Goal: Task Accomplishment & Management: Complete application form

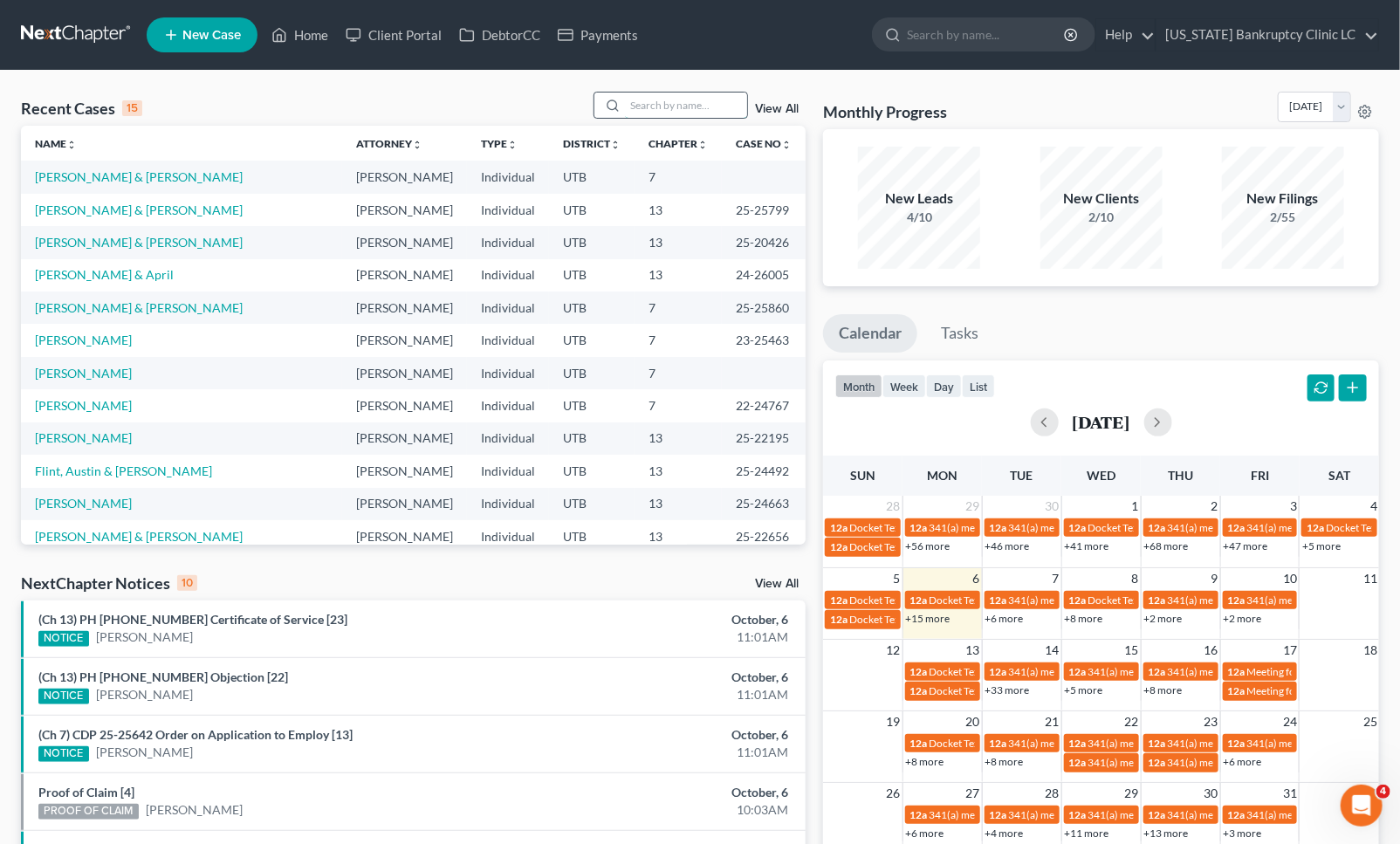
click at [655, 111] on input "search" at bounding box center [686, 104] width 122 height 25
type input "[PERSON_NAME]"
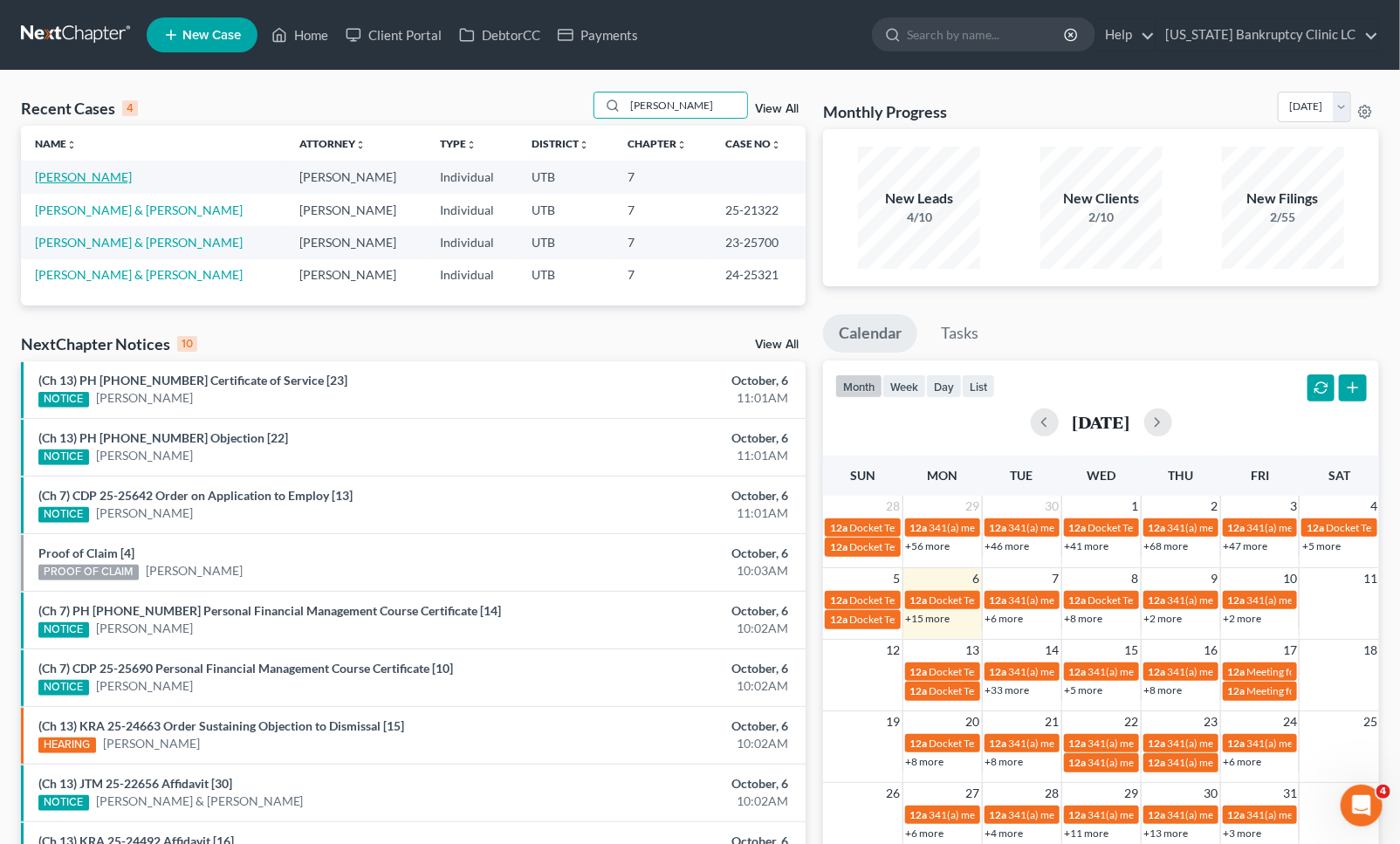
click at [67, 171] on link "[PERSON_NAME]" at bounding box center [83, 177] width 97 height 15
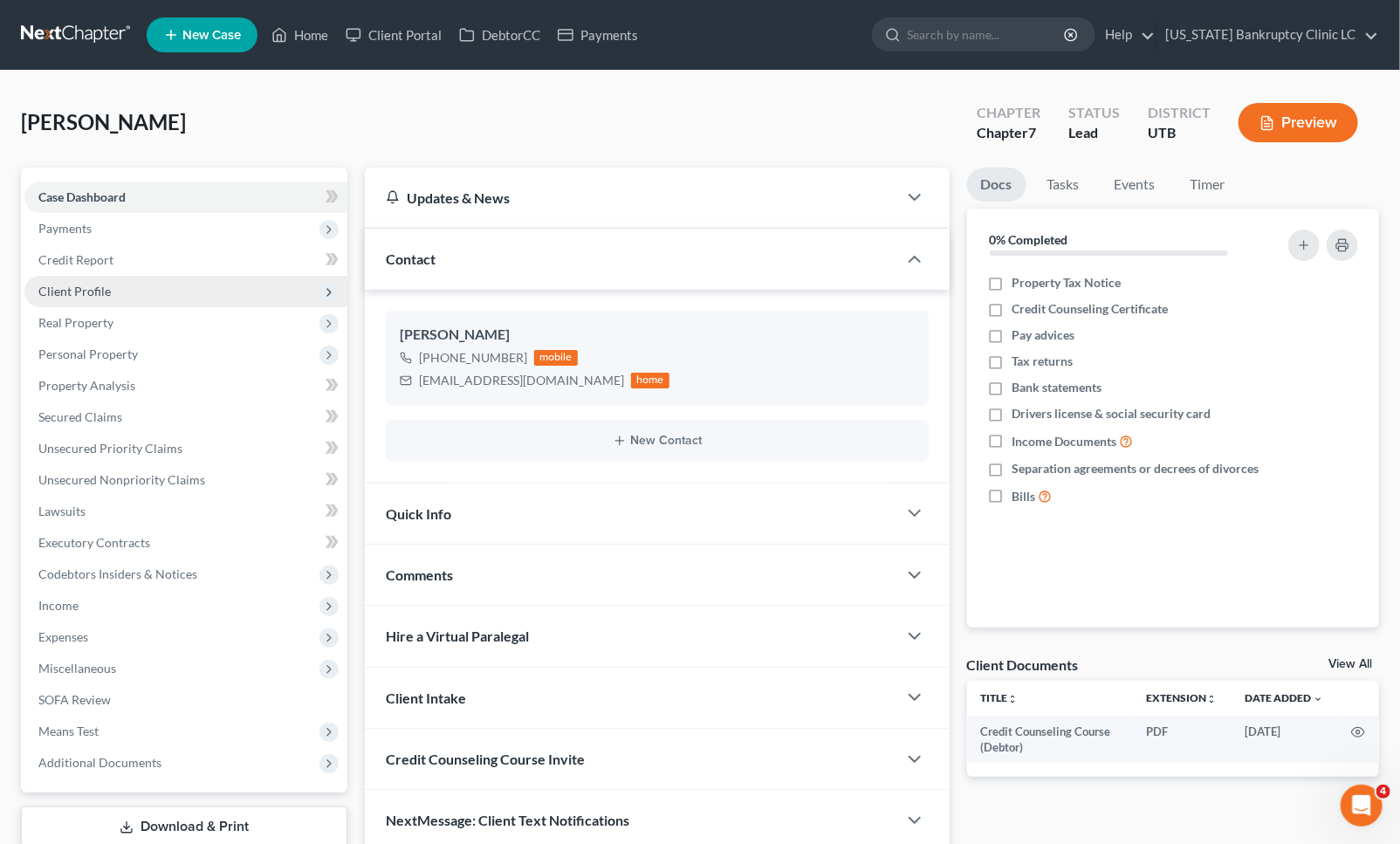
click at [116, 285] on span "Client Profile" at bounding box center [185, 291] width 323 height 31
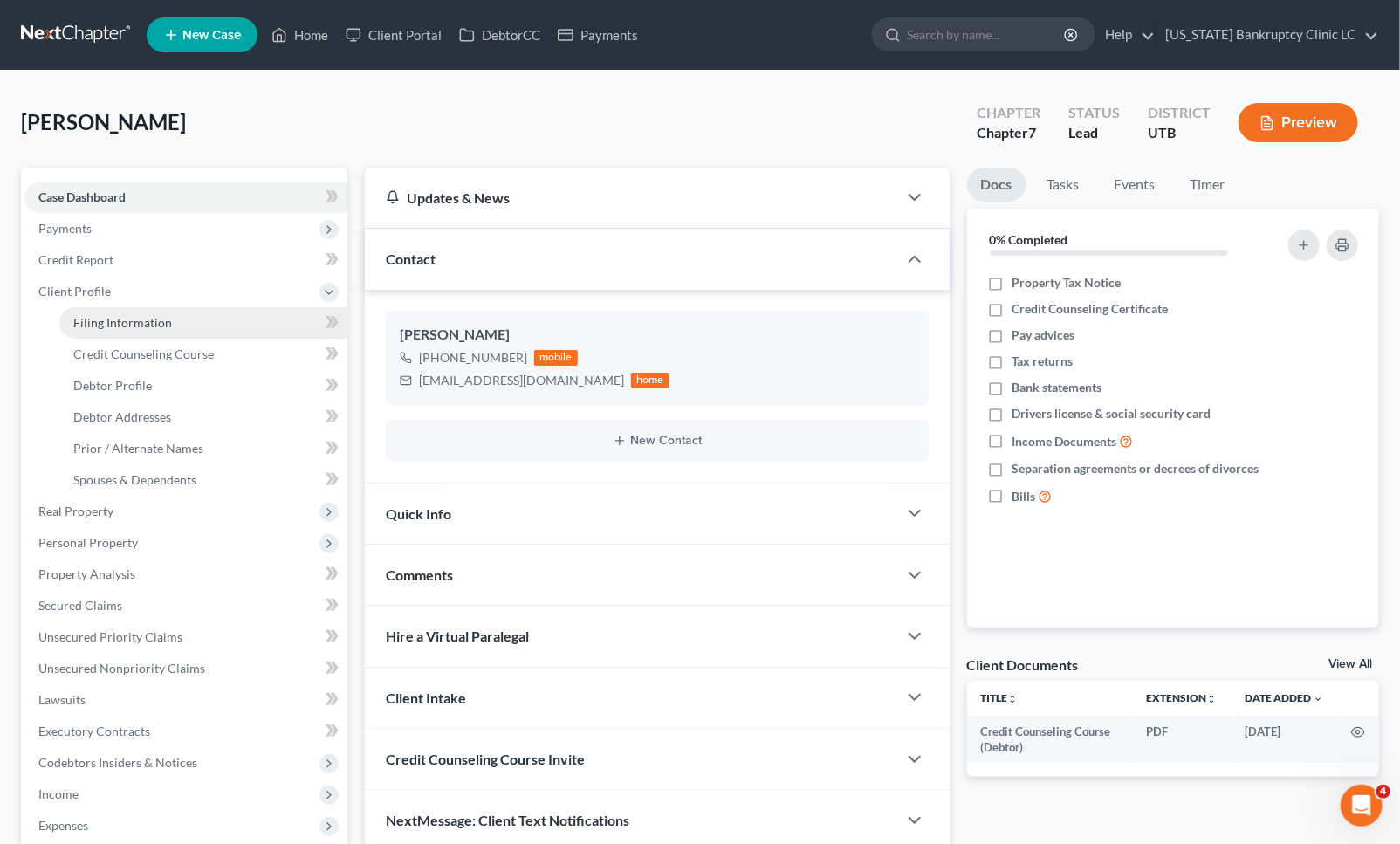
click at [92, 317] on span "Filing Information" at bounding box center [122, 323] width 99 height 15
select select "1"
select select "0"
select select "46"
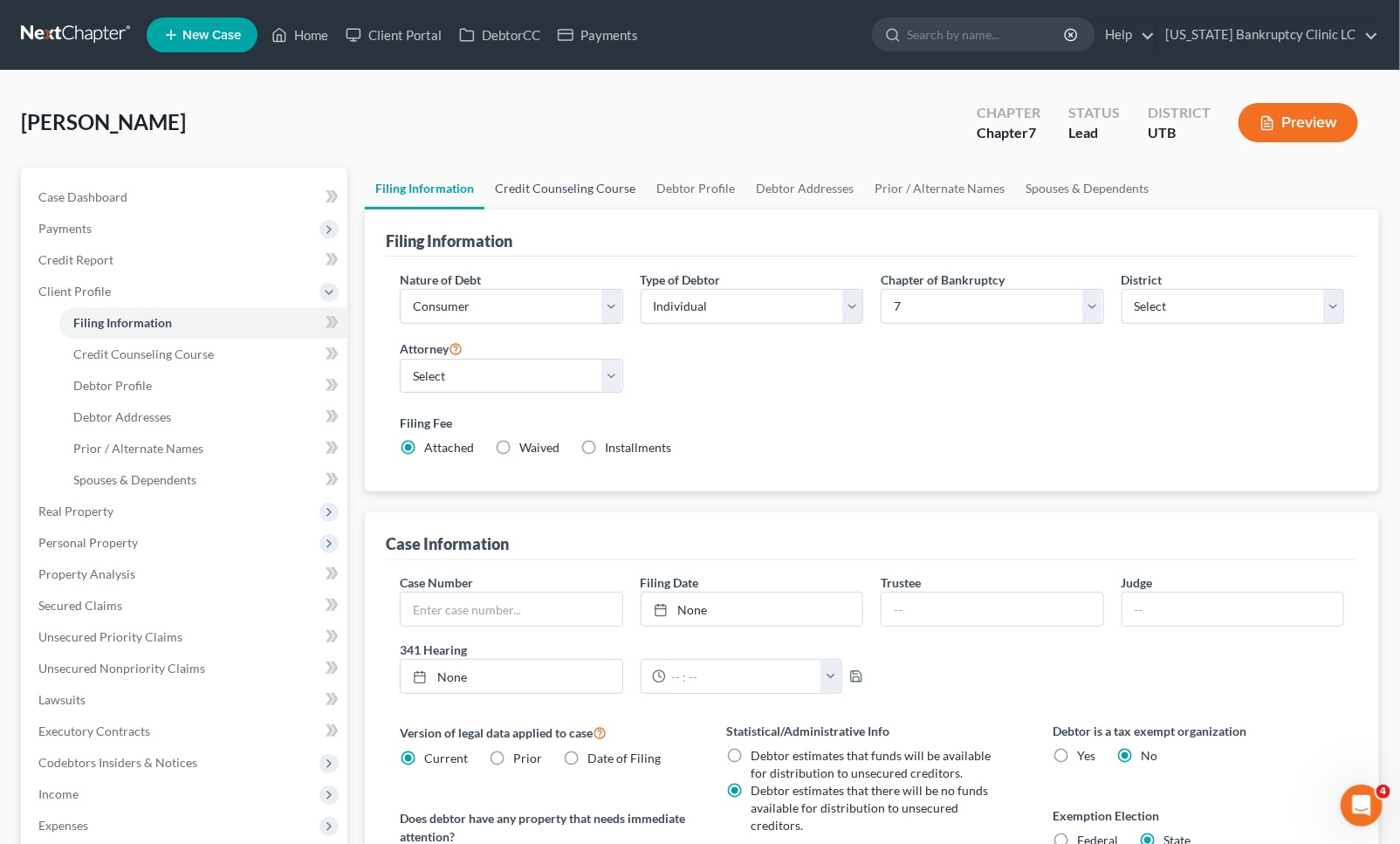
click at [586, 179] on link "Credit Counseling Course" at bounding box center [565, 188] width 162 height 42
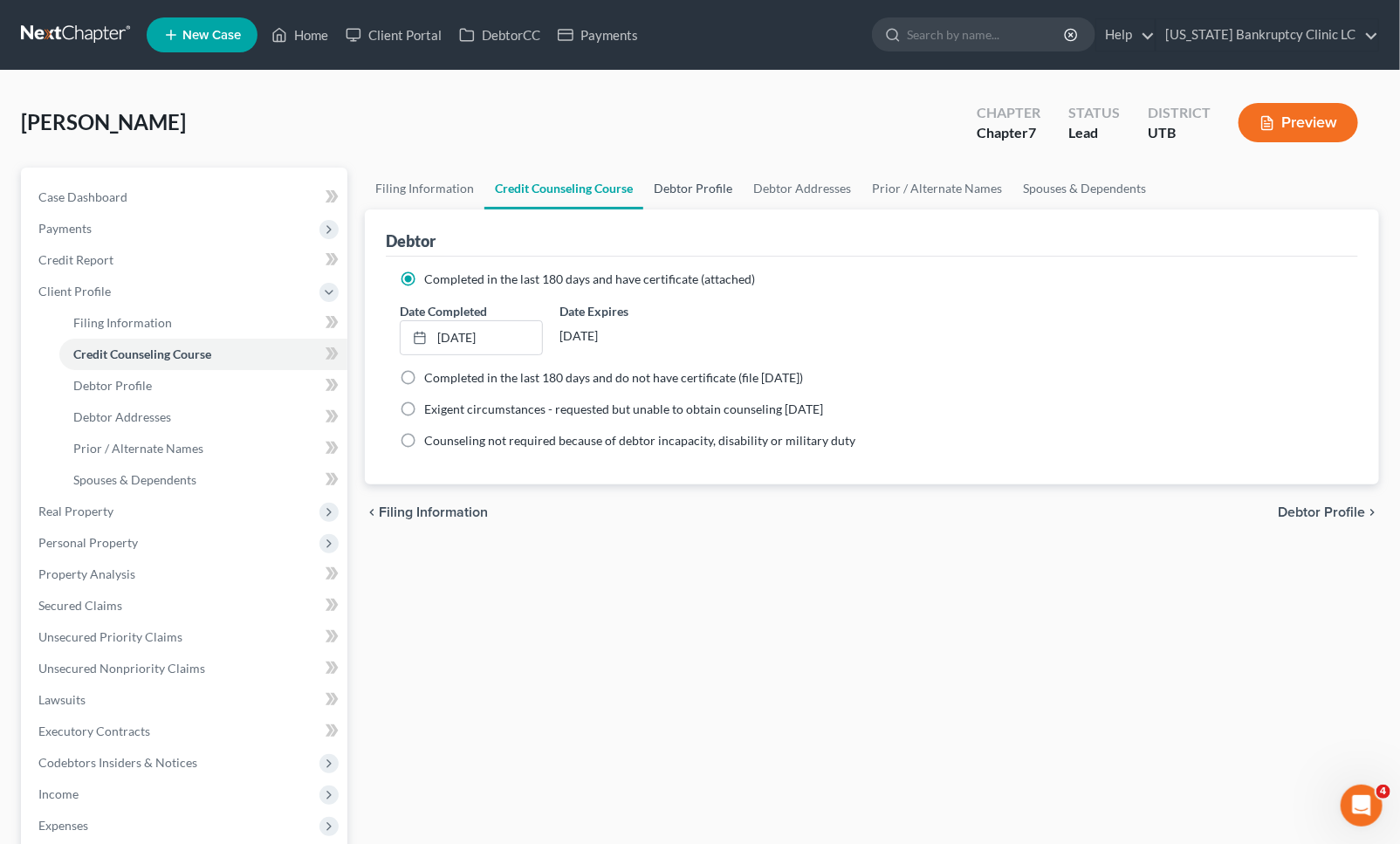
click at [719, 178] on link "Debtor Profile" at bounding box center [693, 188] width 100 height 42
select select "0"
select select "2"
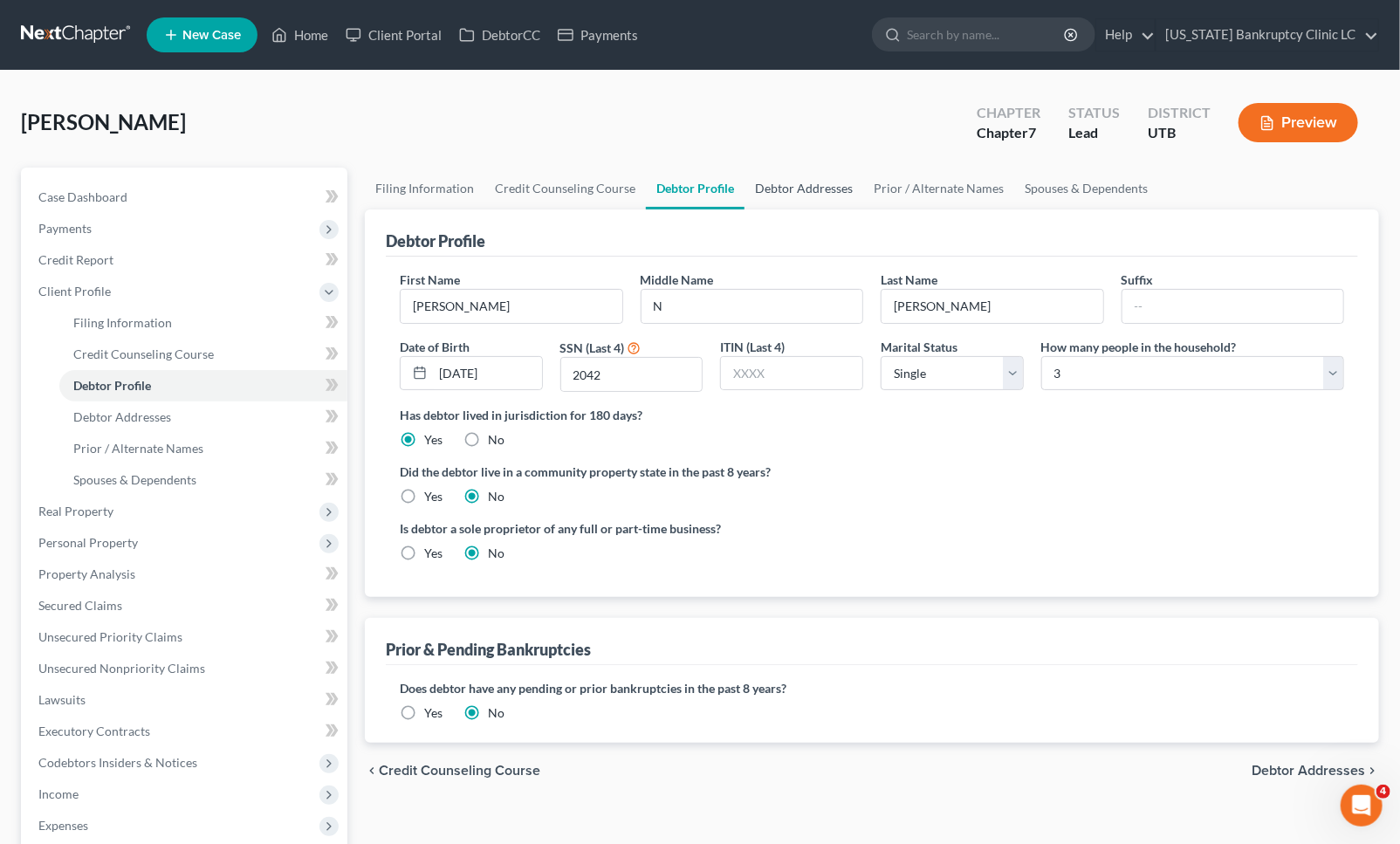
click at [825, 185] on link "Debtor Addresses" at bounding box center [804, 188] width 119 height 42
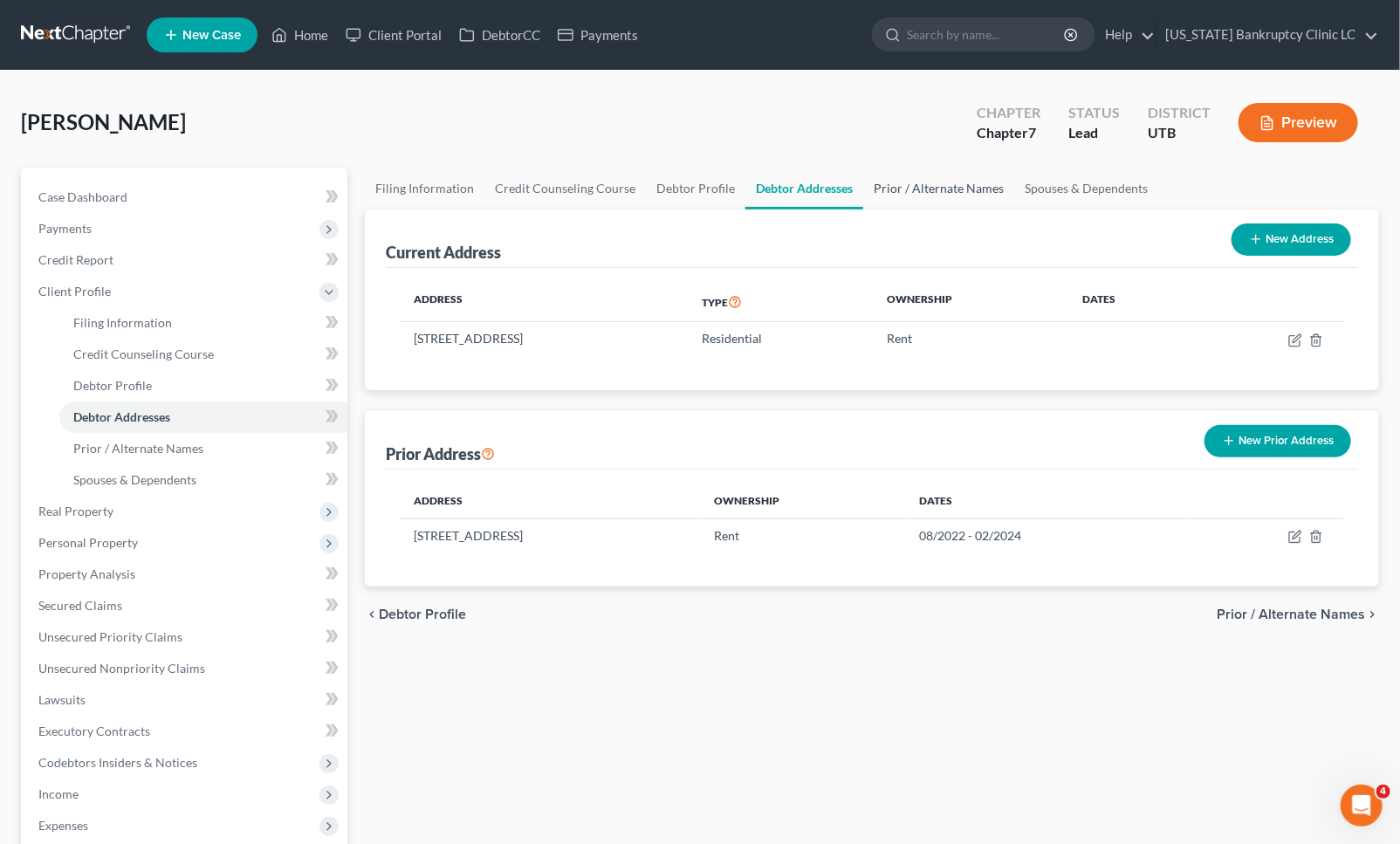
click at [932, 185] on link "Prior / Alternate Names" at bounding box center [939, 188] width 151 height 42
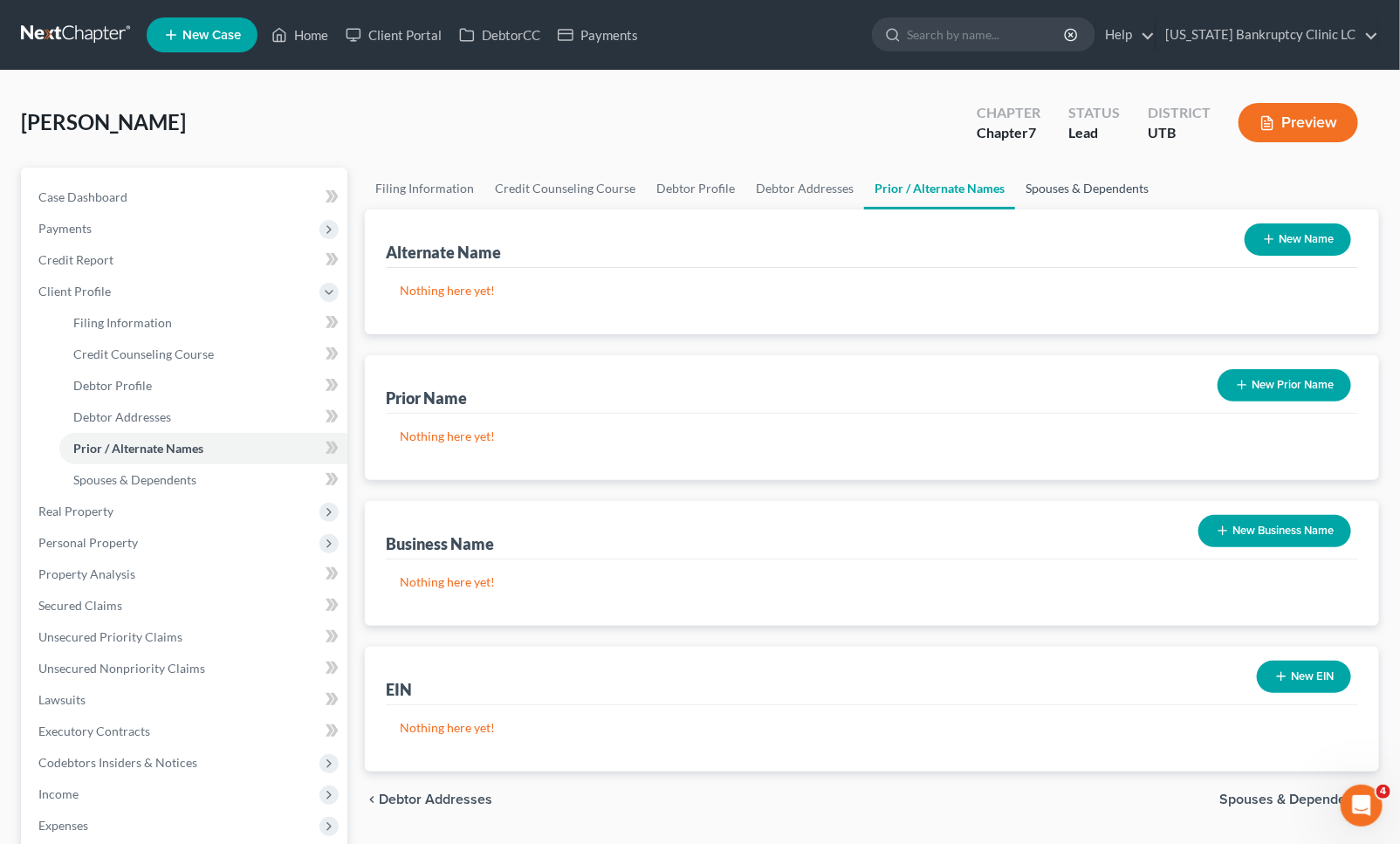
click at [1055, 184] on link "Spouses & Dependents" at bounding box center [1087, 188] width 144 height 42
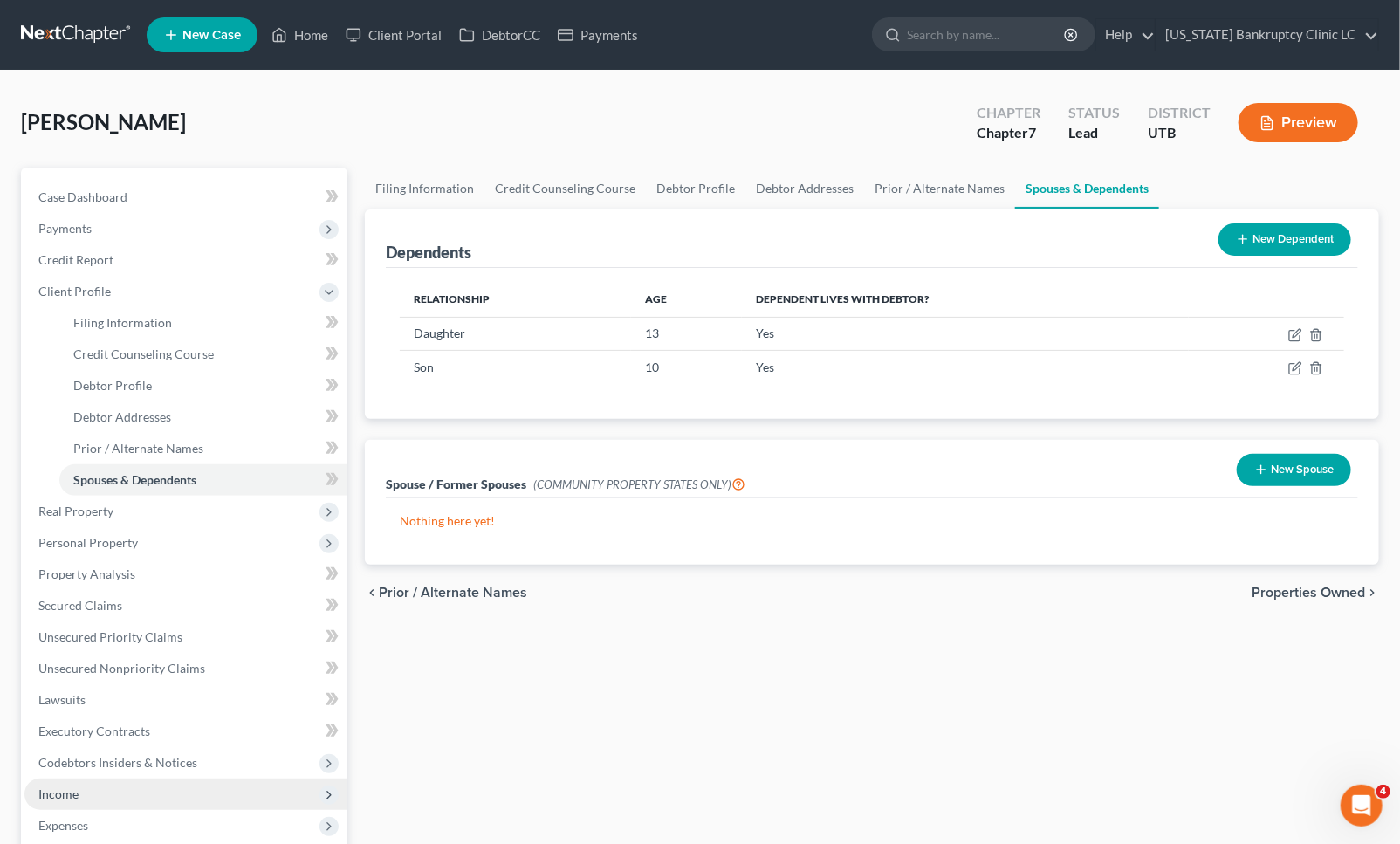
click at [53, 782] on span "Income" at bounding box center [185, 794] width 323 height 31
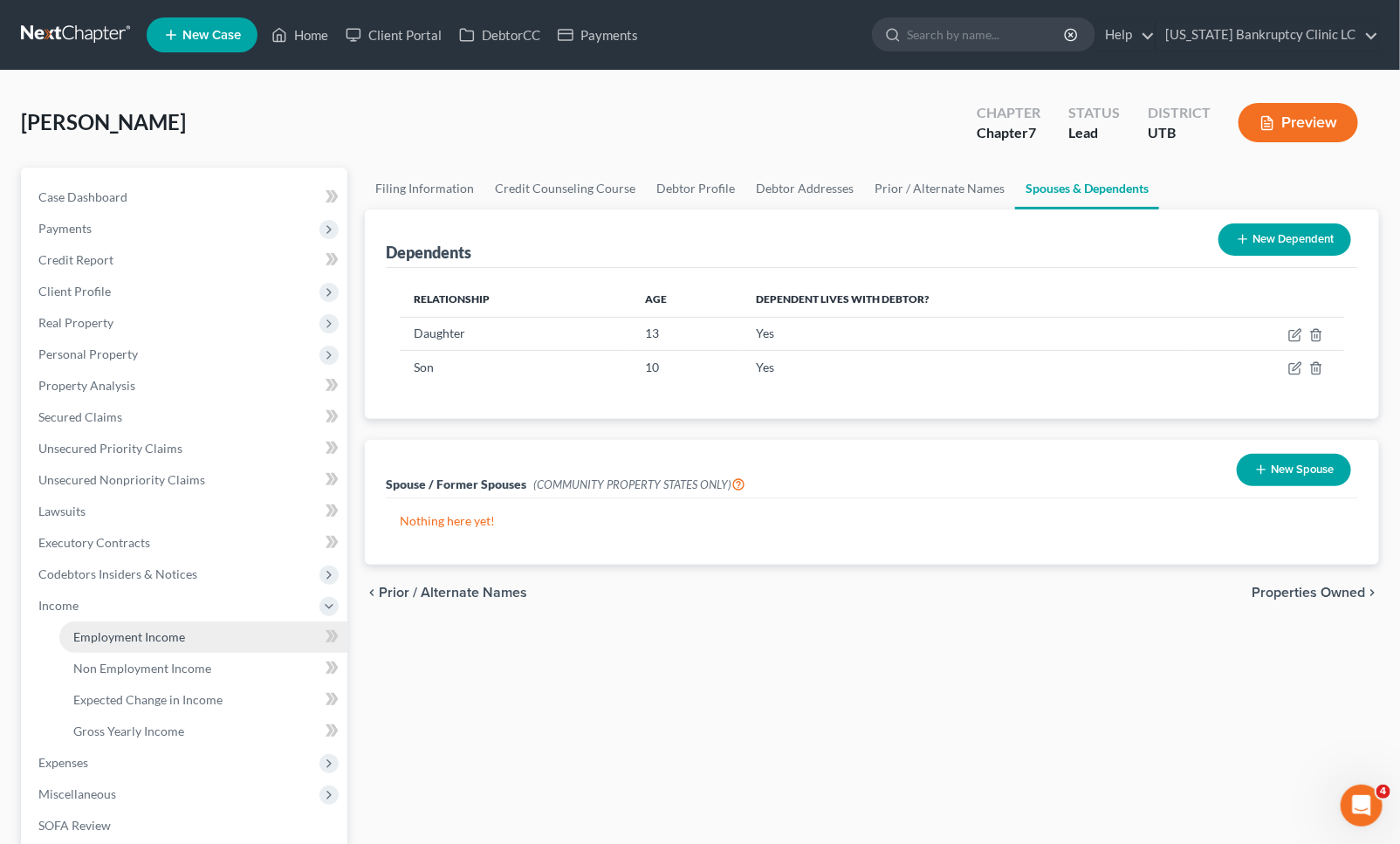
click at [142, 638] on span "Employment Income" at bounding box center [128, 636] width 112 height 15
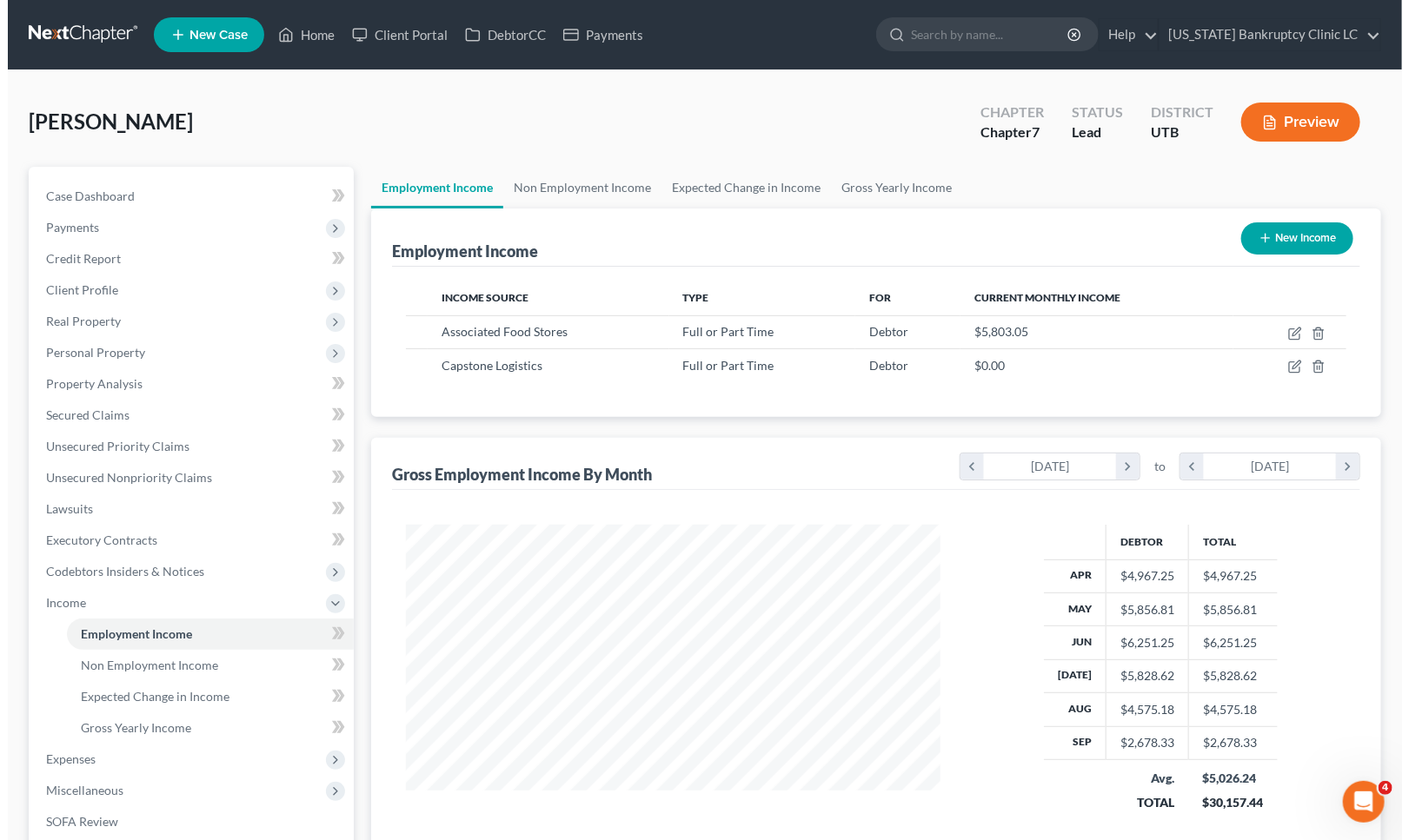
scroll to position [311, 569]
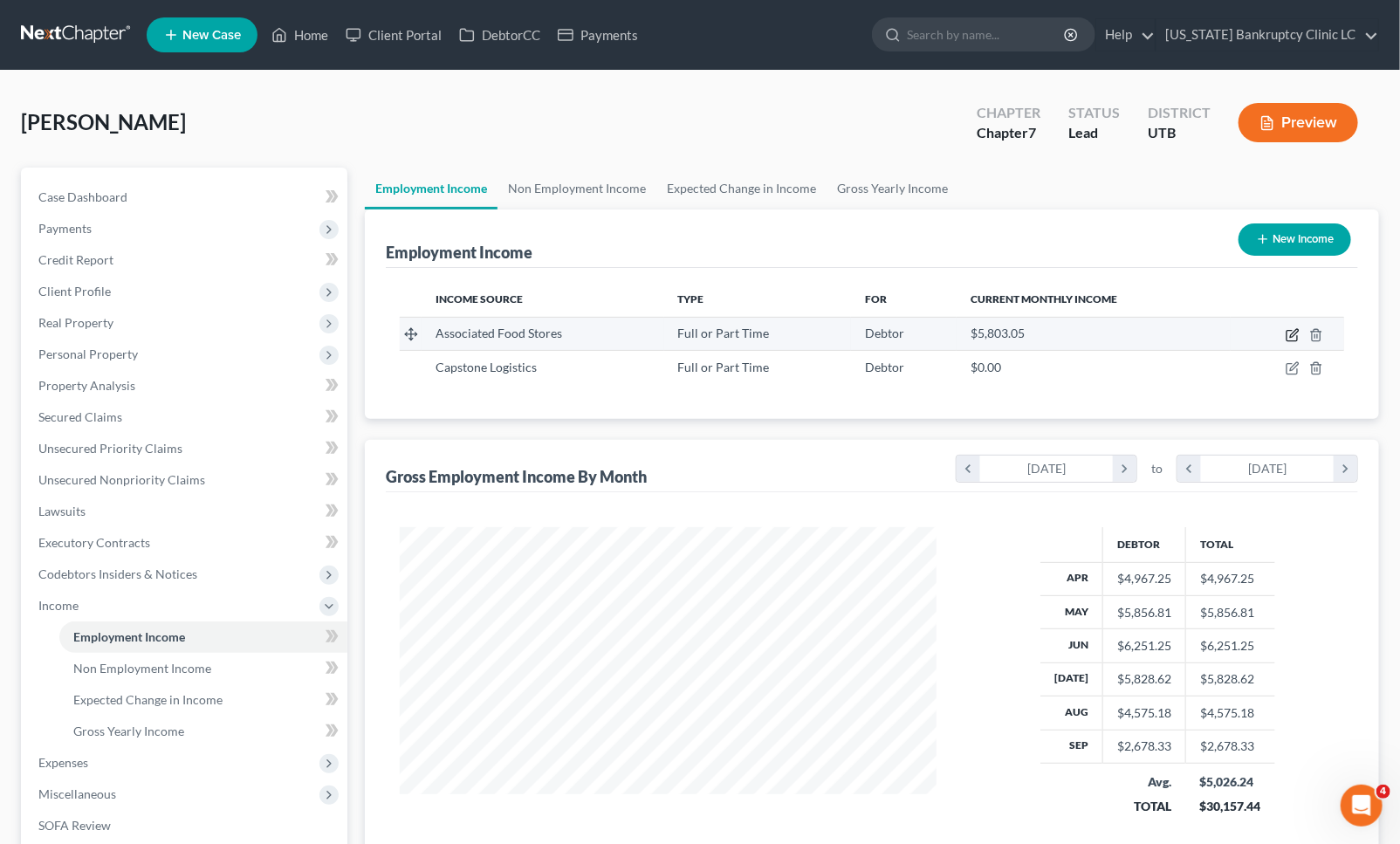
click at [1288, 331] on icon "button" at bounding box center [1291, 336] width 10 height 10
select select "0"
select select "46"
select select "2"
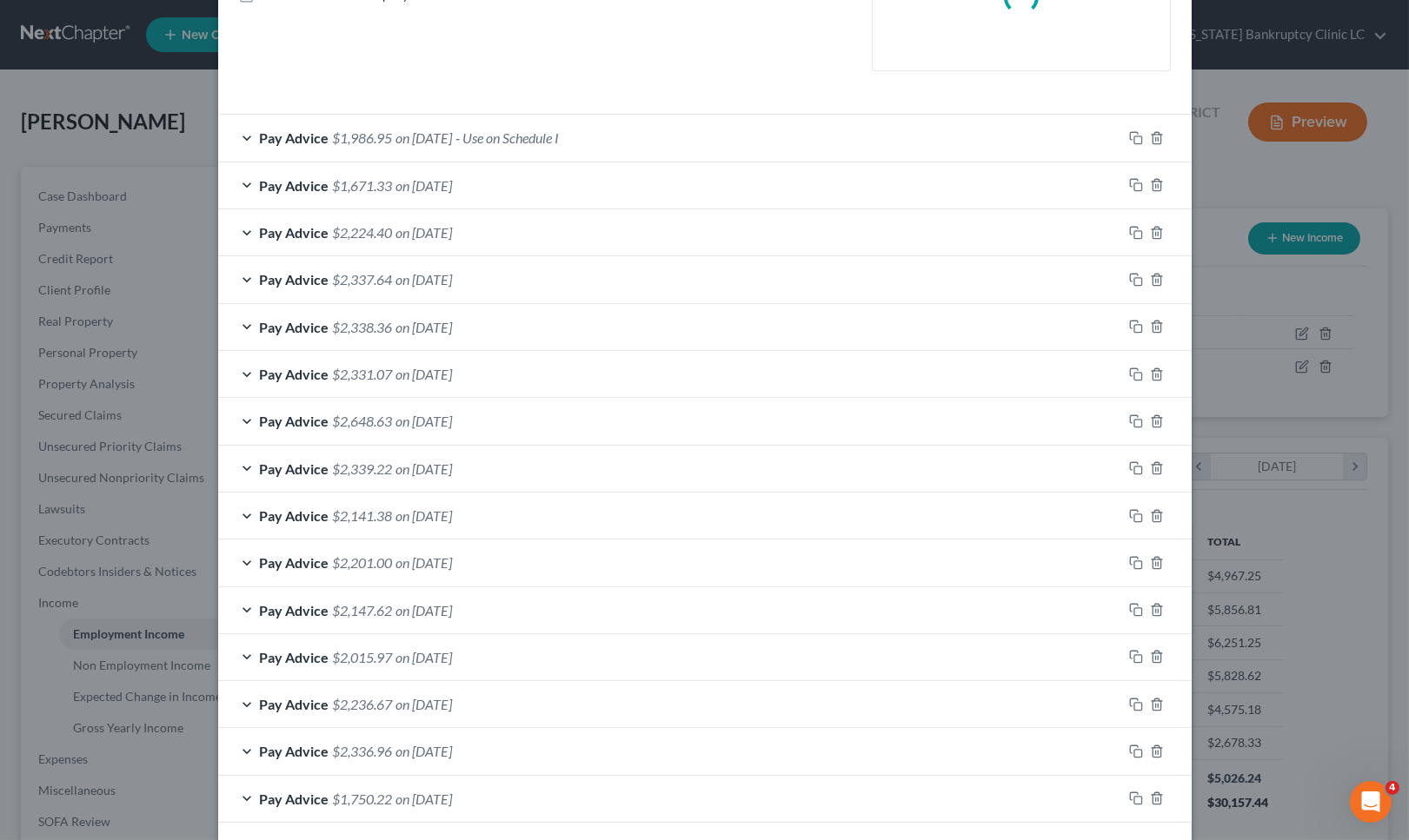
scroll to position [498, 0]
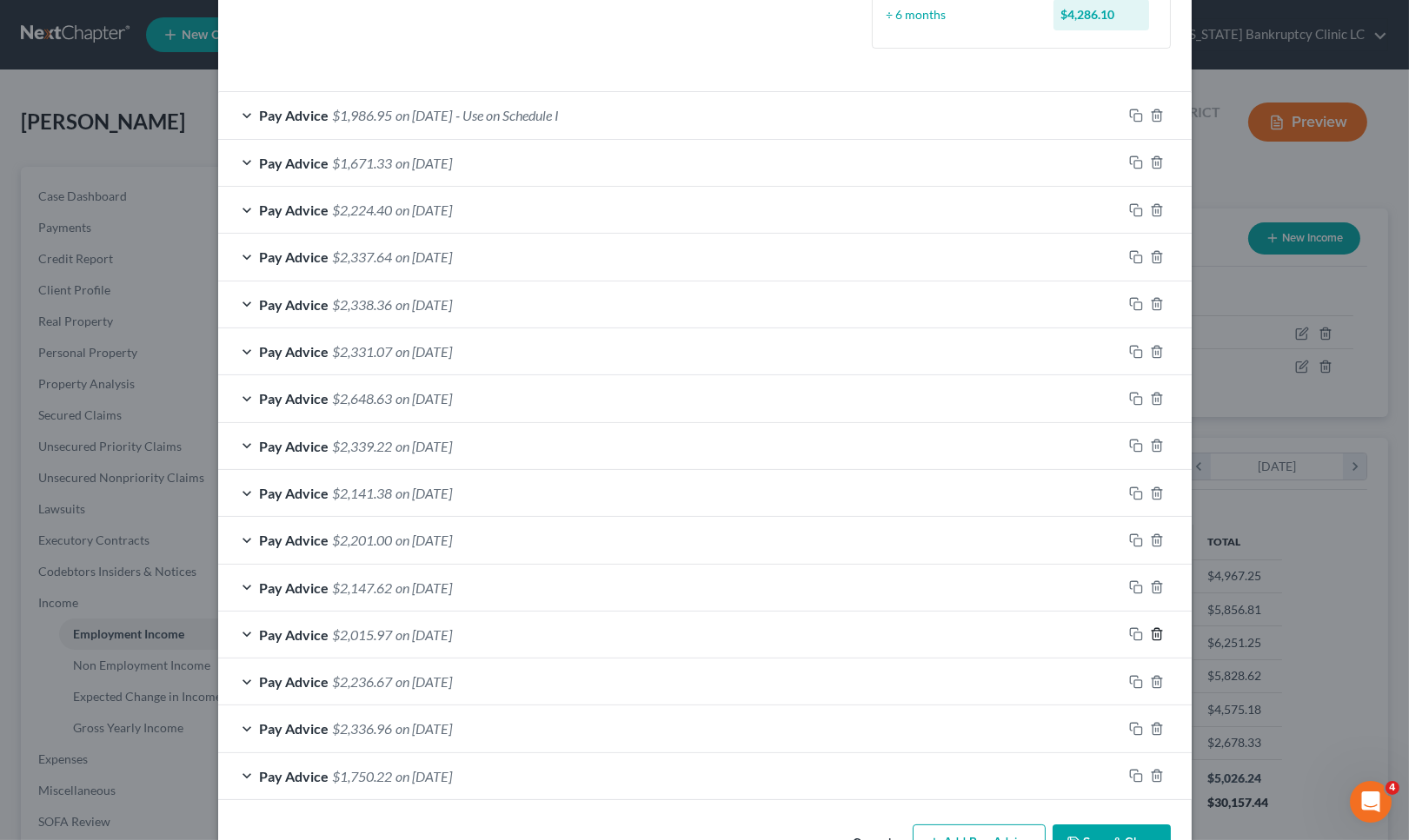
click at [1150, 636] on icon "button" at bounding box center [1156, 633] width 14 height 14
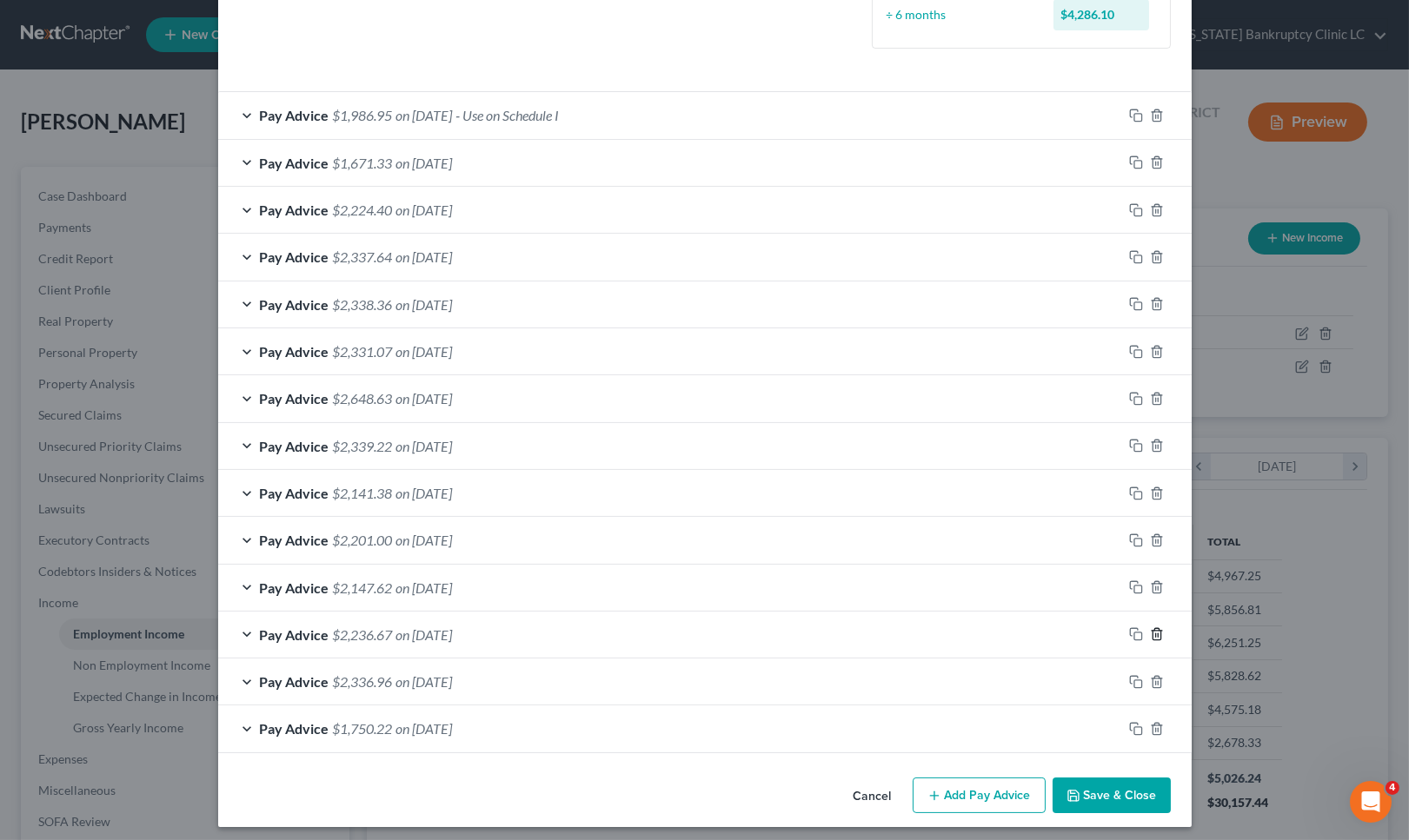
click at [1153, 638] on icon "button" at bounding box center [1156, 633] width 14 height 14
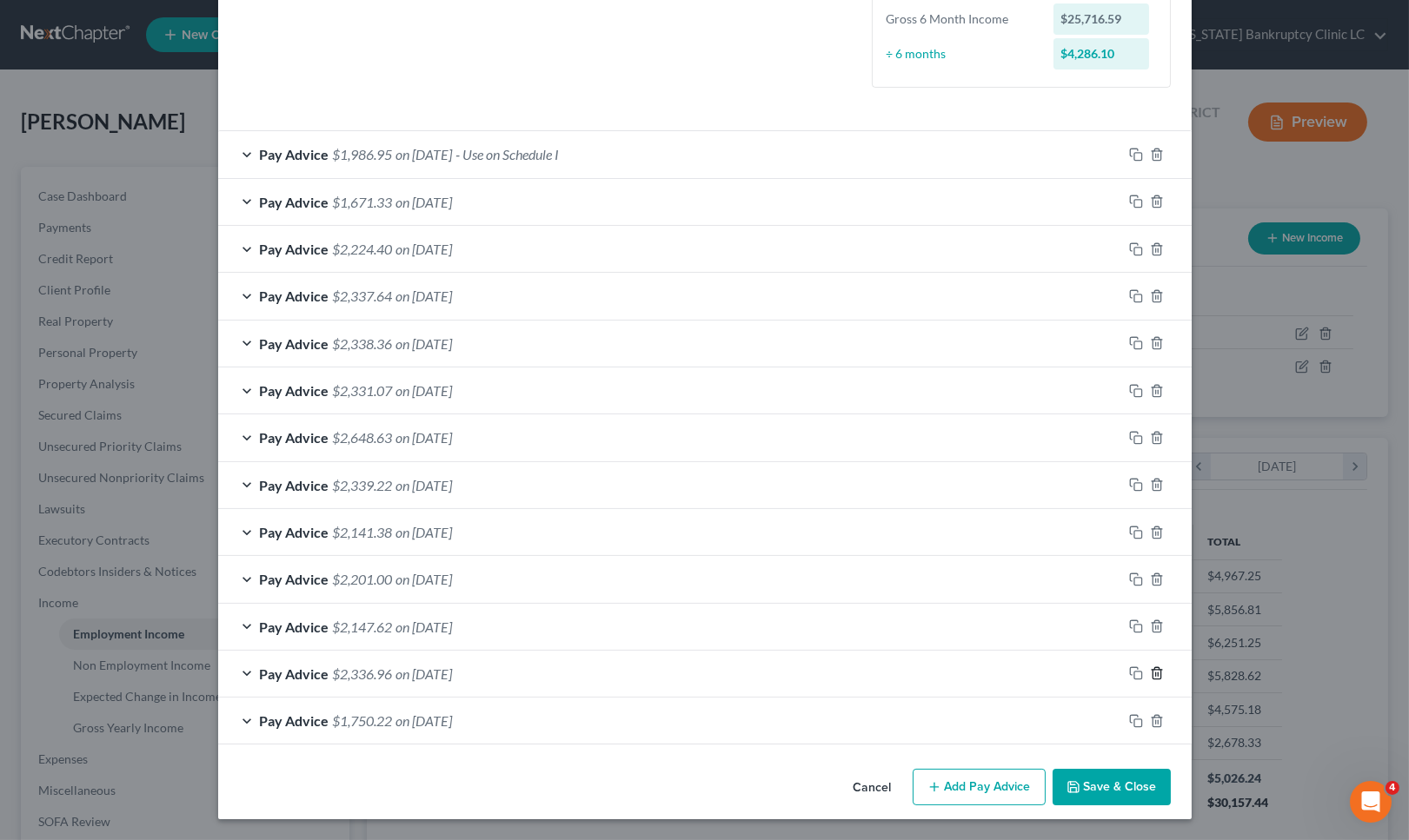
click at [1153, 668] on icon "button" at bounding box center [1156, 673] width 14 height 14
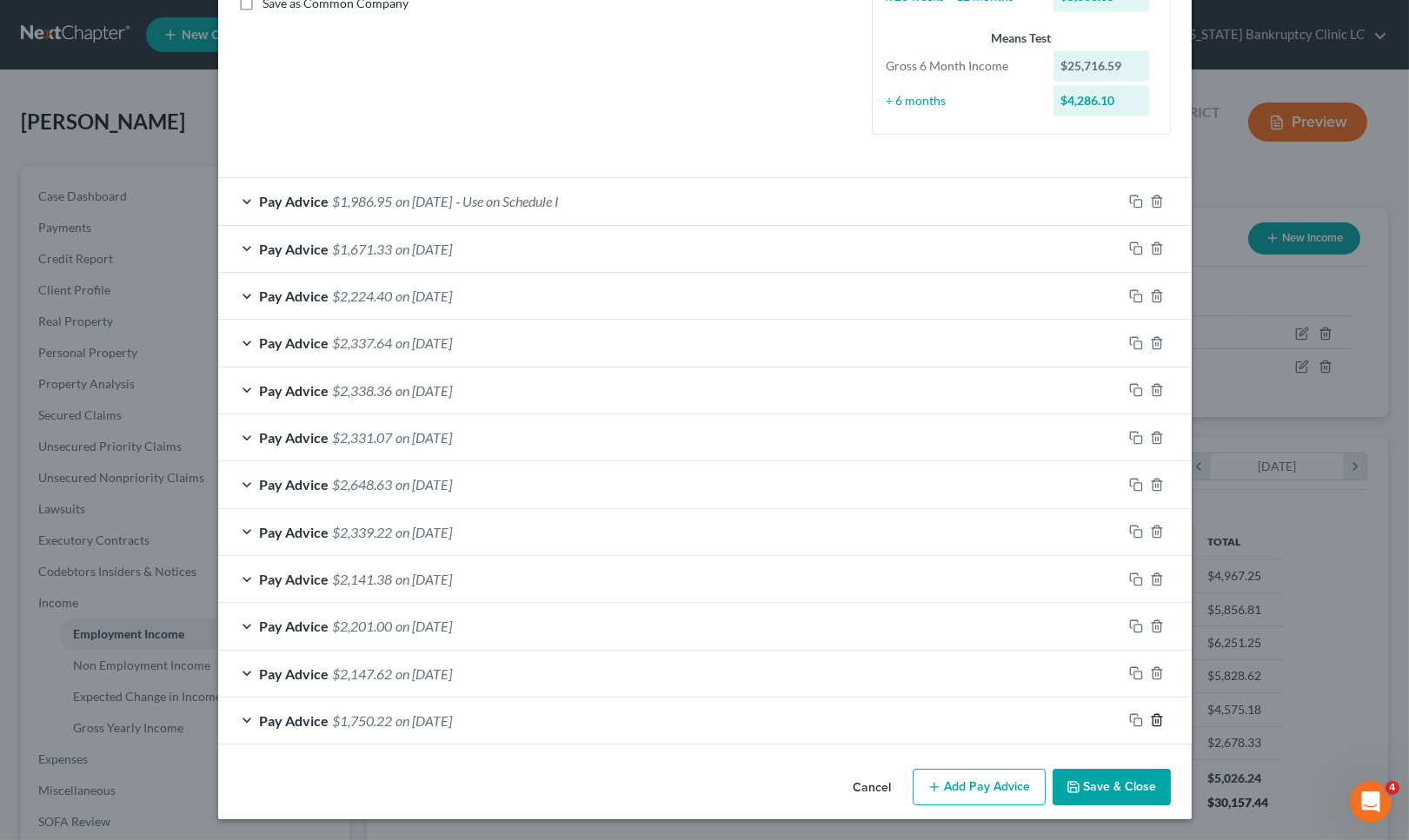
click at [1155, 722] on line "button" at bounding box center [1155, 722] width 0 height 4
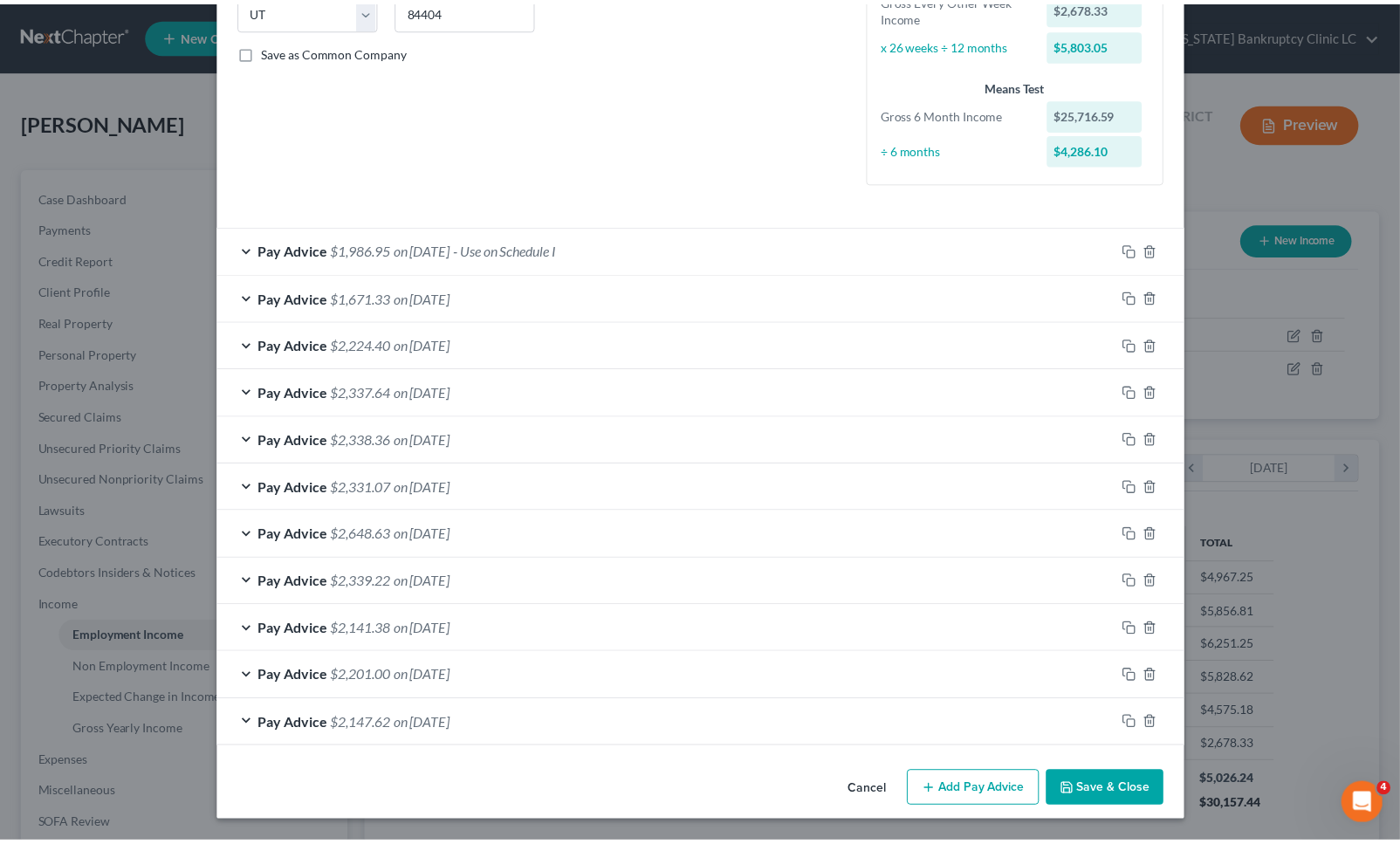
scroll to position [367, 0]
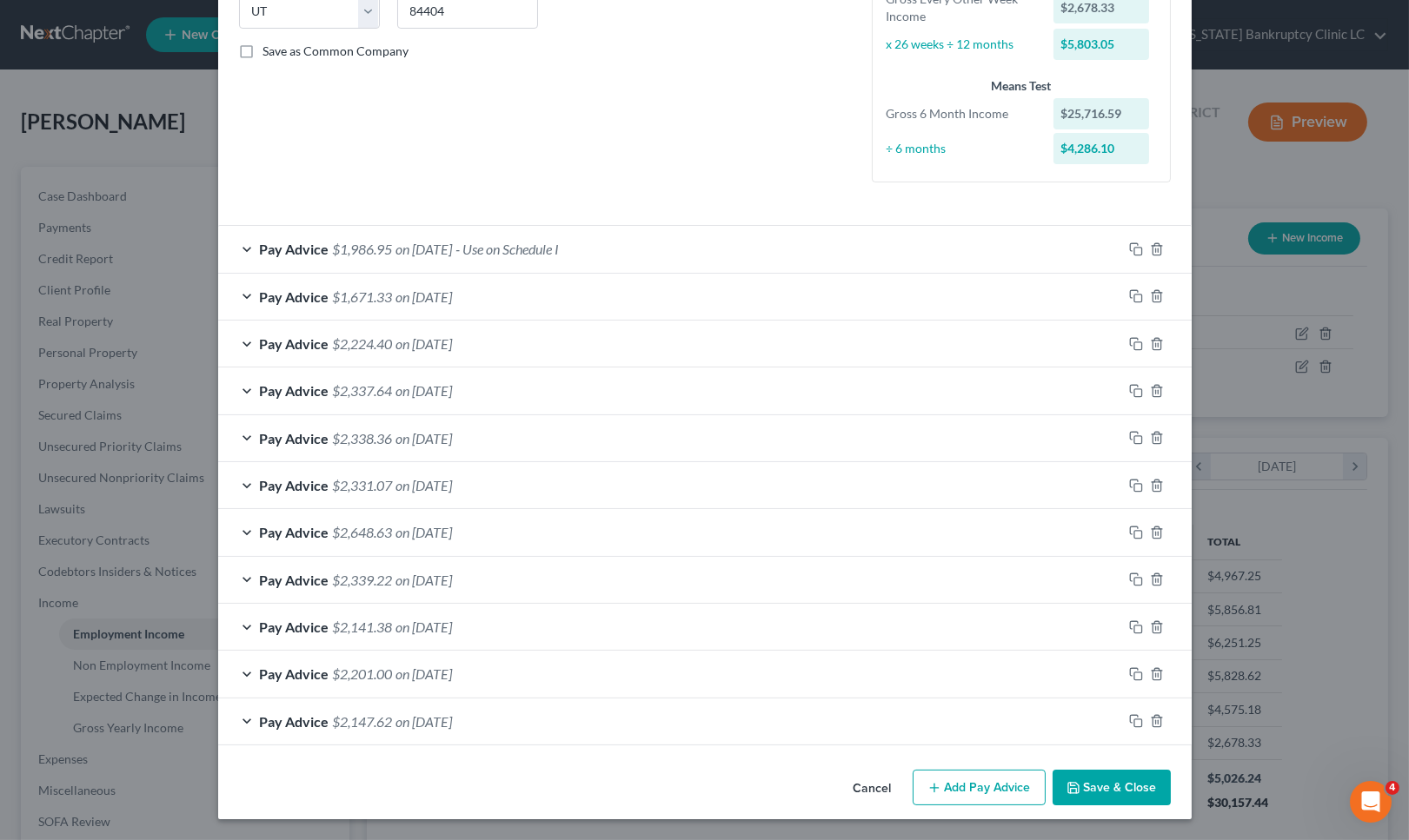
click at [1109, 799] on button "Save & Close" at bounding box center [1111, 788] width 118 height 37
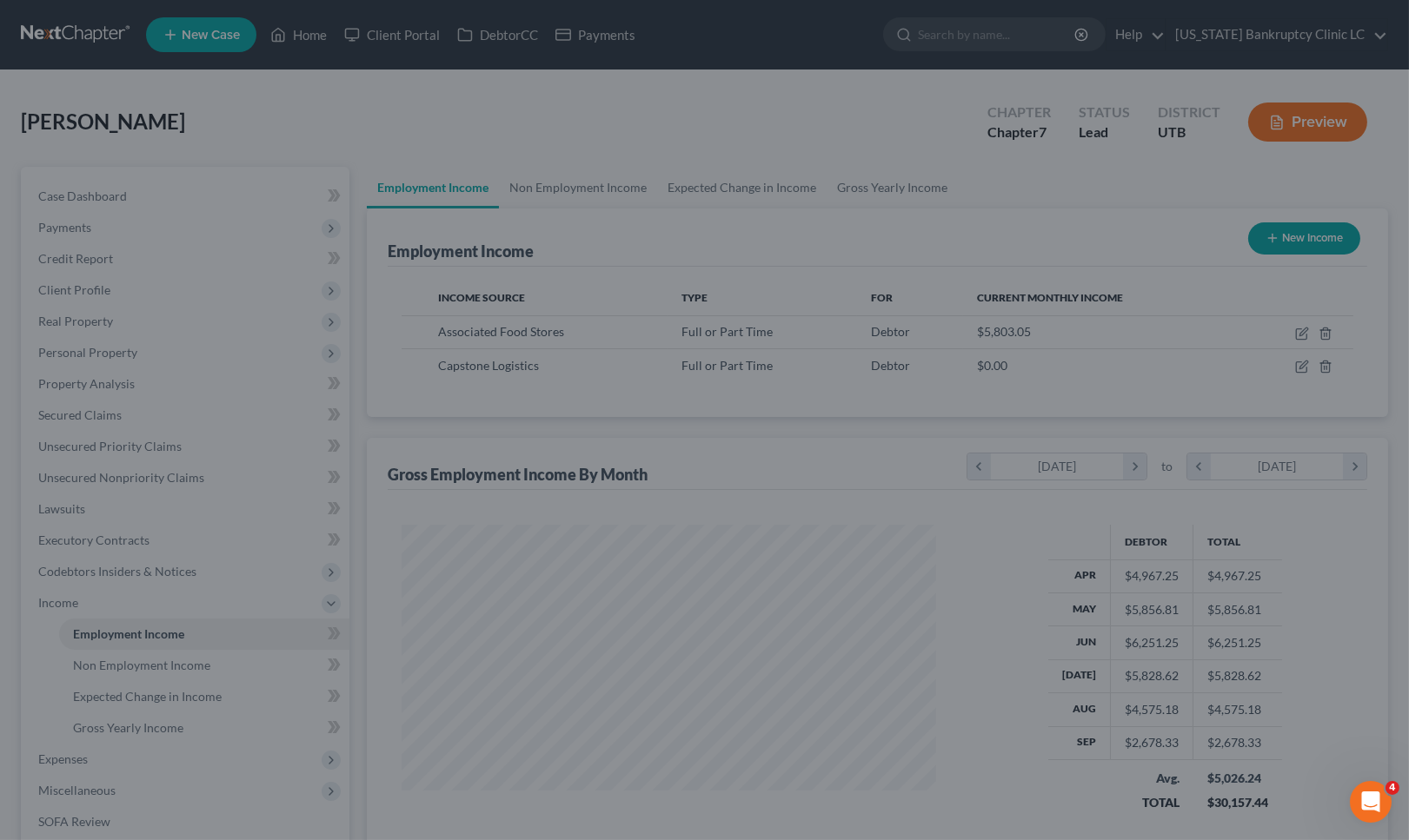
scroll to position [868194, 868391]
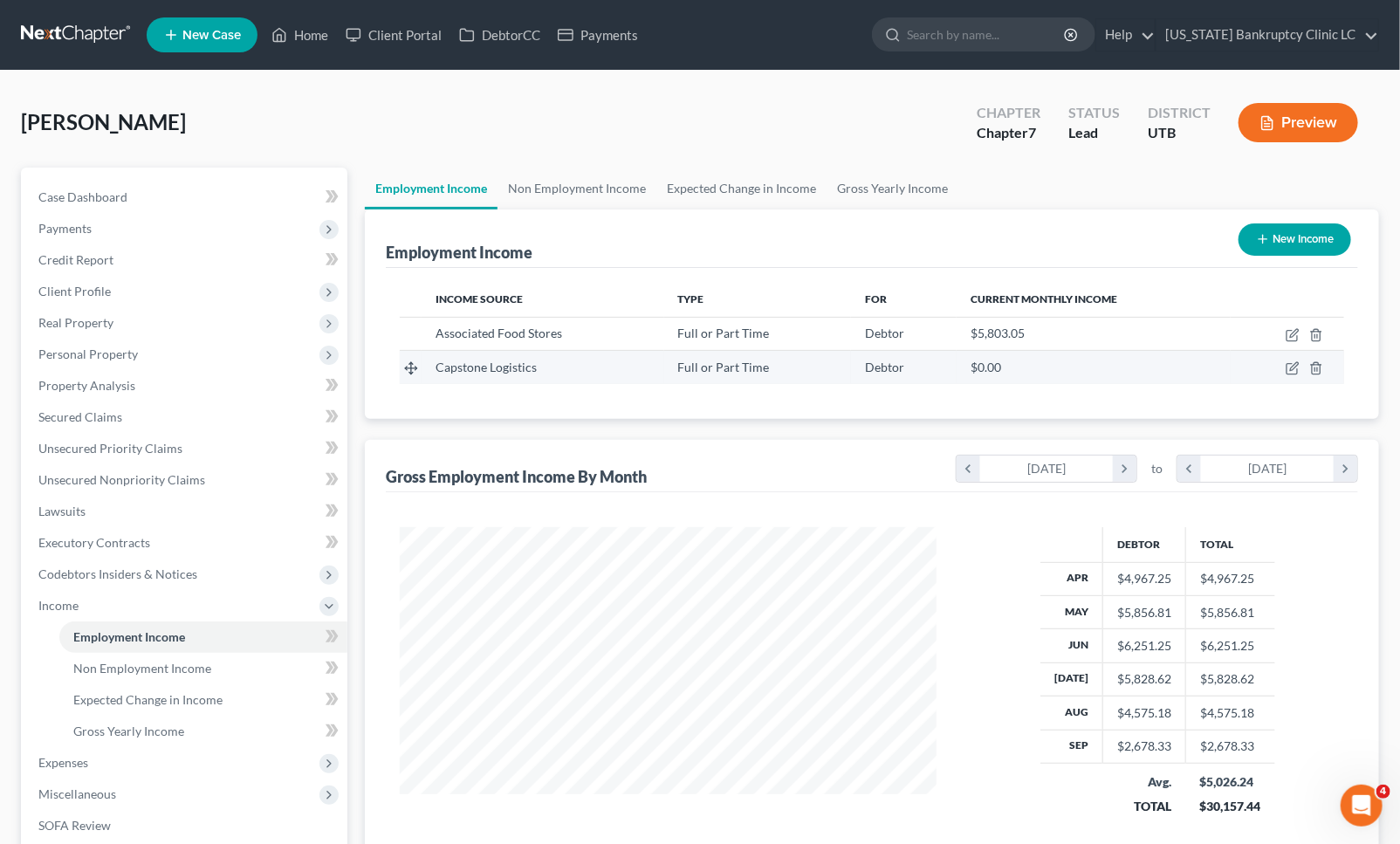
click at [1286, 366] on td at bounding box center [1287, 367] width 114 height 33
click at [1289, 364] on icon "button" at bounding box center [1291, 369] width 10 height 10
select select "0"
select select "10"
select select "3"
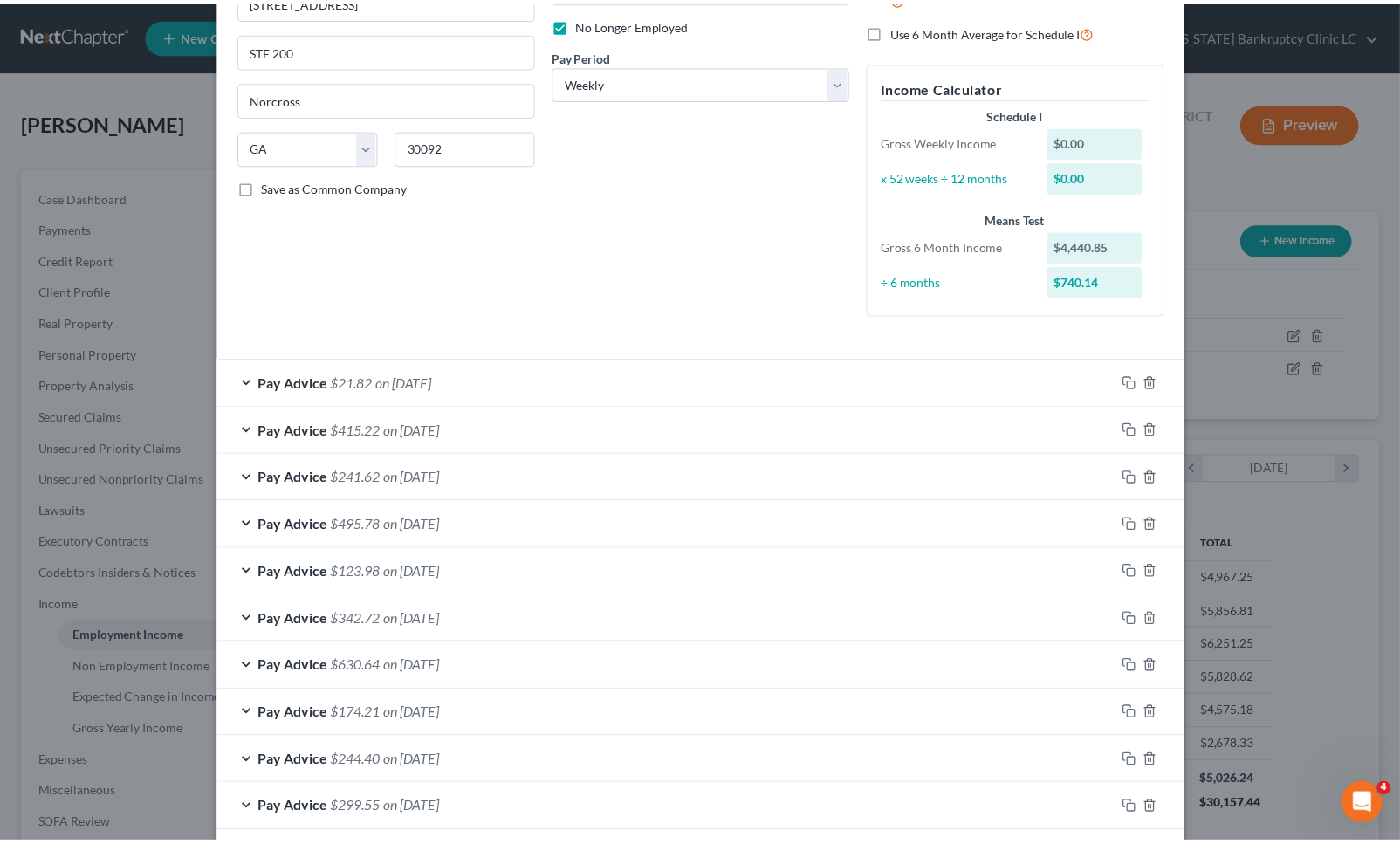
scroll to position [600, 0]
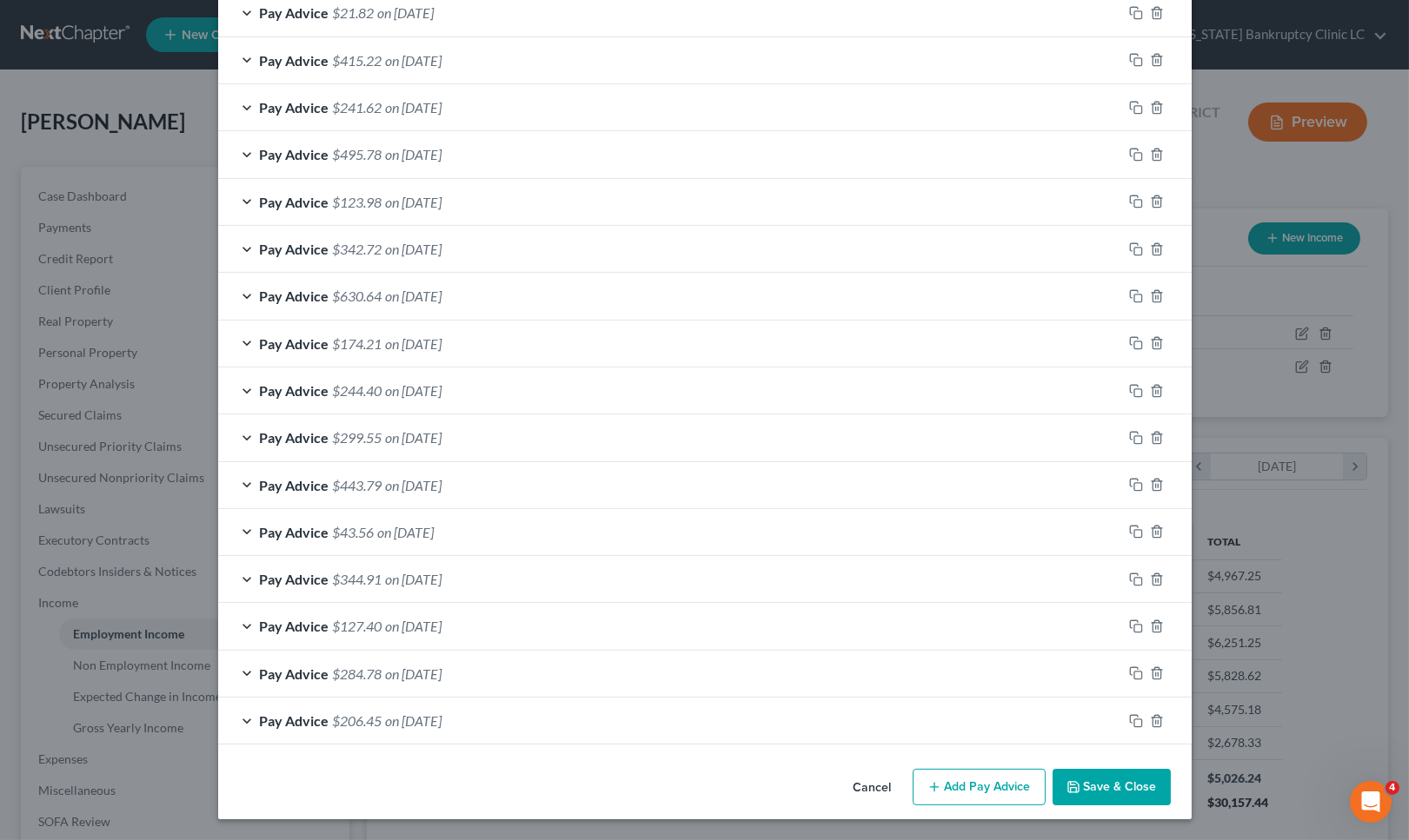
click at [1124, 796] on button "Save & Close" at bounding box center [1111, 787] width 118 height 37
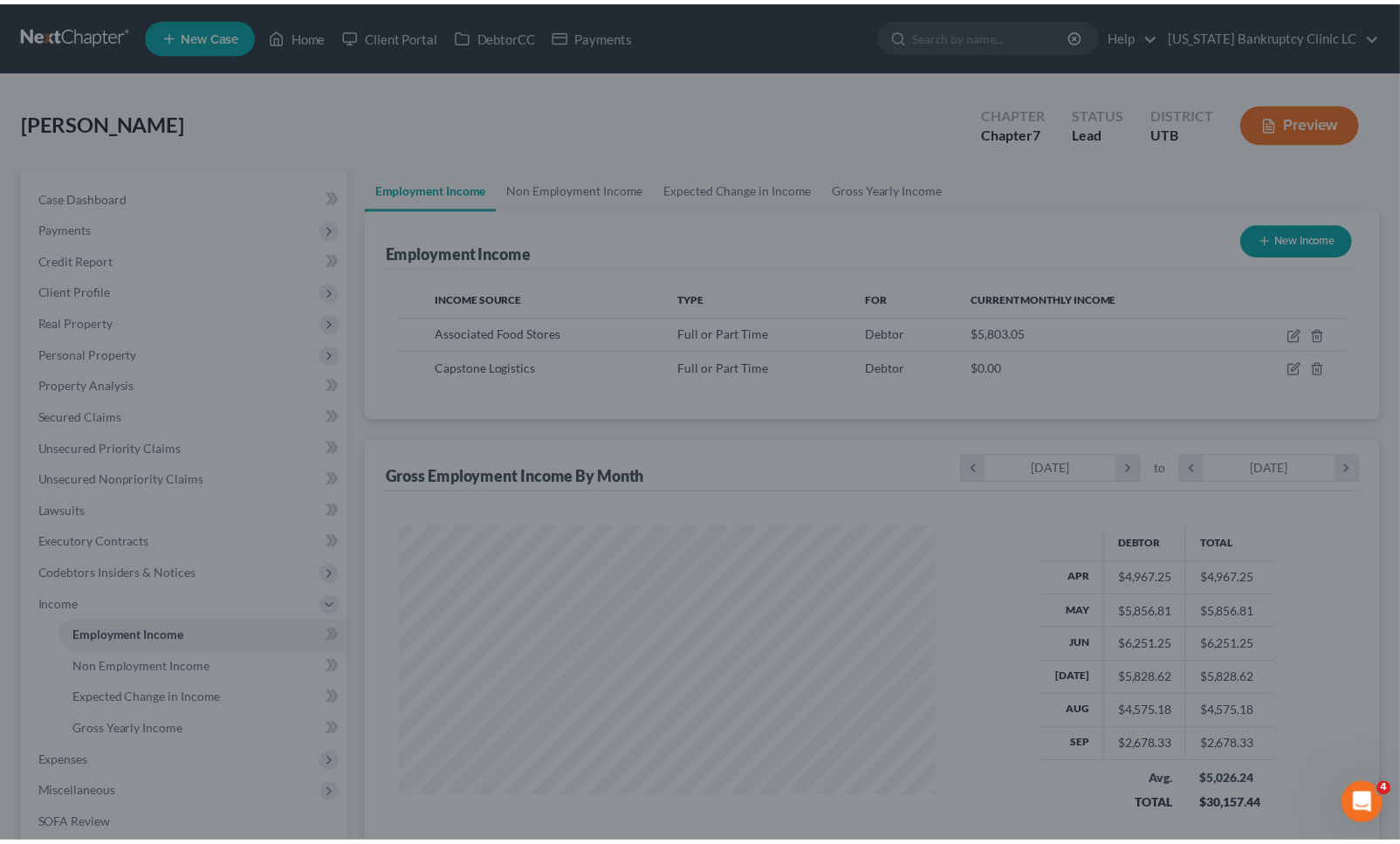
scroll to position [872328, 872514]
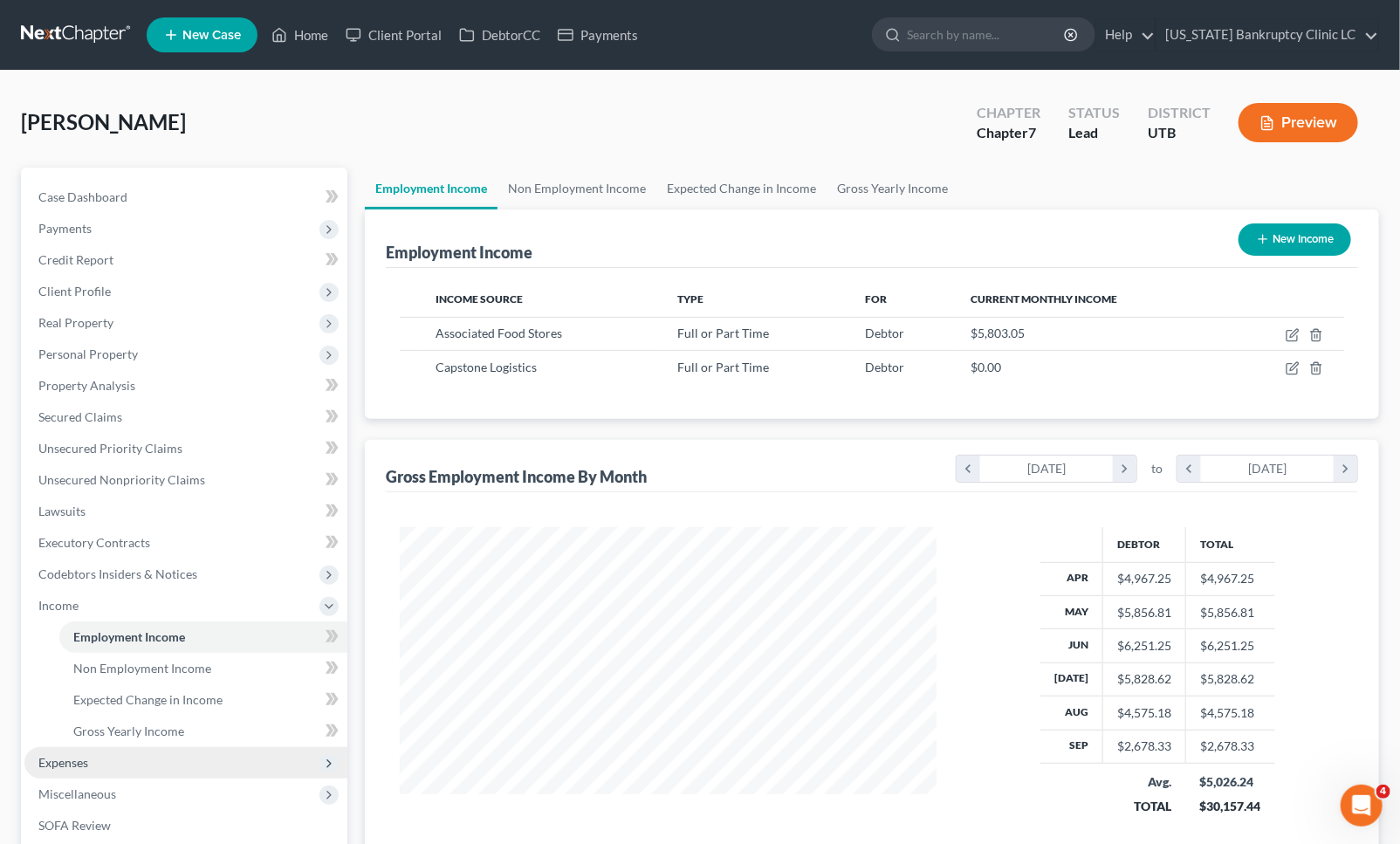
click at [88, 752] on span "Expenses" at bounding box center [185, 763] width 323 height 31
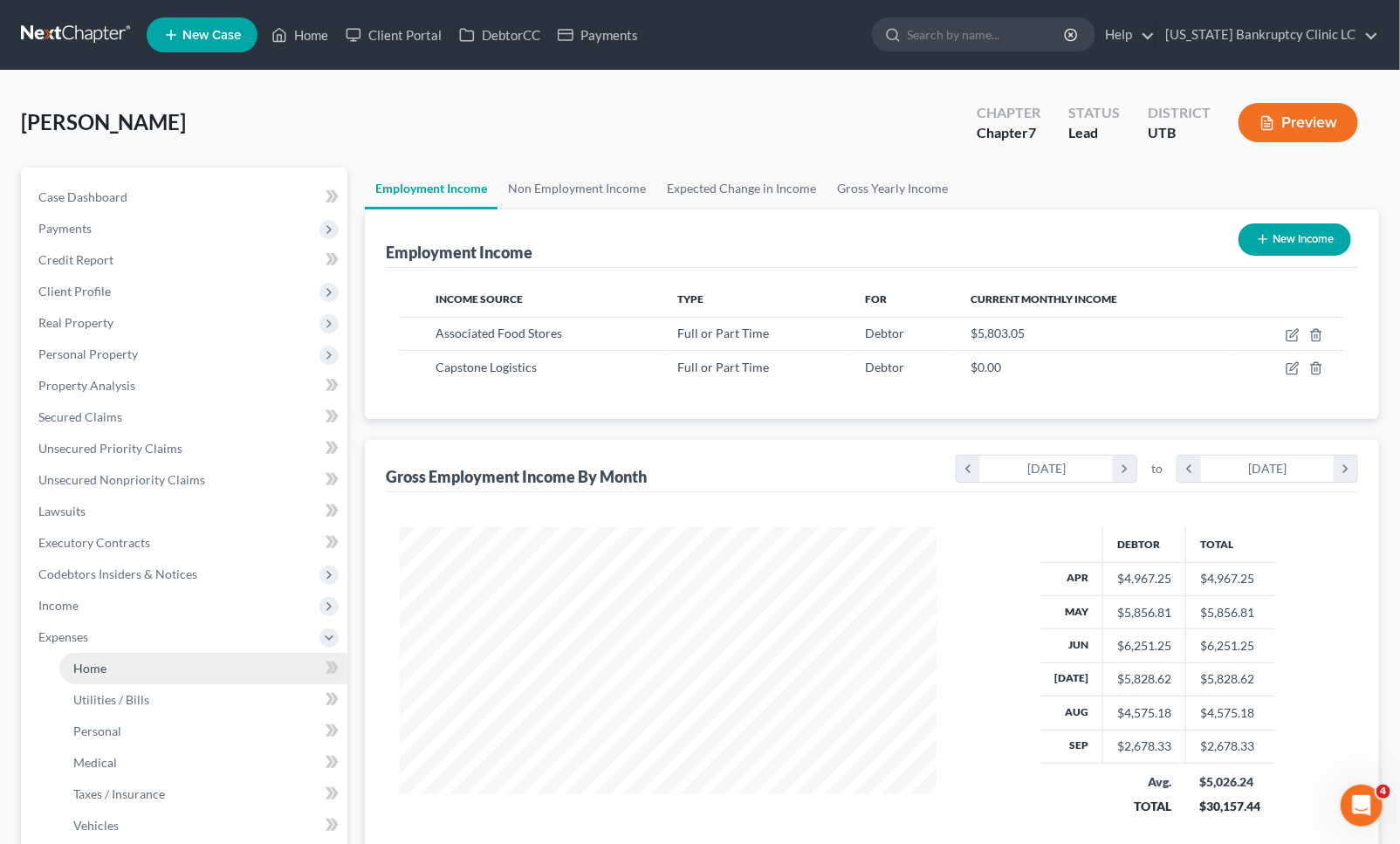
click at [90, 660] on span "Home" at bounding box center [90, 668] width 33 height 15
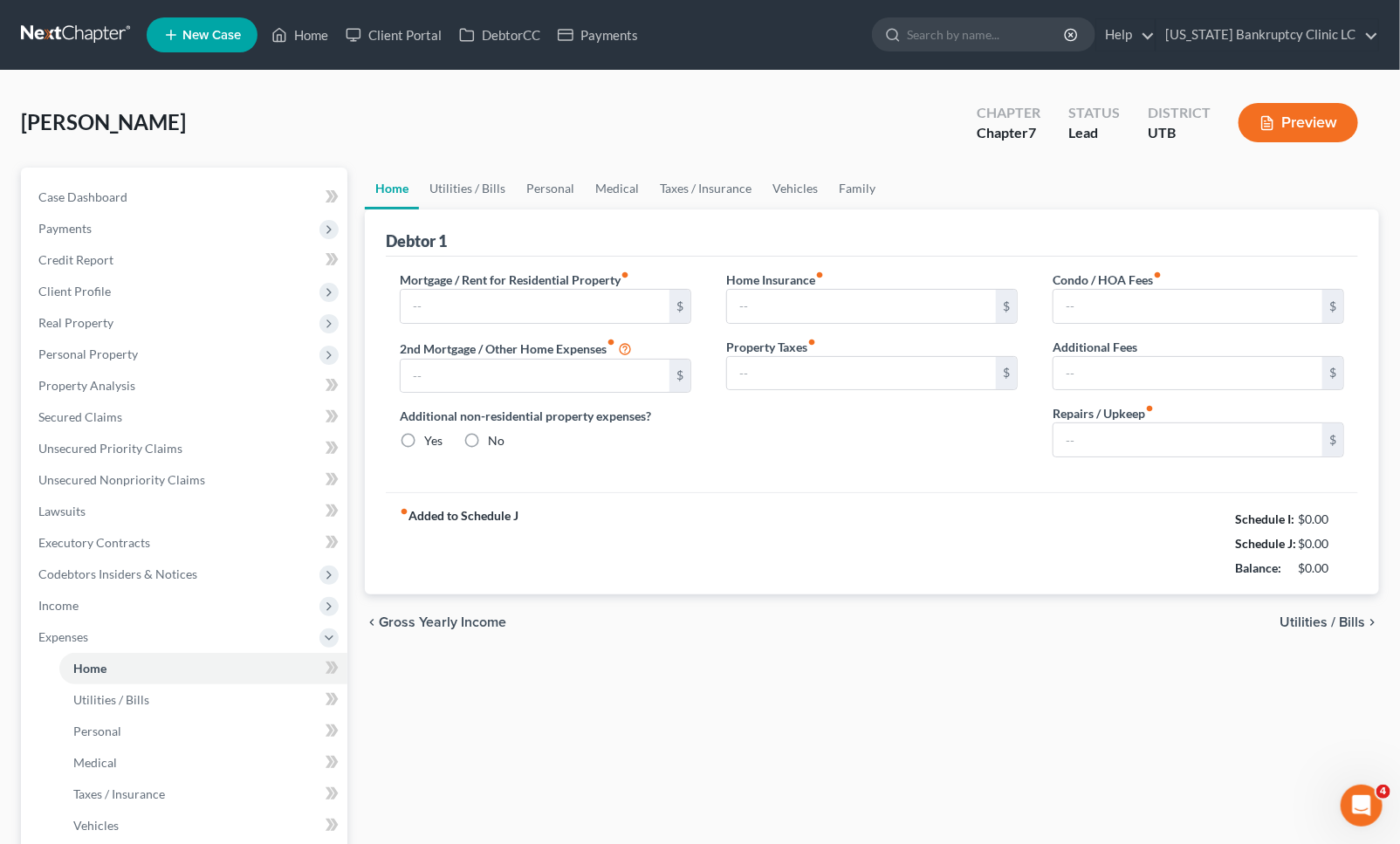
type input "1,596.52"
type input "0.00"
radio input "true"
type input "0.00"
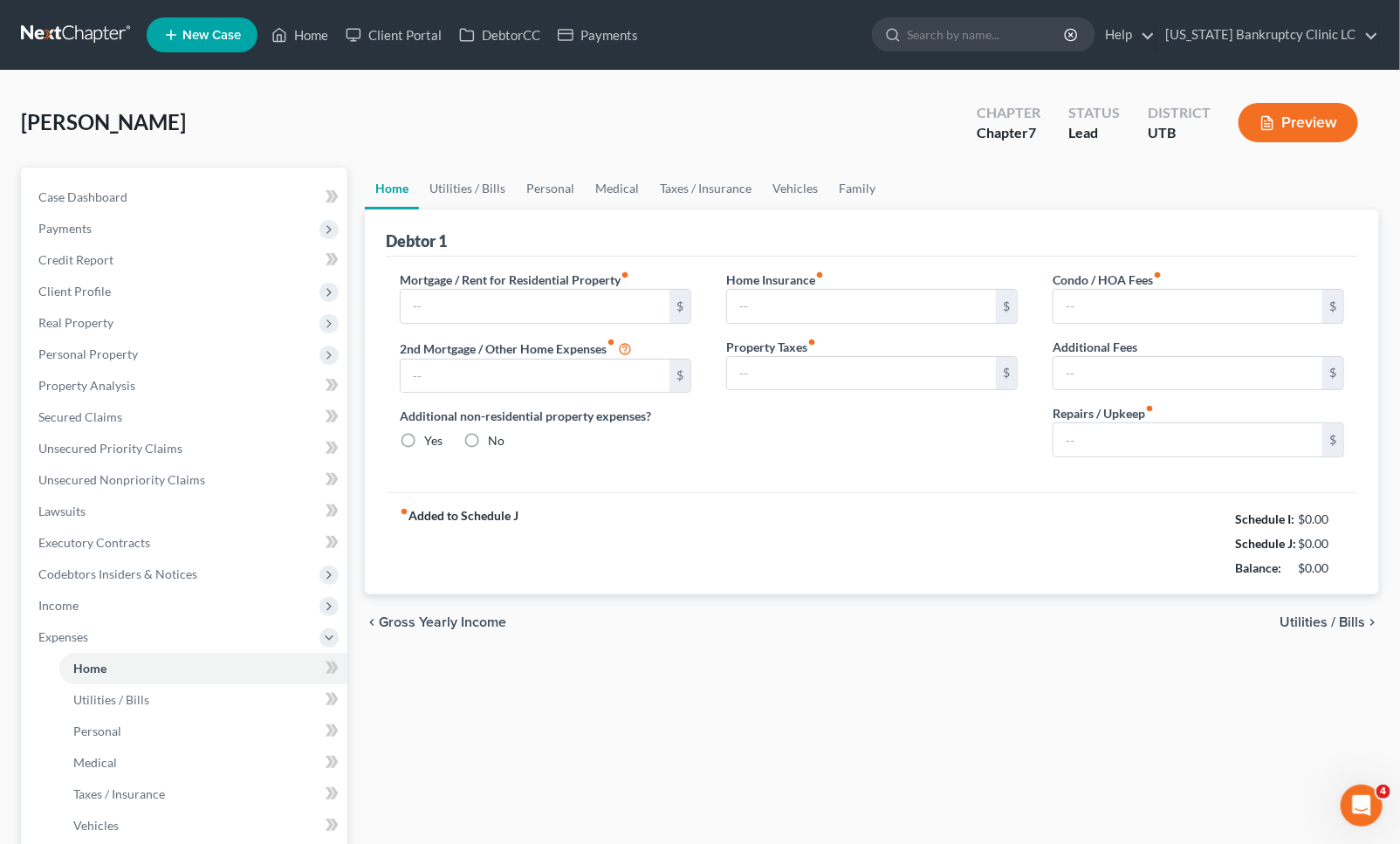
type input "0.00"
click at [450, 180] on link "Utilities / Bills" at bounding box center [467, 188] width 97 height 42
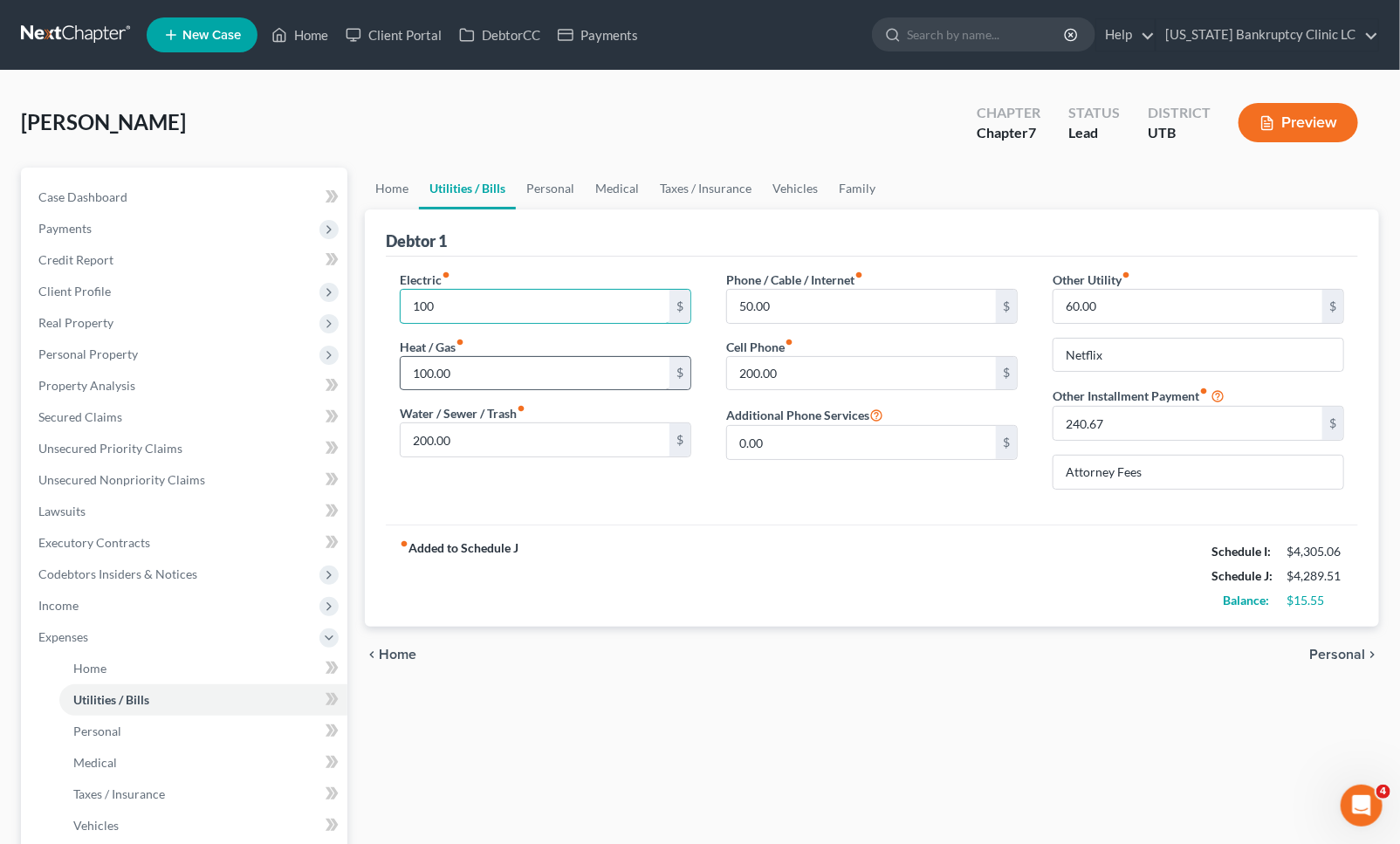
type input "100"
type input "75"
type input "100"
click at [565, 188] on link "Personal" at bounding box center [550, 188] width 69 height 42
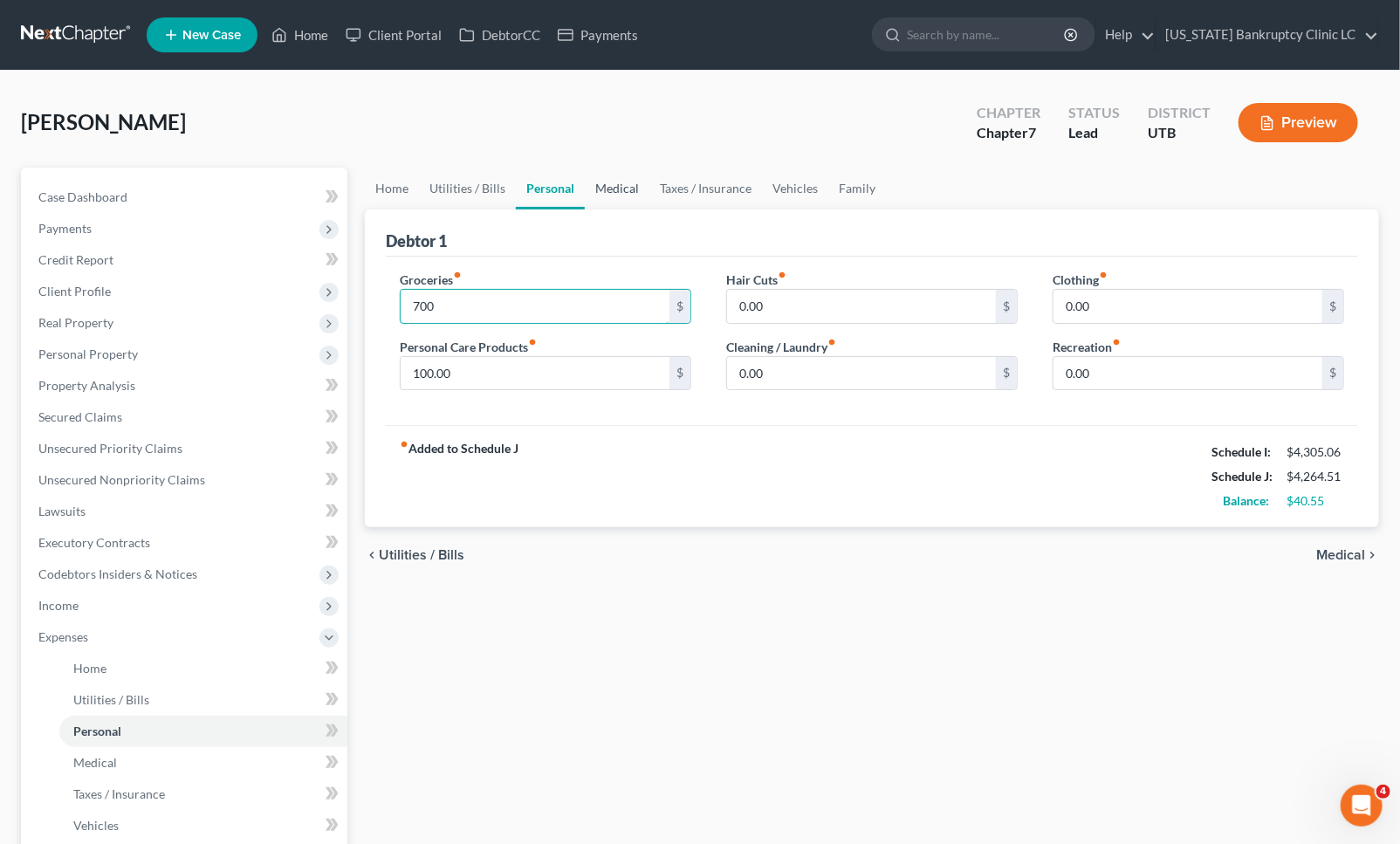
type input "700"
click at [608, 182] on link "Medical" at bounding box center [617, 188] width 65 height 42
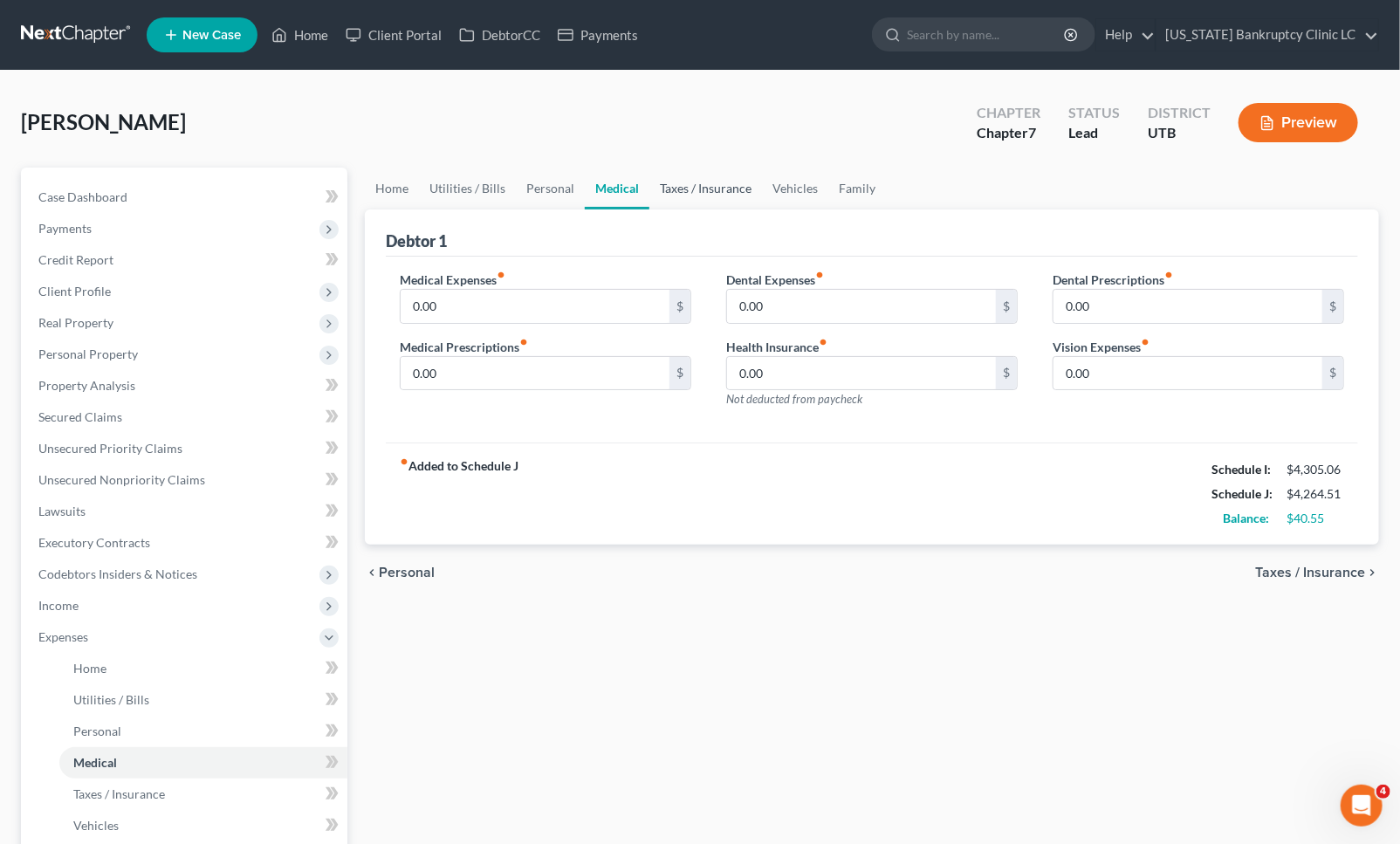
click at [693, 180] on link "Taxes / Insurance" at bounding box center [706, 188] width 113 height 42
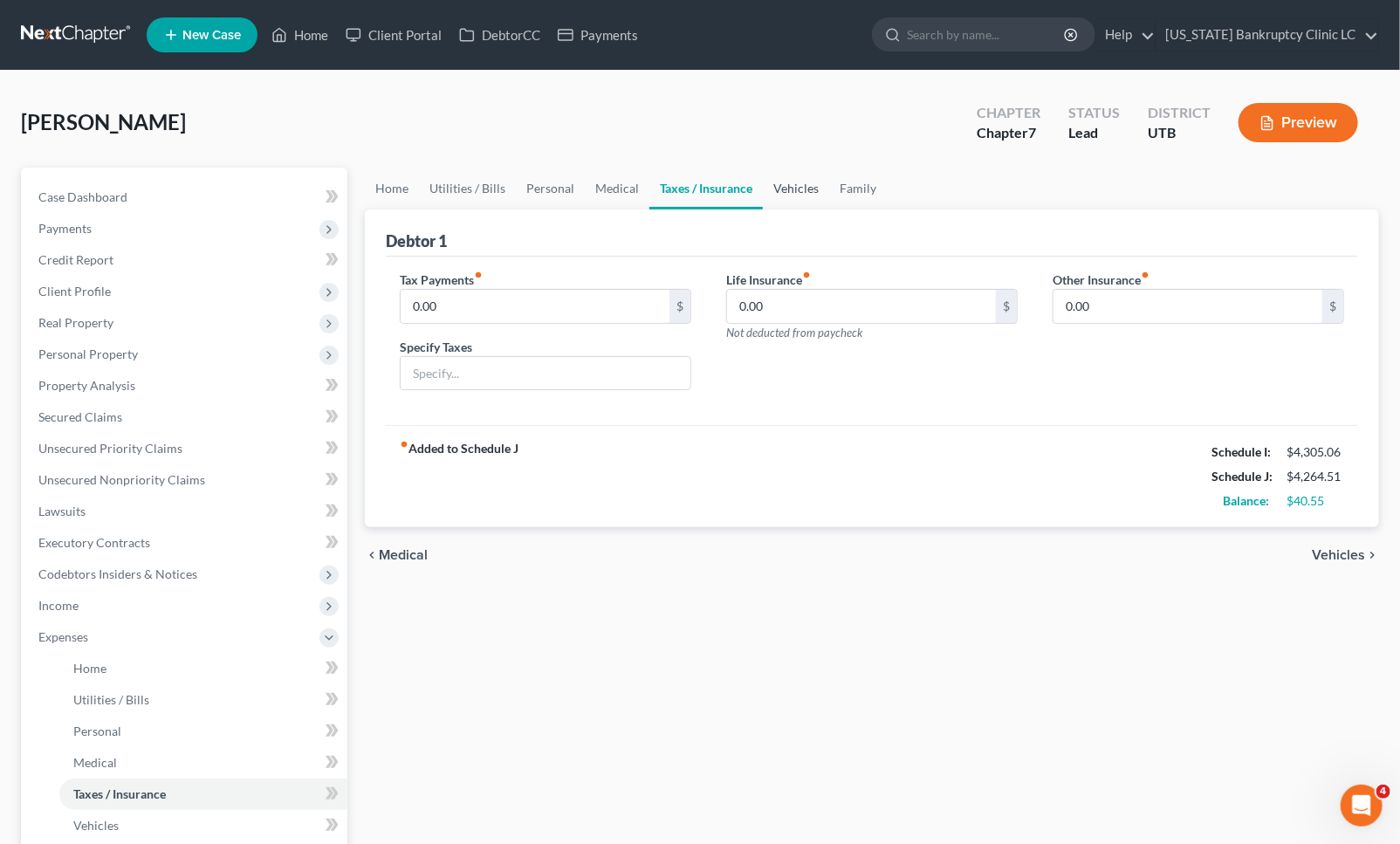
click at [795, 177] on link "Vehicles" at bounding box center [796, 188] width 66 height 42
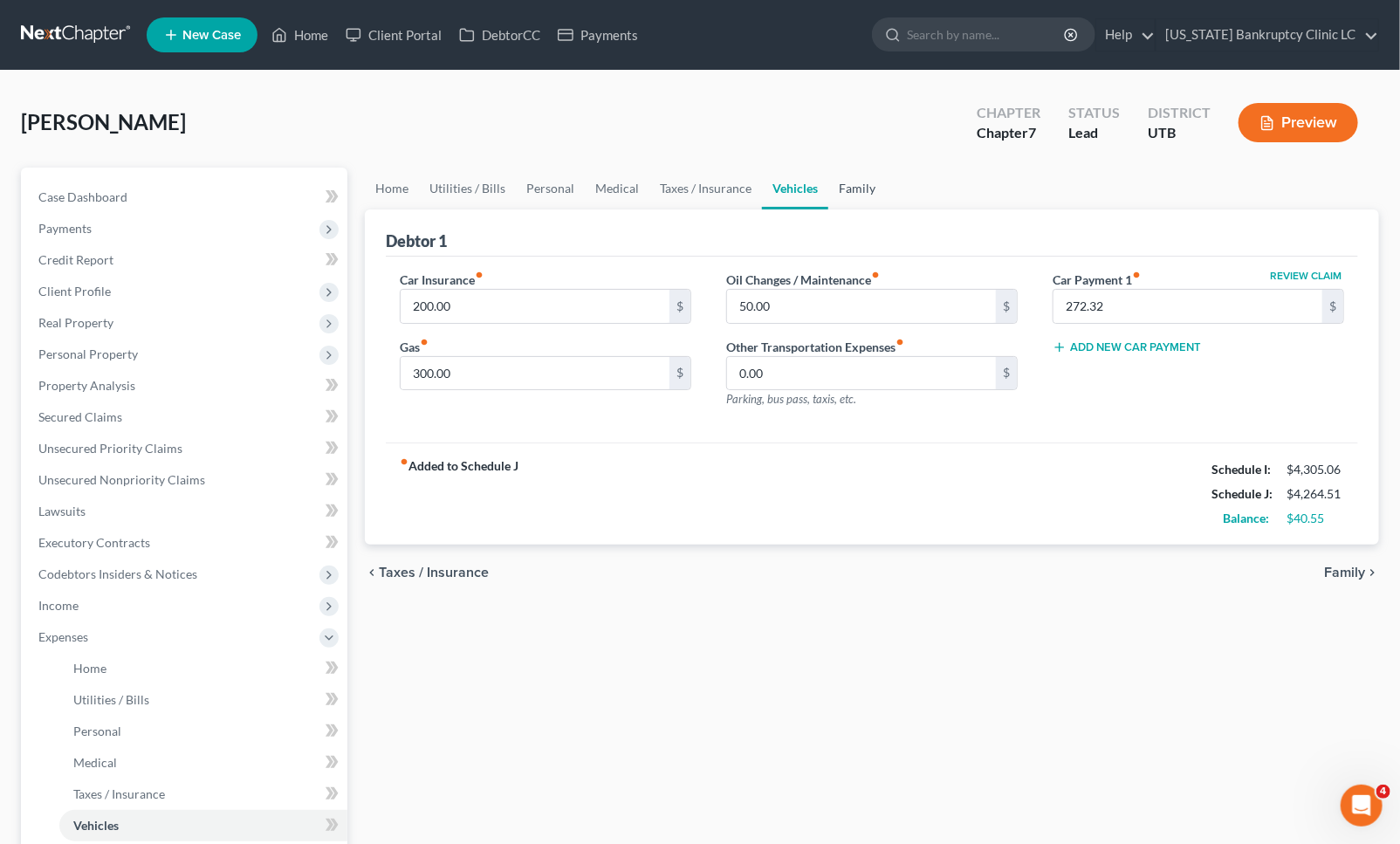
click at [877, 184] on link "Family" at bounding box center [857, 188] width 57 height 42
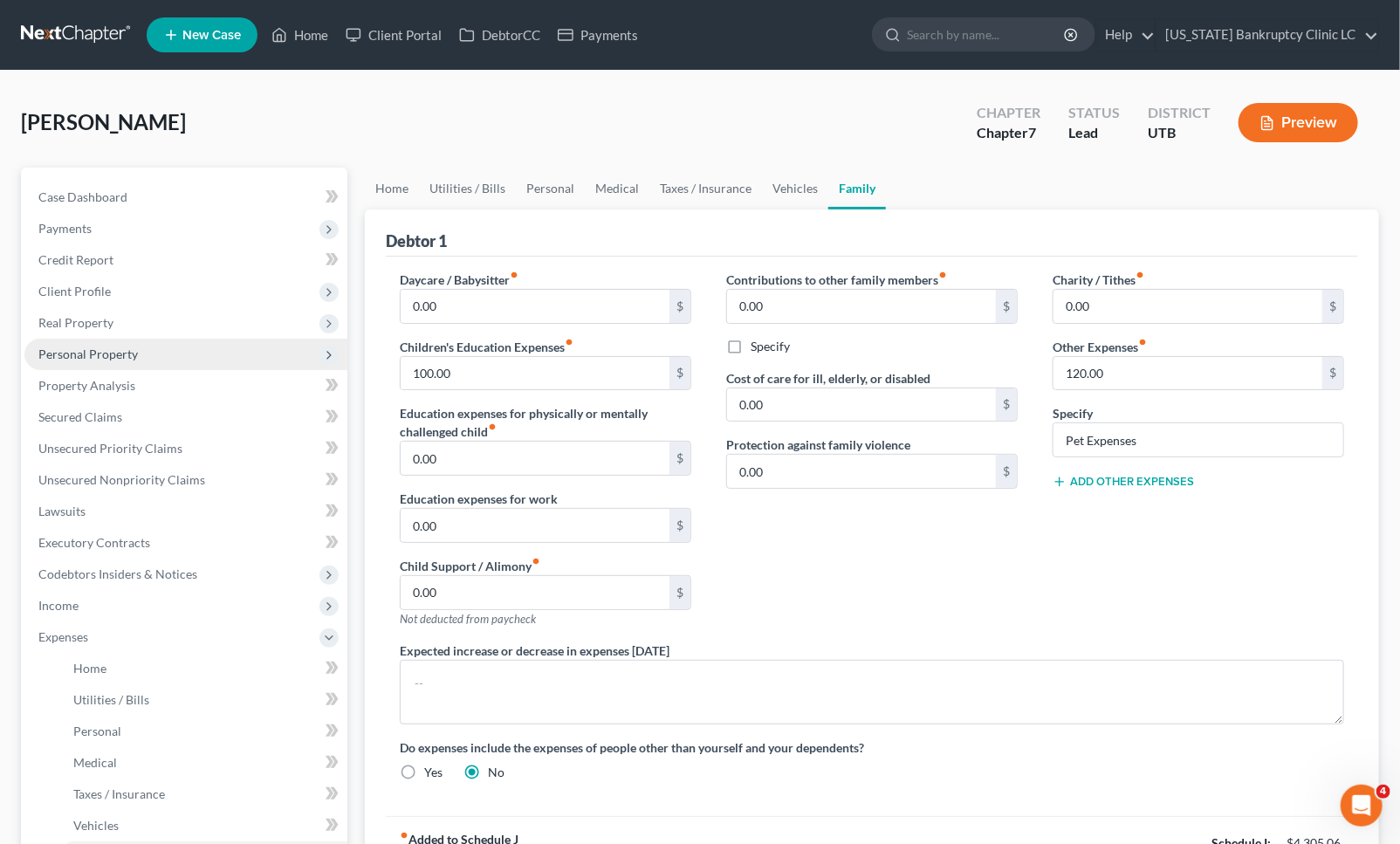
click at [125, 352] on span "Personal Property" at bounding box center [89, 354] width 100 height 15
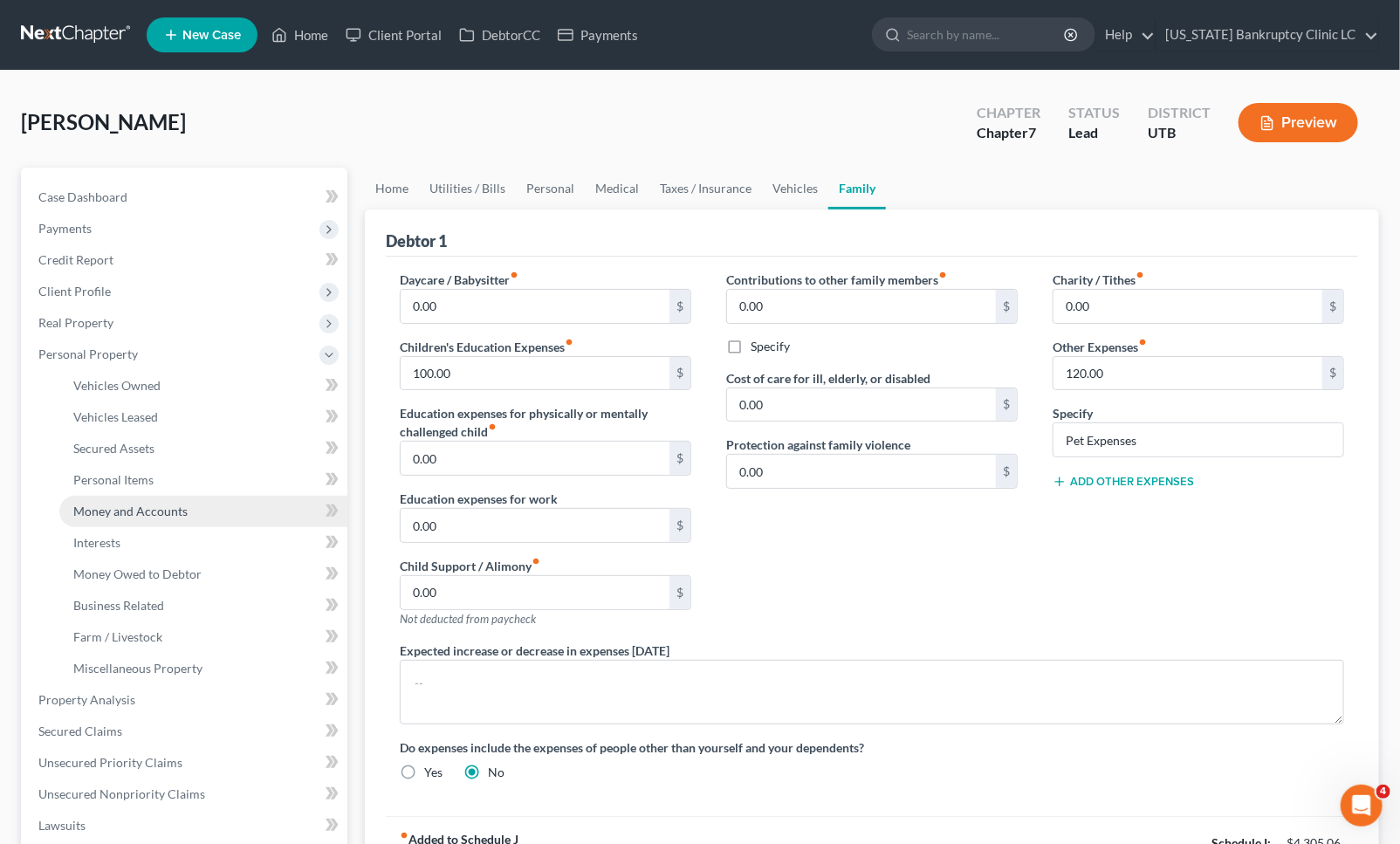
click at [166, 512] on span "Money and Accounts" at bounding box center [130, 511] width 114 height 15
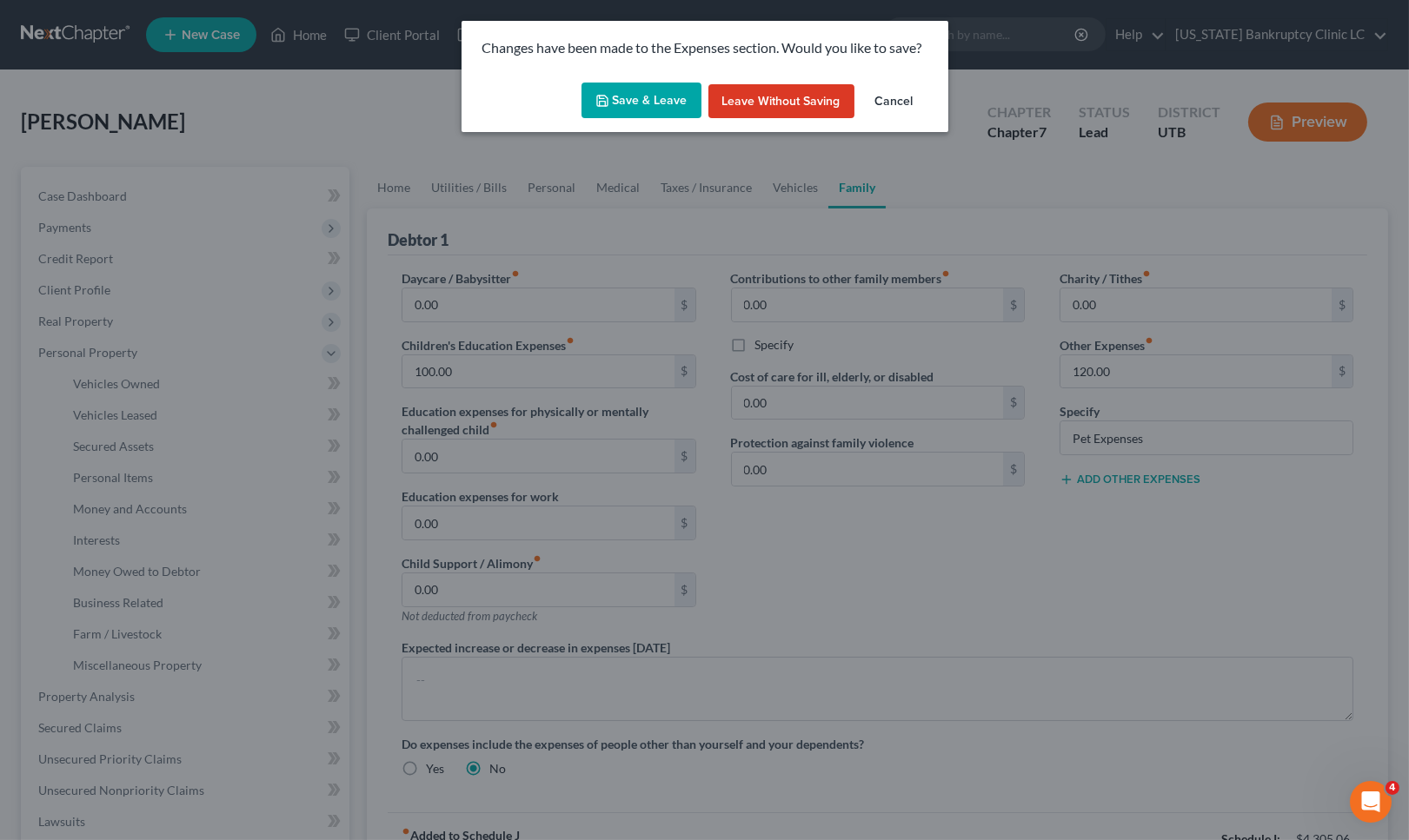
click at [665, 99] on button "Save & Leave" at bounding box center [641, 101] width 120 height 37
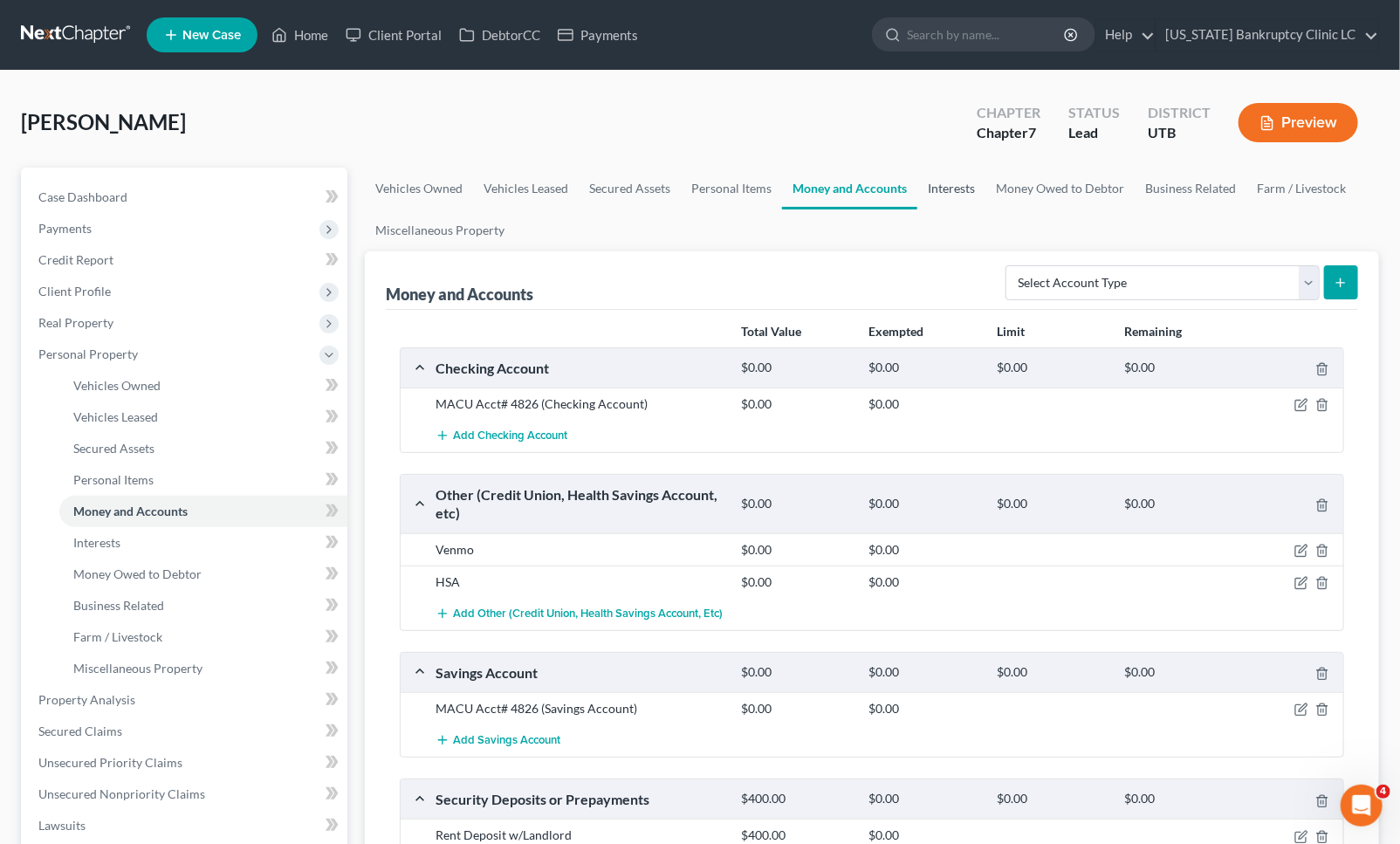
click at [939, 195] on link "Interests" at bounding box center [951, 188] width 68 height 42
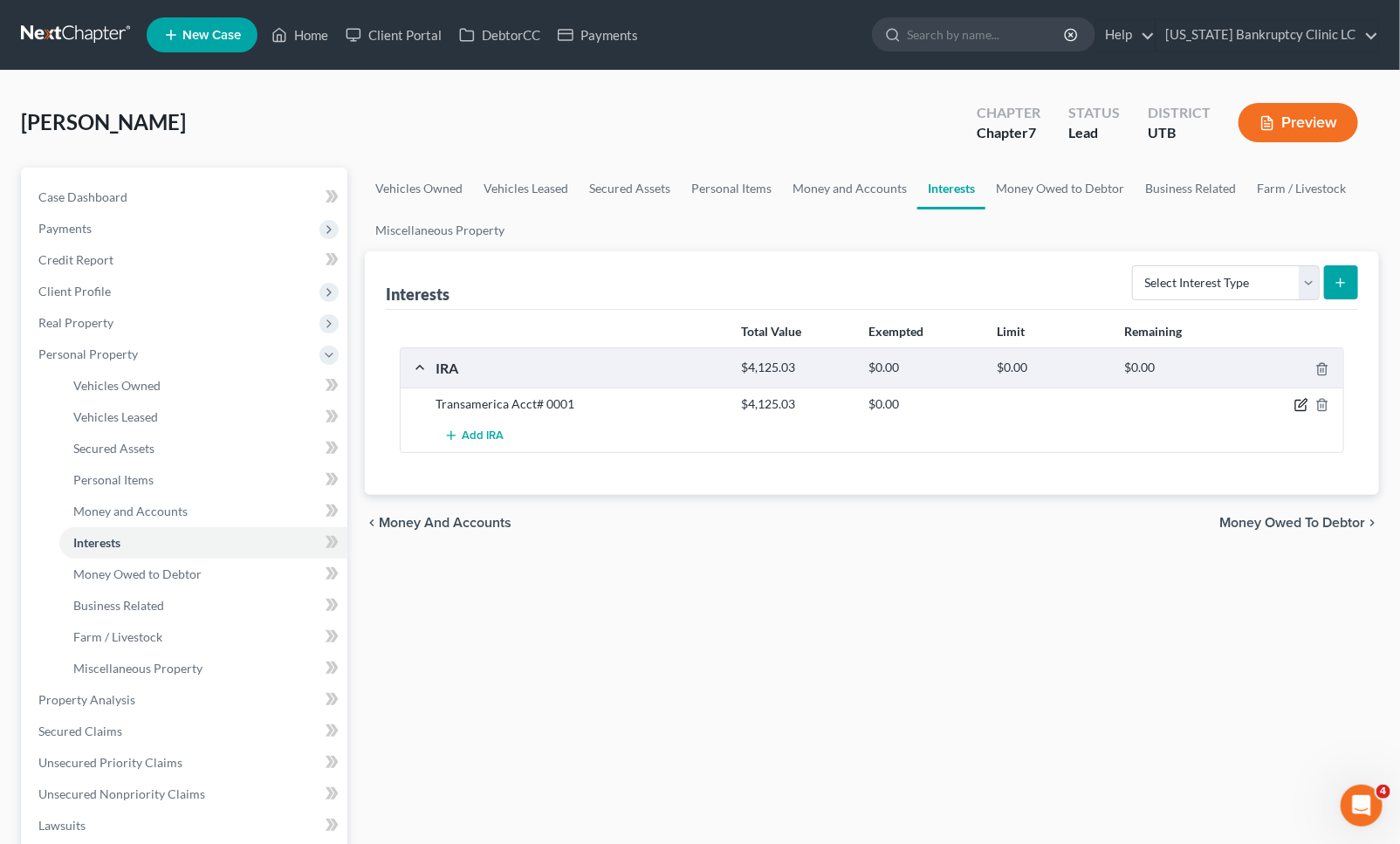
click at [1302, 406] on icon "button" at bounding box center [1301, 404] width 14 height 14
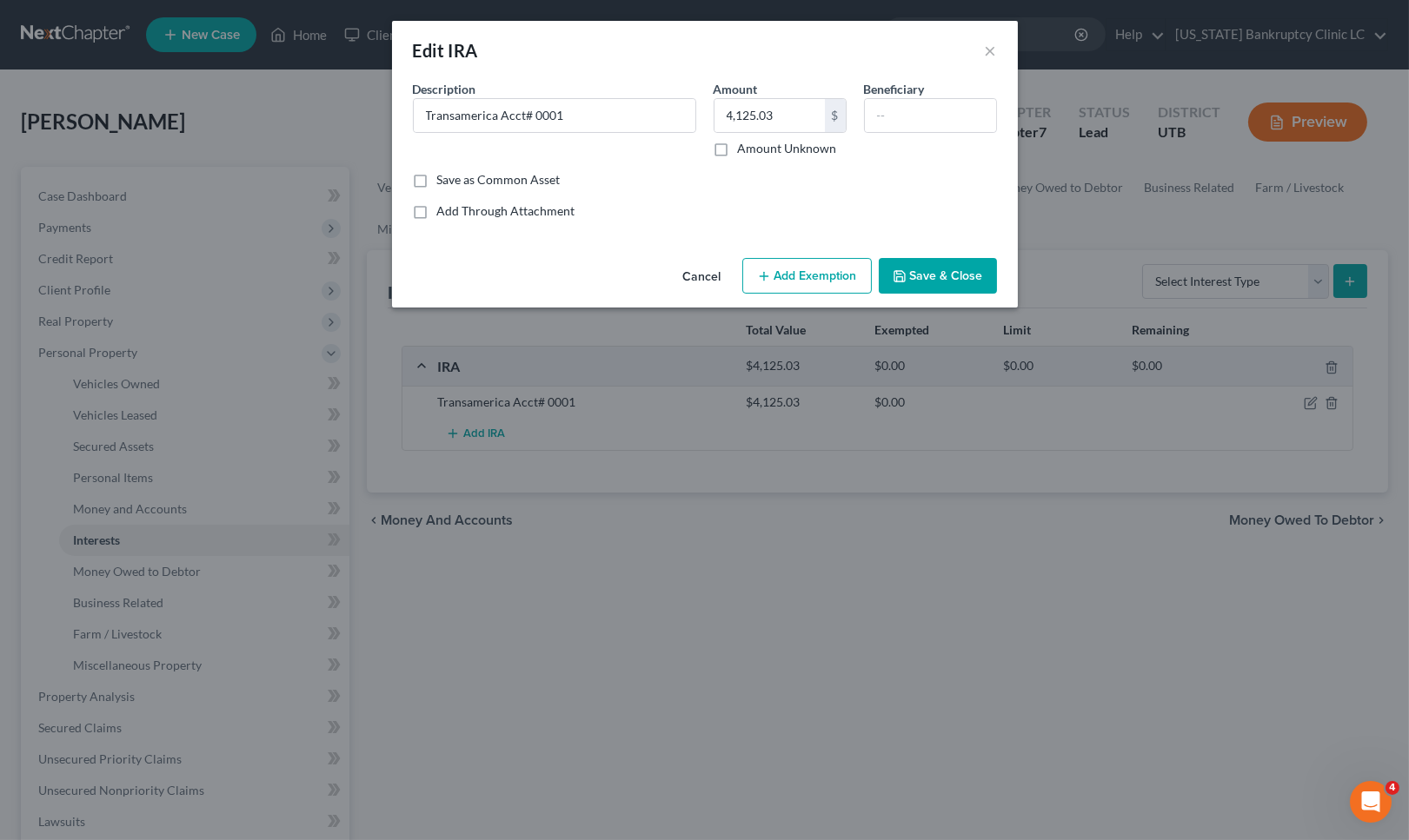
click at [811, 272] on button "Add Exemption" at bounding box center [806, 276] width 130 height 37
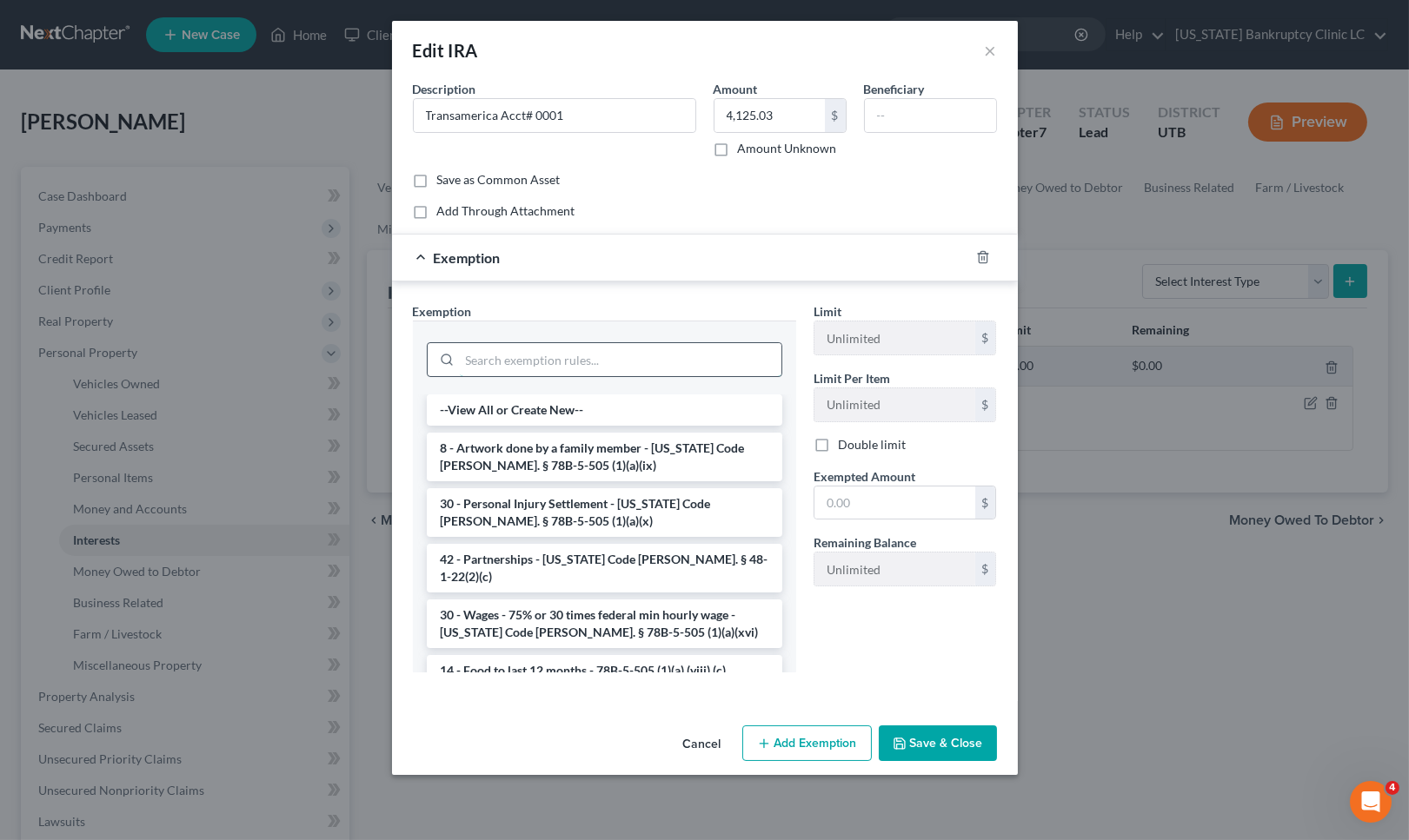
click at [479, 360] on input "search" at bounding box center [620, 360] width 321 height 33
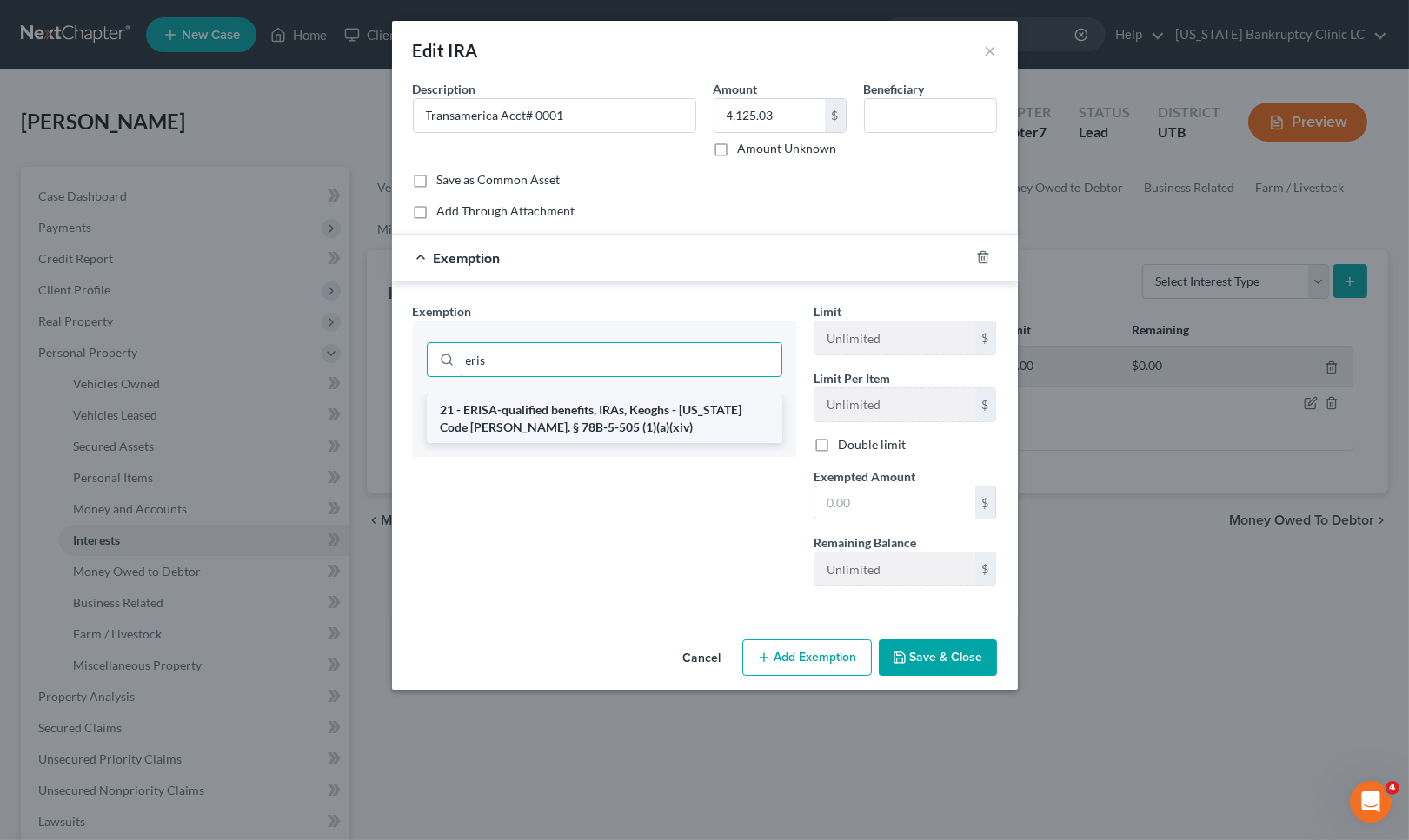
type input "eris"
drag, startPoint x: 587, startPoint y: 412, endPoint x: 817, endPoint y: 477, distance: 239.0
click at [589, 410] on li "21 - ERISA-qualified benefits, IRAs, Keoghs - [US_STATE] Code [PERSON_NAME]. § …" at bounding box center [604, 419] width 355 height 49
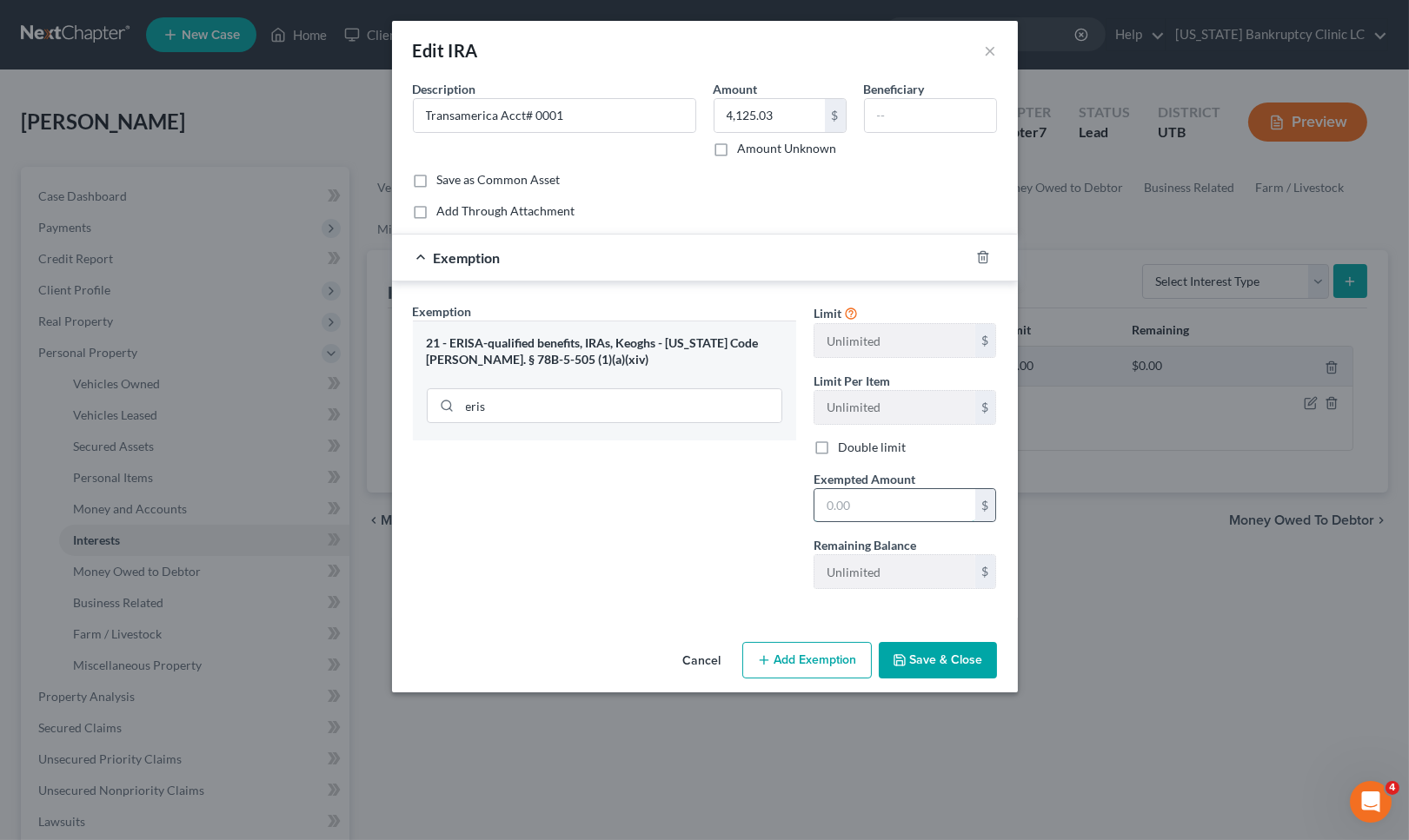
click at [859, 510] on input "text" at bounding box center [894, 506] width 161 height 33
type input "4,125"
click at [941, 647] on button "Save & Close" at bounding box center [937, 660] width 118 height 37
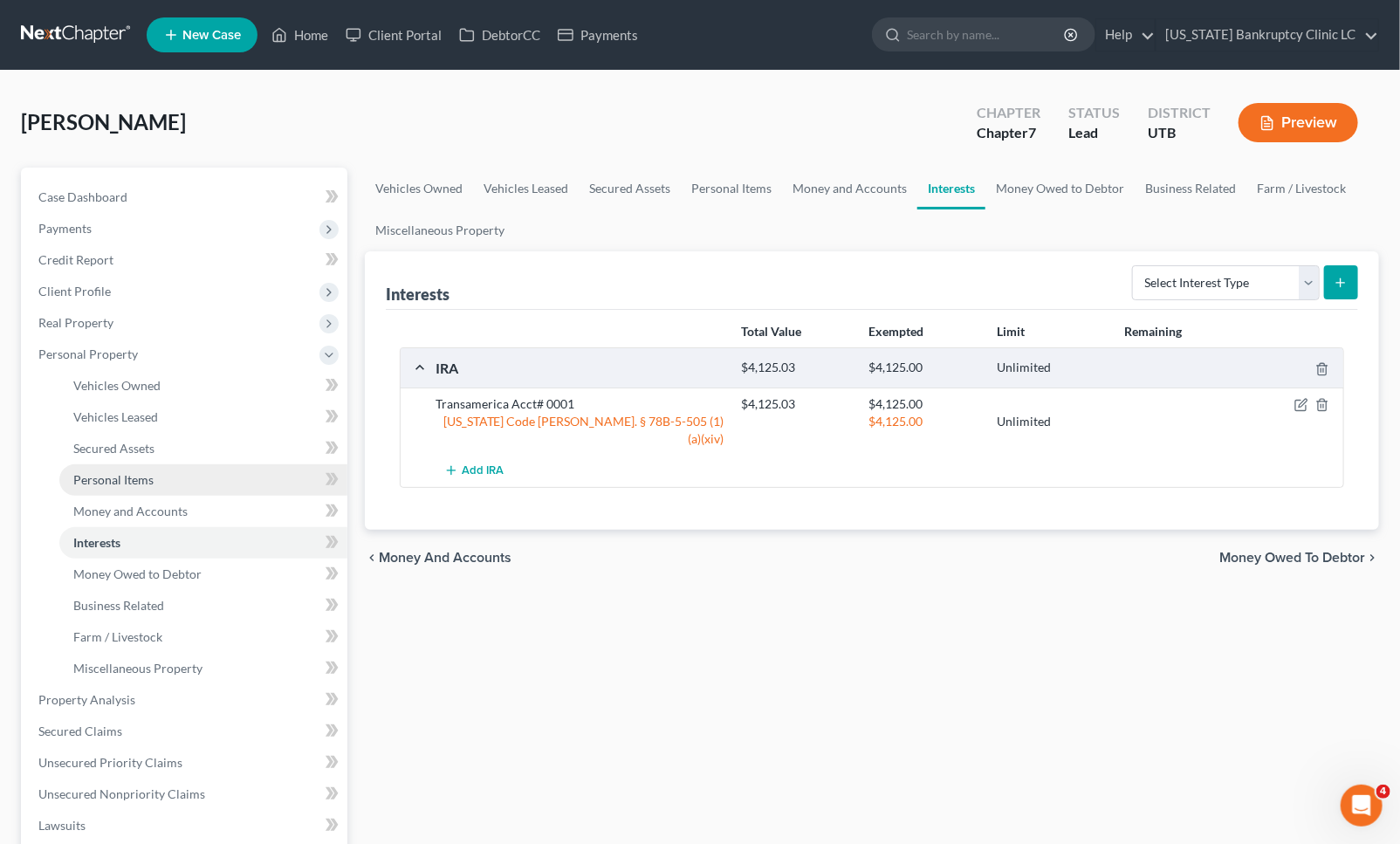
click at [144, 478] on span "Personal Items" at bounding box center [113, 480] width 80 height 15
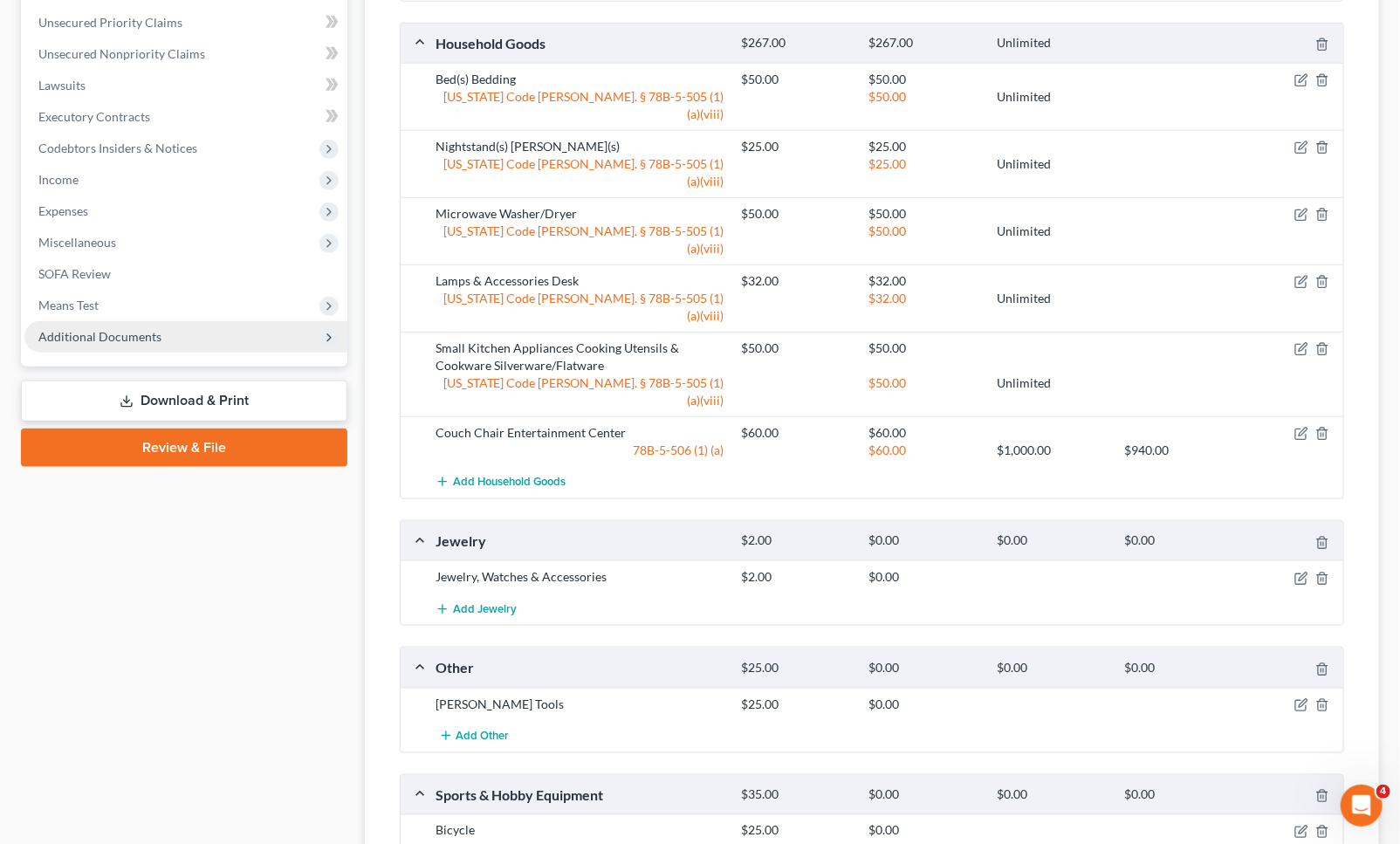
scroll to position [387, 0]
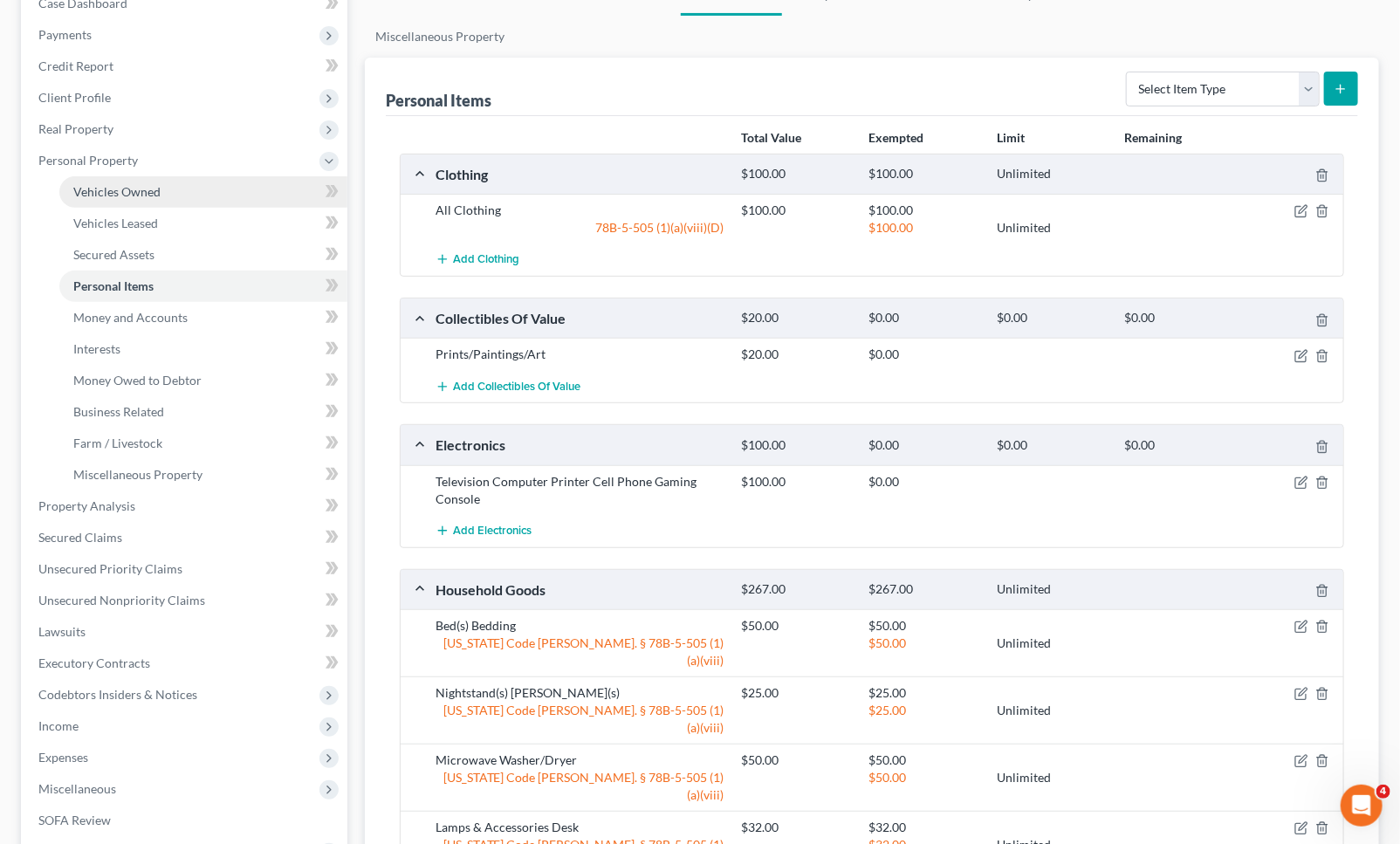
click at [140, 190] on span "Vehicles Owned" at bounding box center [116, 192] width 88 height 15
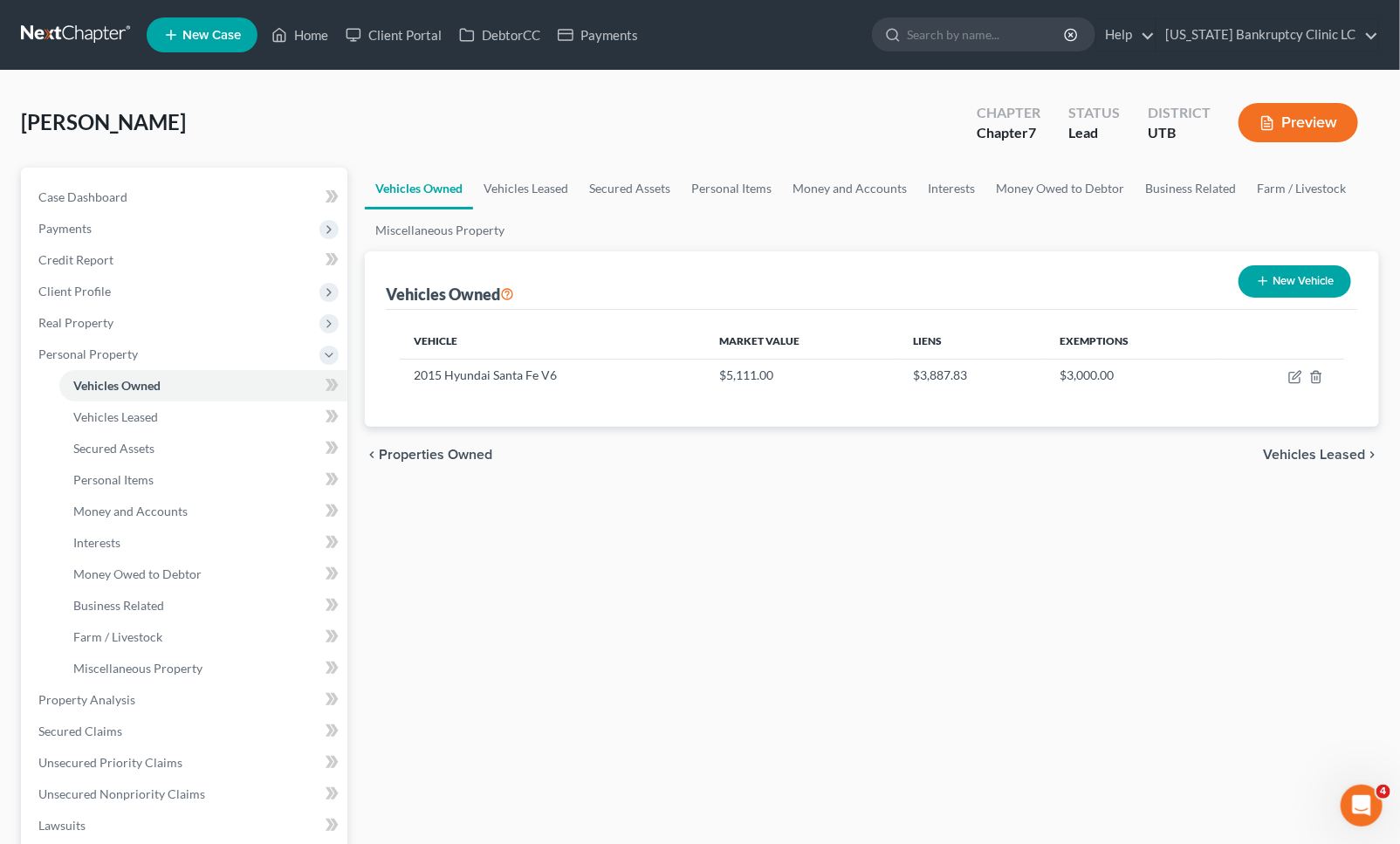
click at [526, 712] on div "Vehicles Owned Vehicles Leased Secured Assets Personal Items Money and Accounts…" at bounding box center [872, 687] width 1032 height 1040
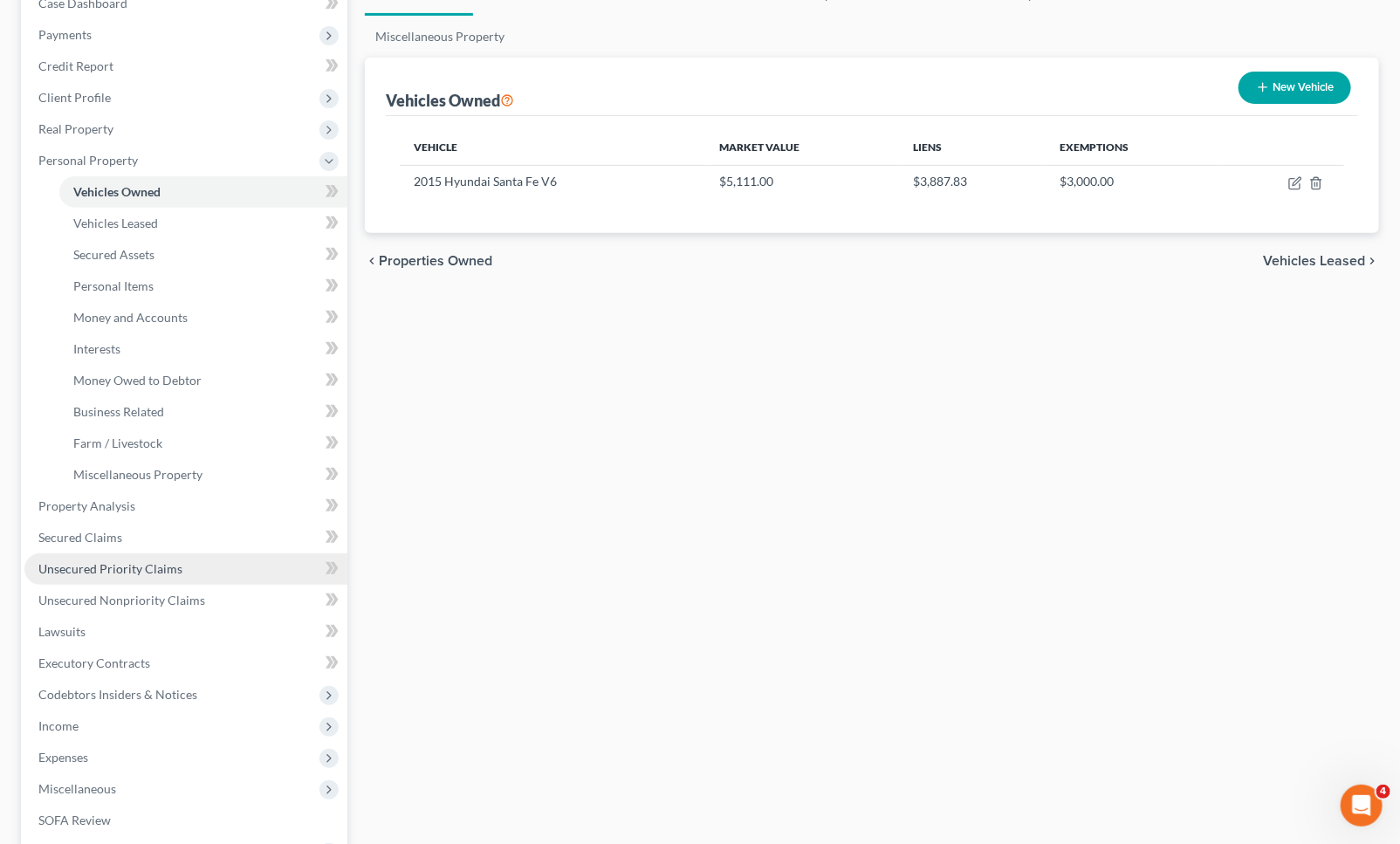
click at [135, 553] on link "Unsecured Priority Claims" at bounding box center [185, 569] width 323 height 31
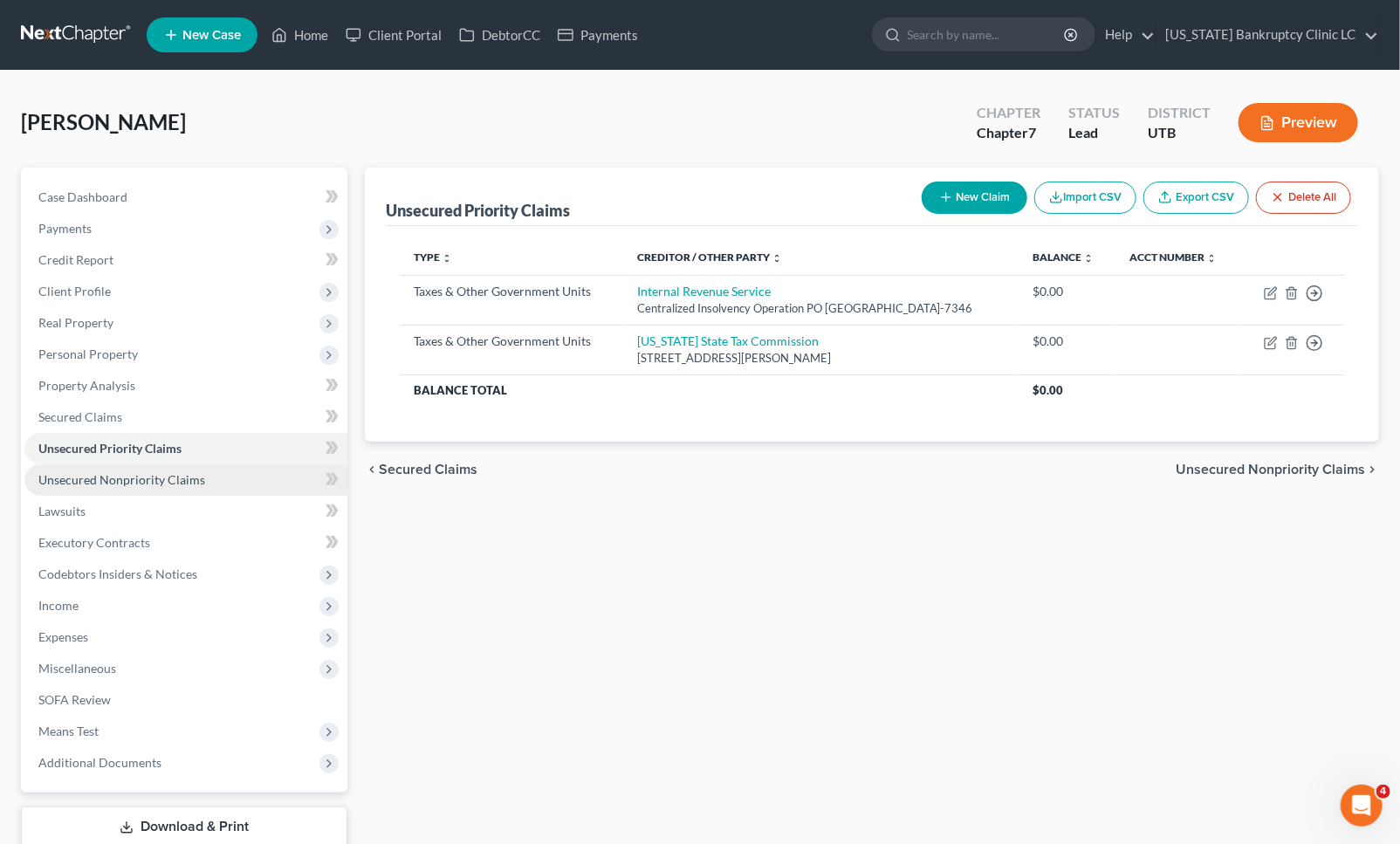
click at [162, 477] on span "Unsecured Nonpriority Claims" at bounding box center [122, 480] width 167 height 15
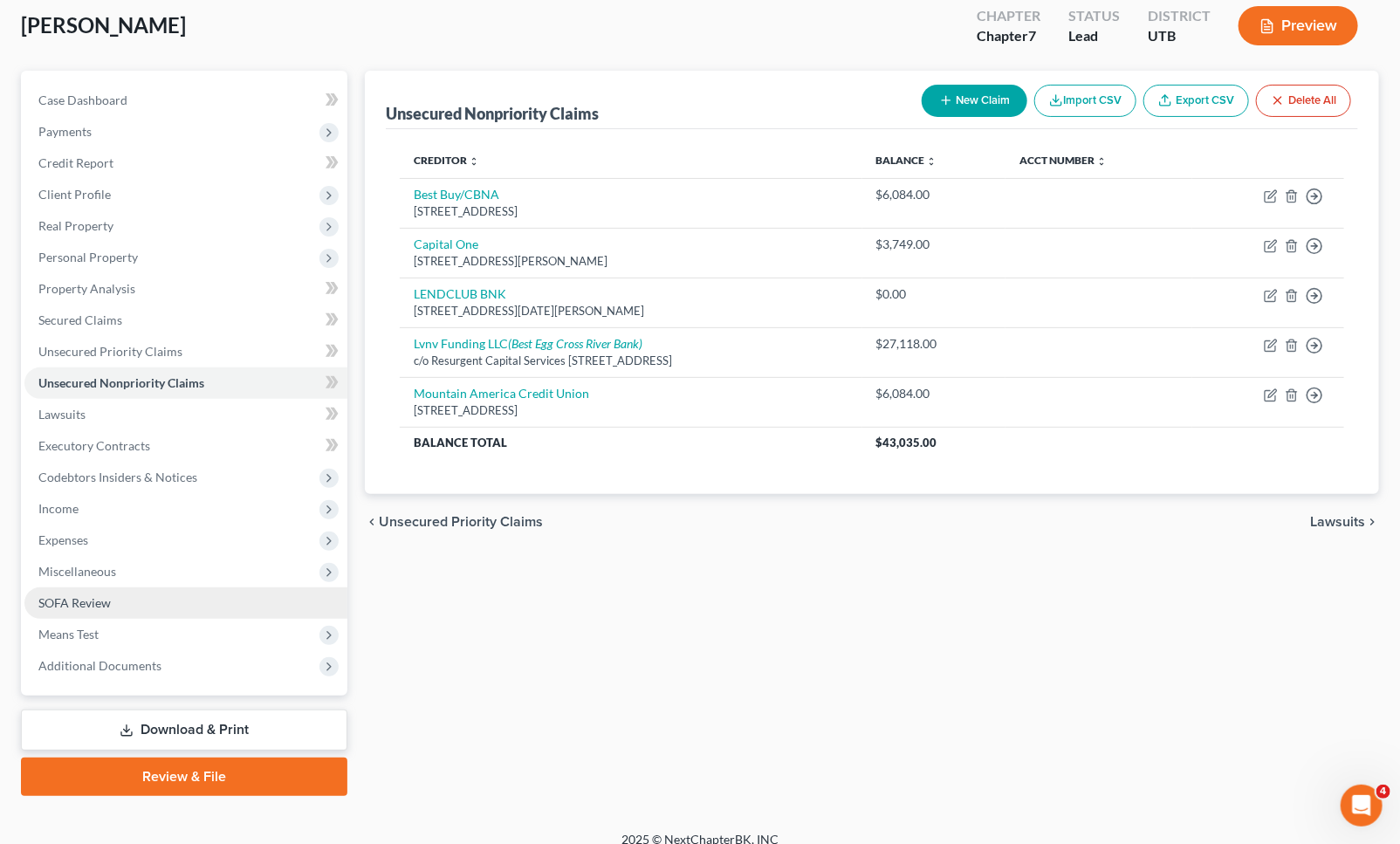
click at [89, 600] on span "SOFA Review" at bounding box center [75, 602] width 73 height 15
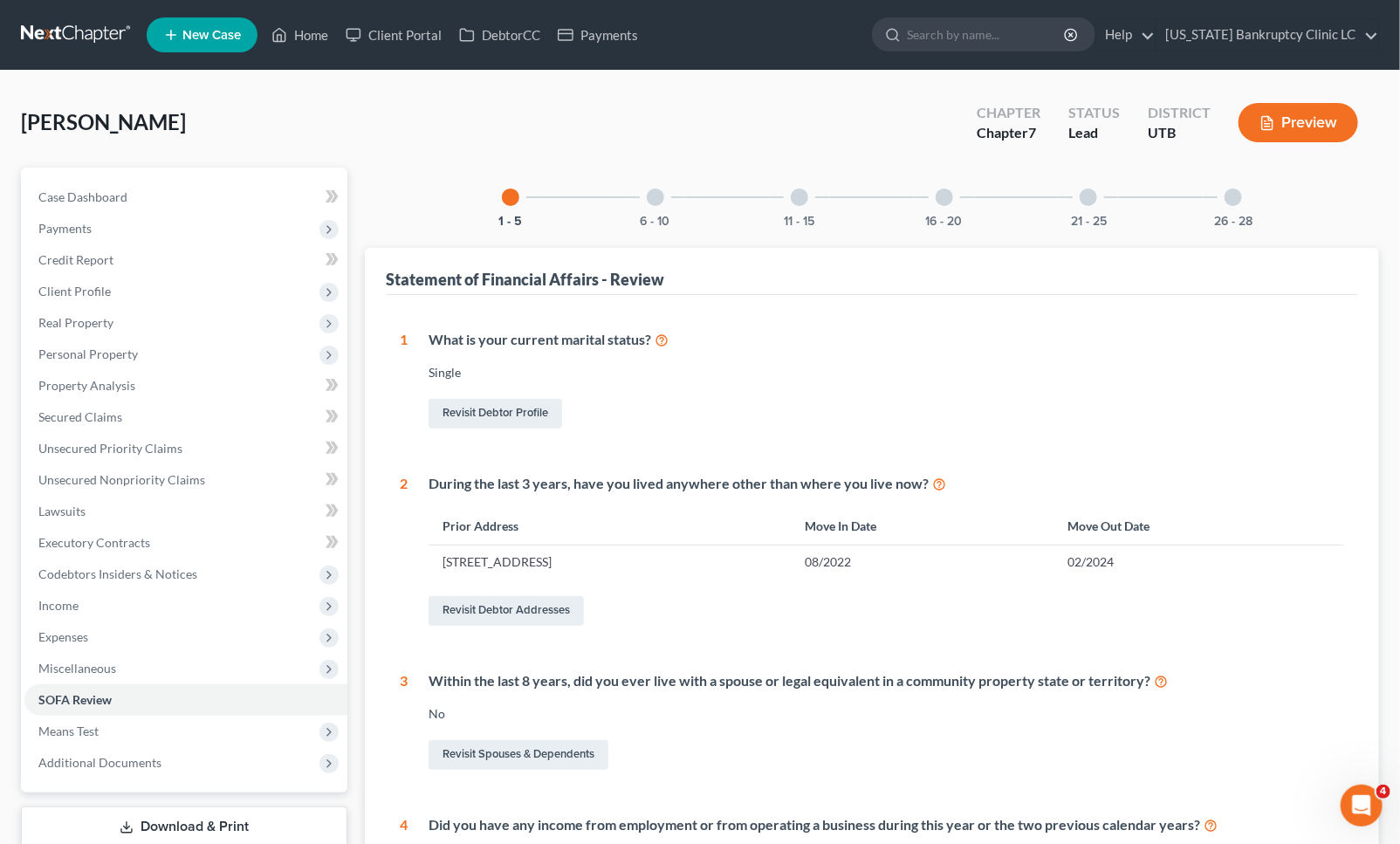
click at [949, 198] on div at bounding box center [944, 196] width 18 height 18
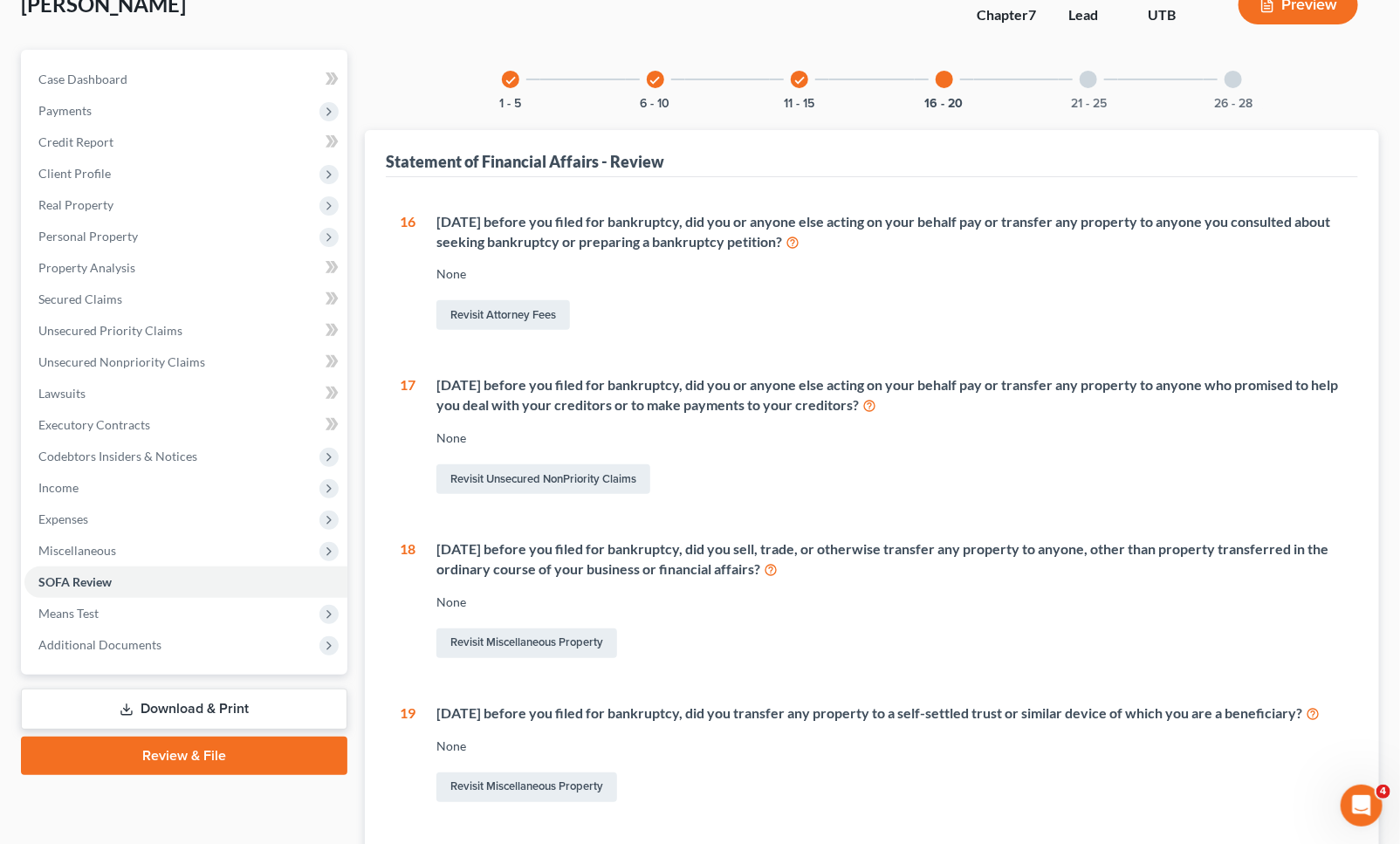
scroll to position [291, 0]
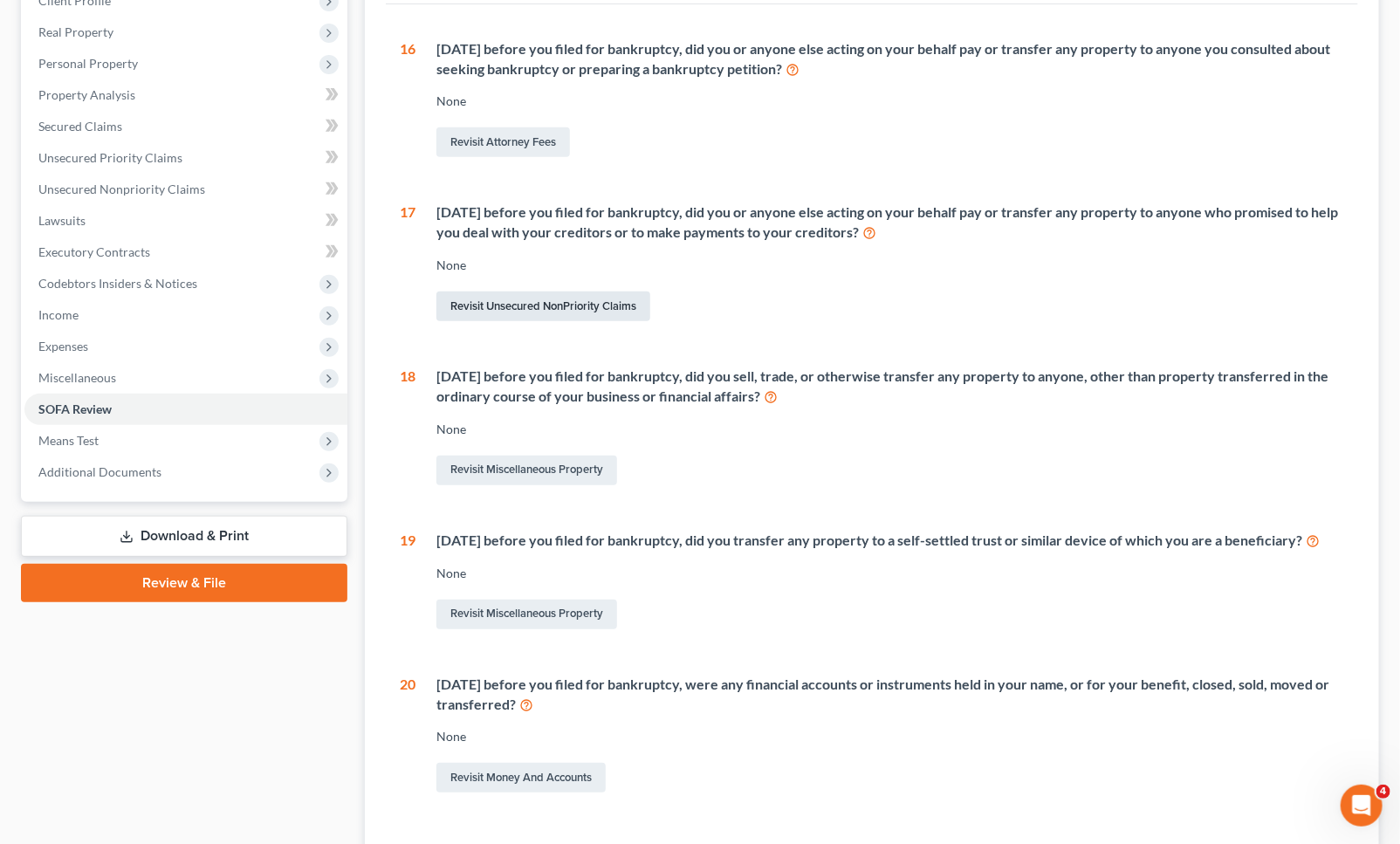
click at [576, 301] on link "Revisit Unsecured NonPriority Claims" at bounding box center [544, 306] width 214 height 30
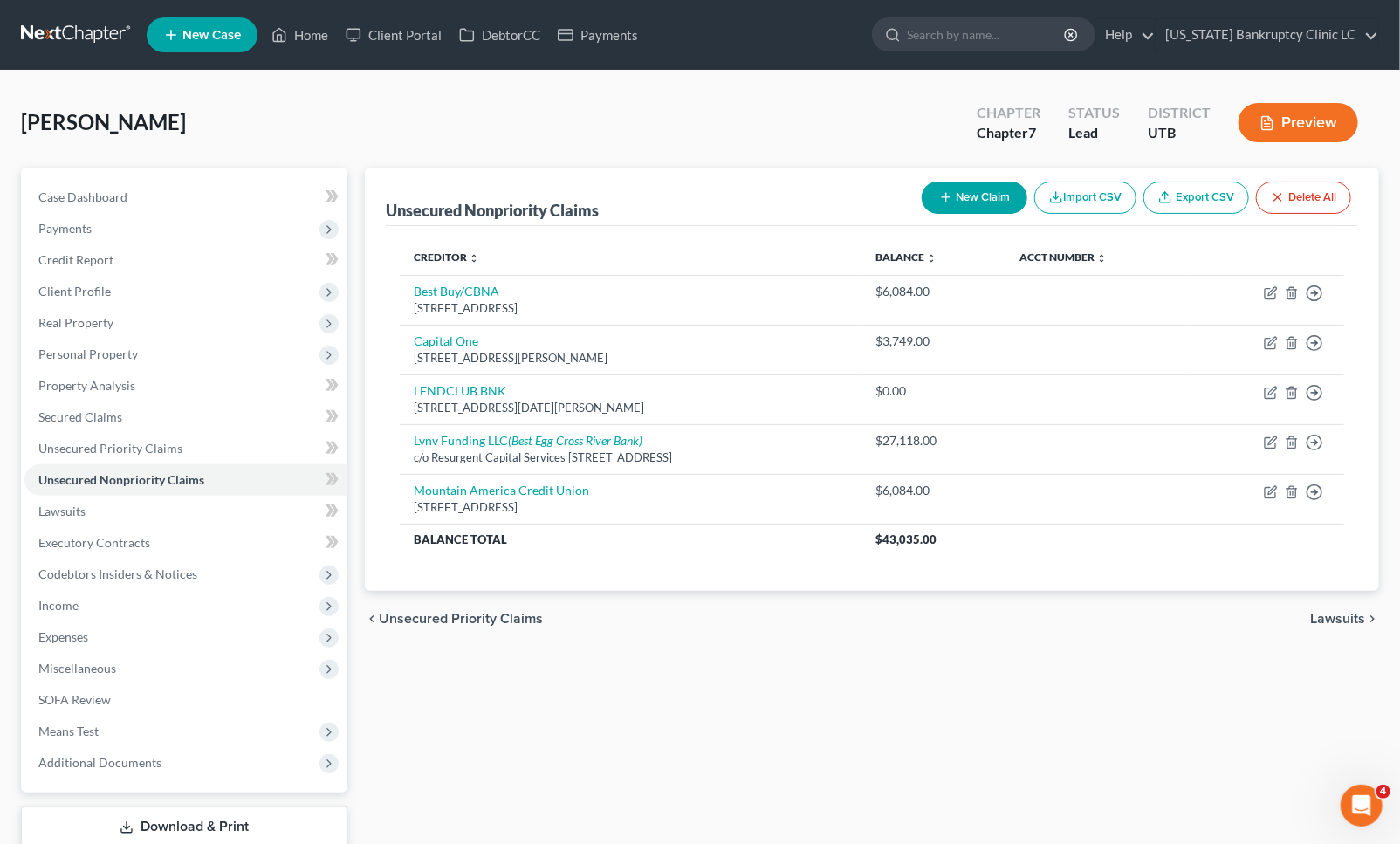
click at [958, 205] on button "New Claim" at bounding box center [975, 197] width 105 height 32
select select "0"
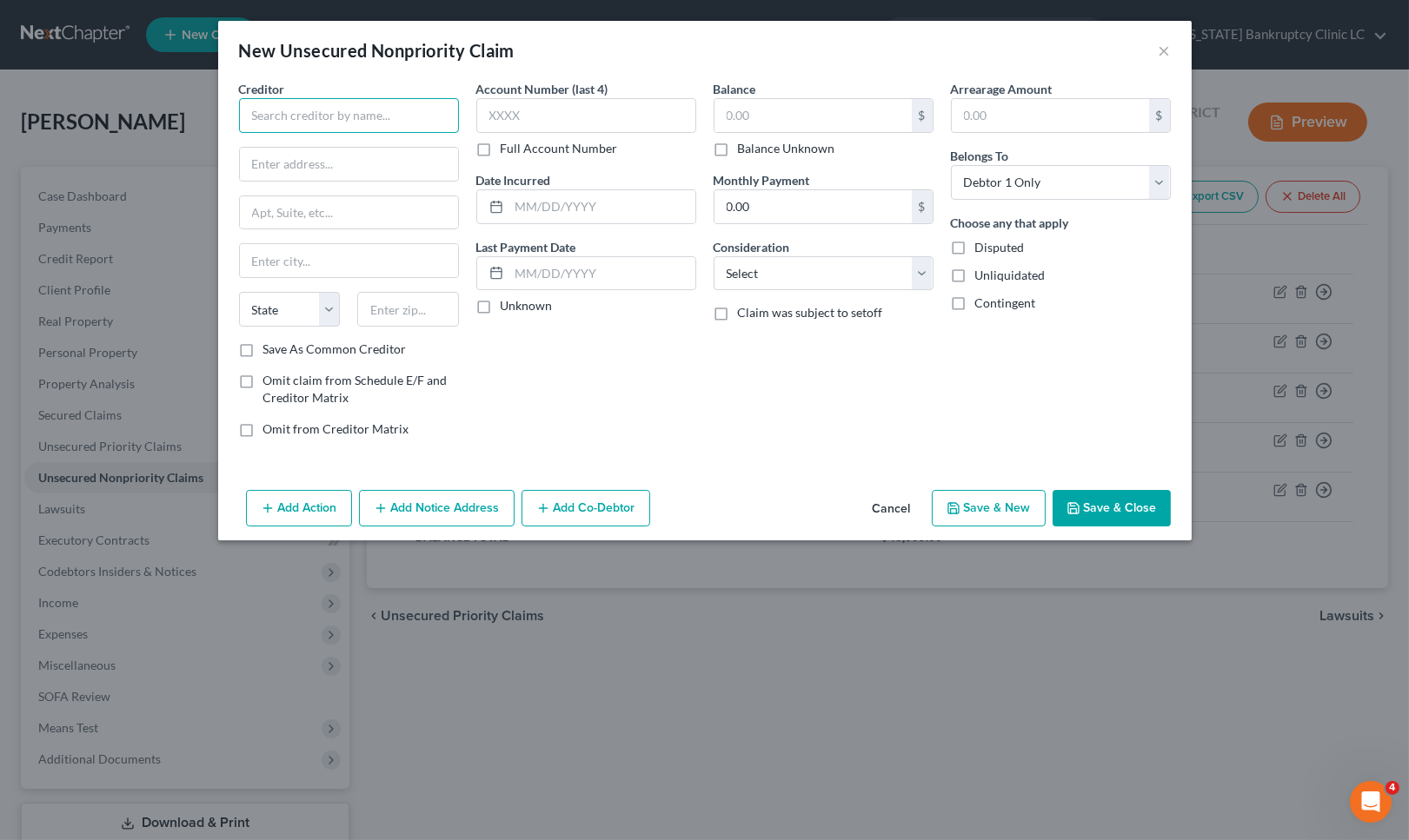
click at [330, 102] on input "text" at bounding box center [348, 116] width 220 height 35
type input "?"
click at [76, 102] on div "New Unsecured Nonpriority Claim × Creditor * Clearone Advantage State [US_STATE…" at bounding box center [704, 420] width 1409 height 840
type input "ClearOne Advantage"
type input "[STREET_ADDRESS]"
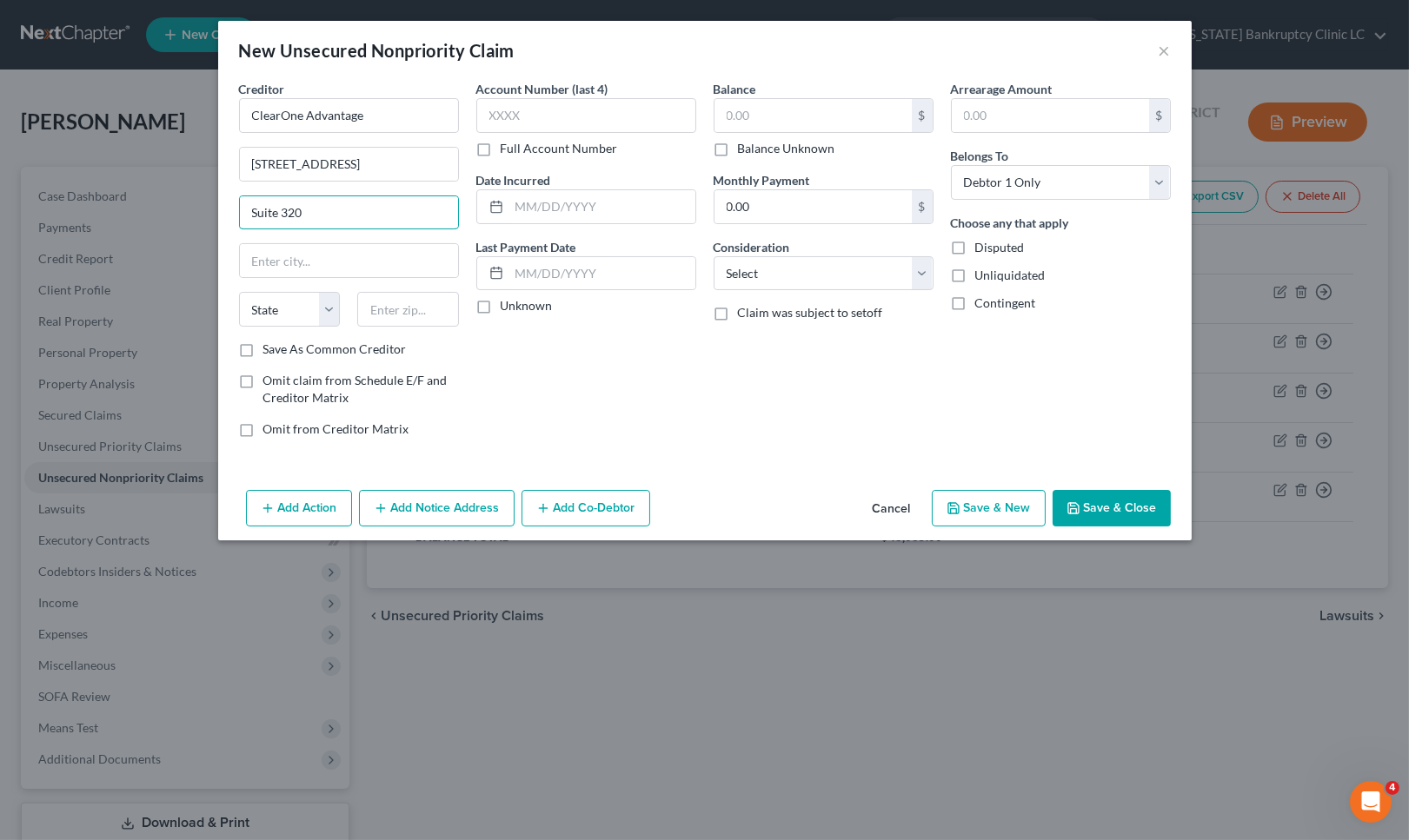
type input "Suite 320"
type input "C"
type input "[GEOGRAPHIC_DATA]"
select select "21"
type input "21224"
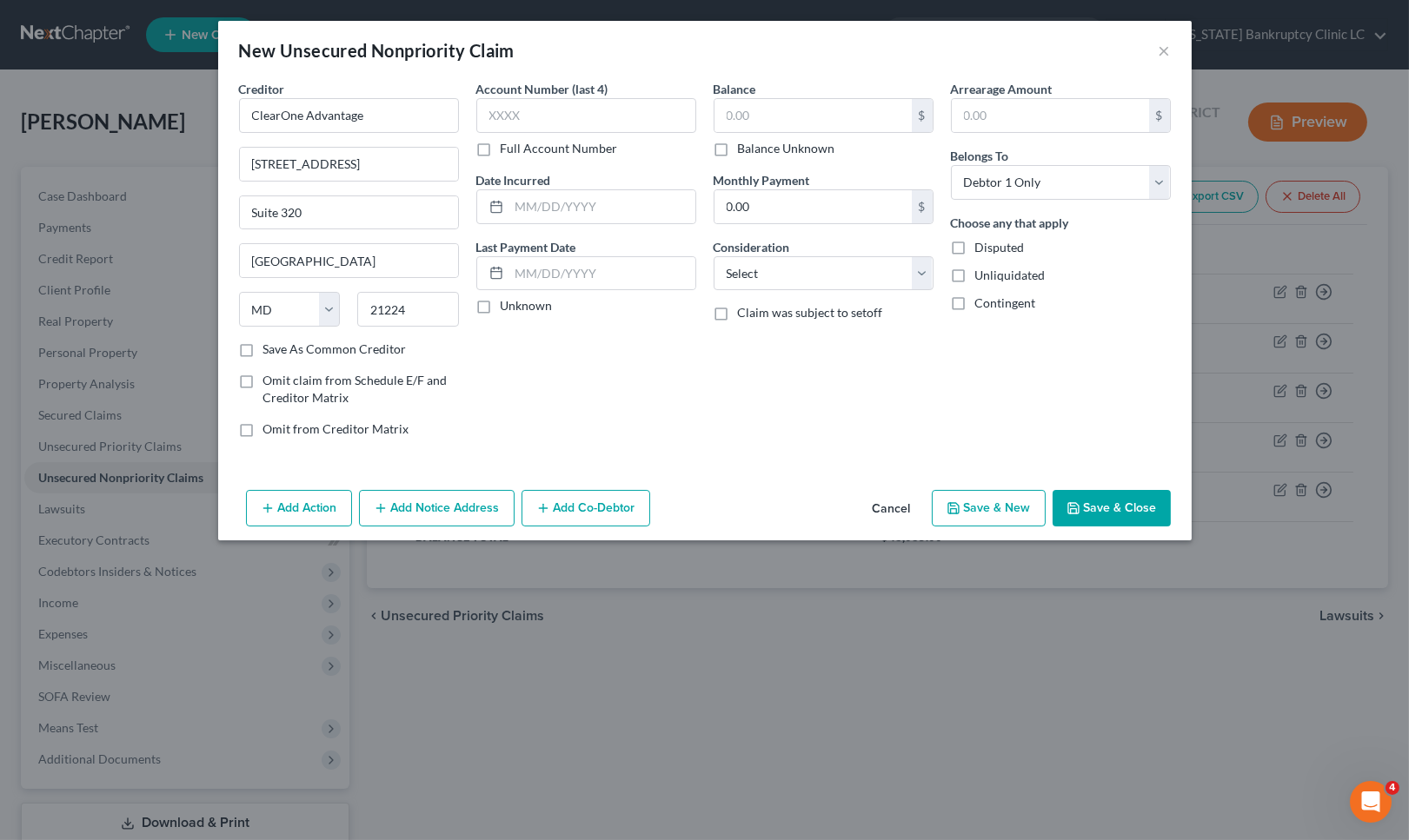
click at [302, 513] on button "Add Action" at bounding box center [299, 509] width 106 height 37
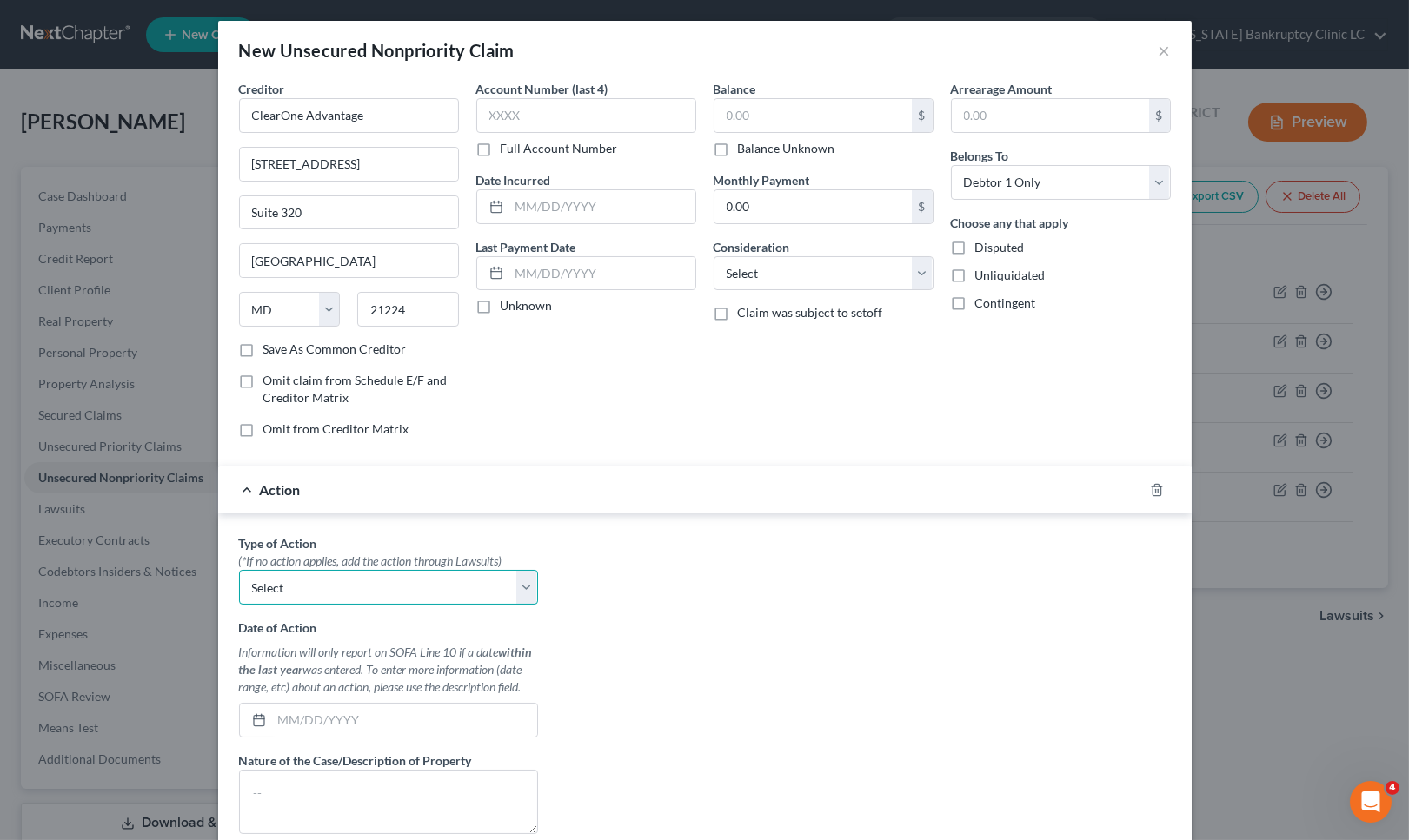
click at [345, 591] on select "Select Repossession Garnishment Foreclosure Personal Injury Attached, Seized, O…" at bounding box center [388, 588] width 299 height 35
drag, startPoint x: 717, startPoint y: 670, endPoint x: 635, endPoint y: 588, distance: 116.0
click at [717, 670] on div "Type of Action * (*If no action applies, add the action through Lawsuits) Selec…" at bounding box center [704, 752] width 949 height 435
click at [1150, 492] on icon "button" at bounding box center [1156, 489] width 14 height 14
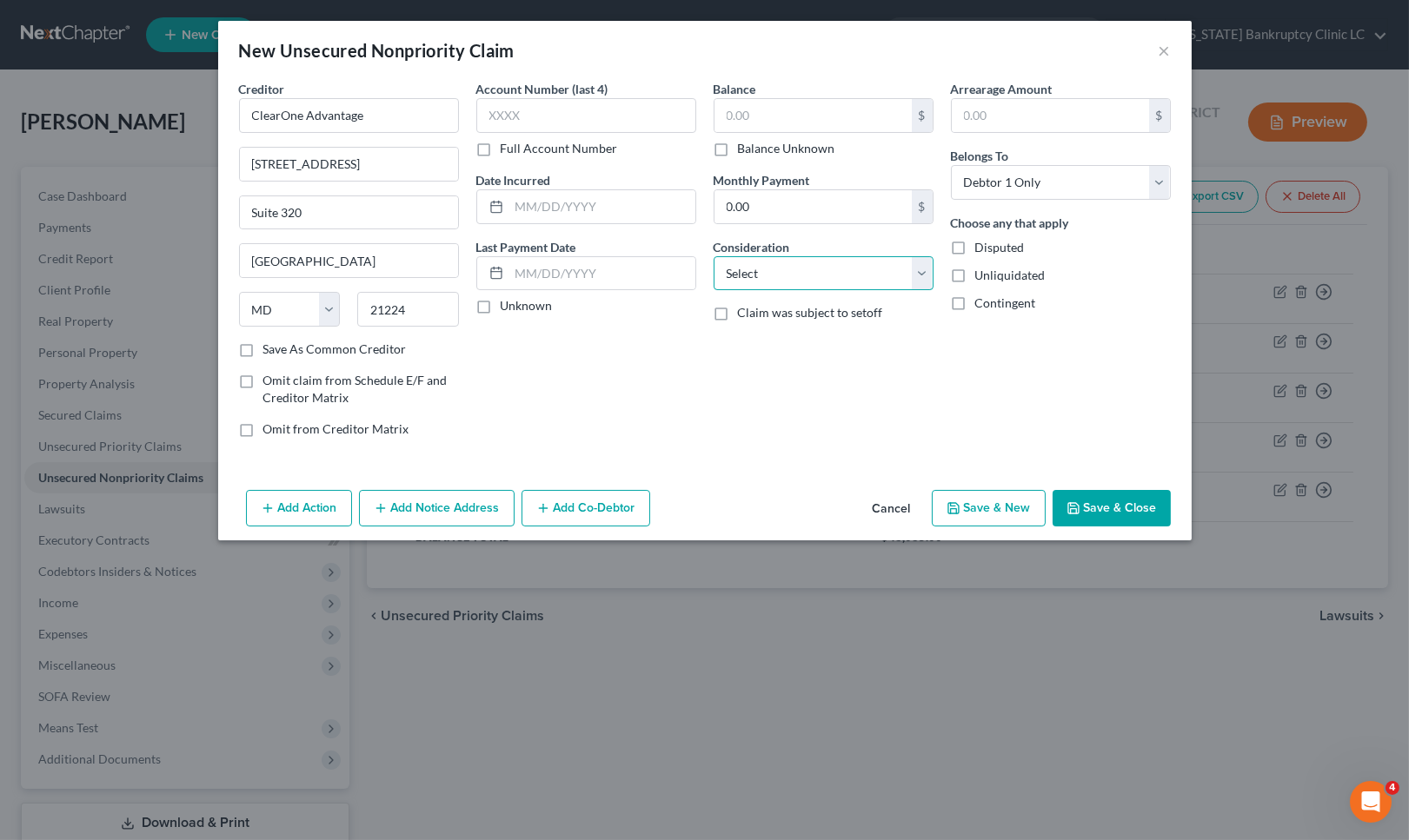
click at [795, 265] on select "Select Cable / Satellite Services Collection Agency Credit Card Debt Debt Couns…" at bounding box center [823, 274] width 220 height 35
select select "16"
click at [714, 256] on select "Select Cable / Satellite Services Collection Agency Credit Card Debt Debt Couns…" at bounding box center [823, 274] width 220 height 35
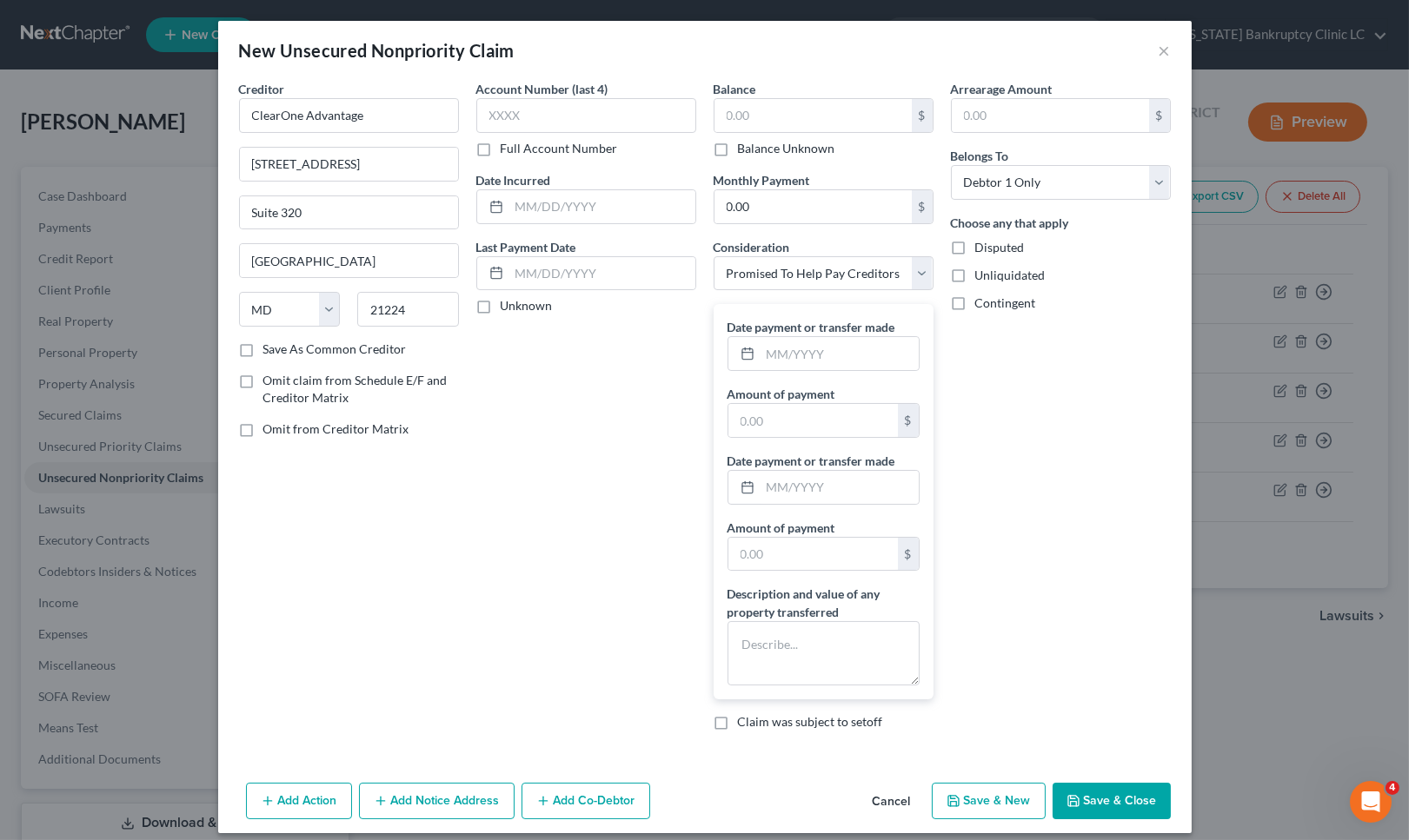
click at [1112, 802] on button "Save & Close" at bounding box center [1111, 801] width 118 height 37
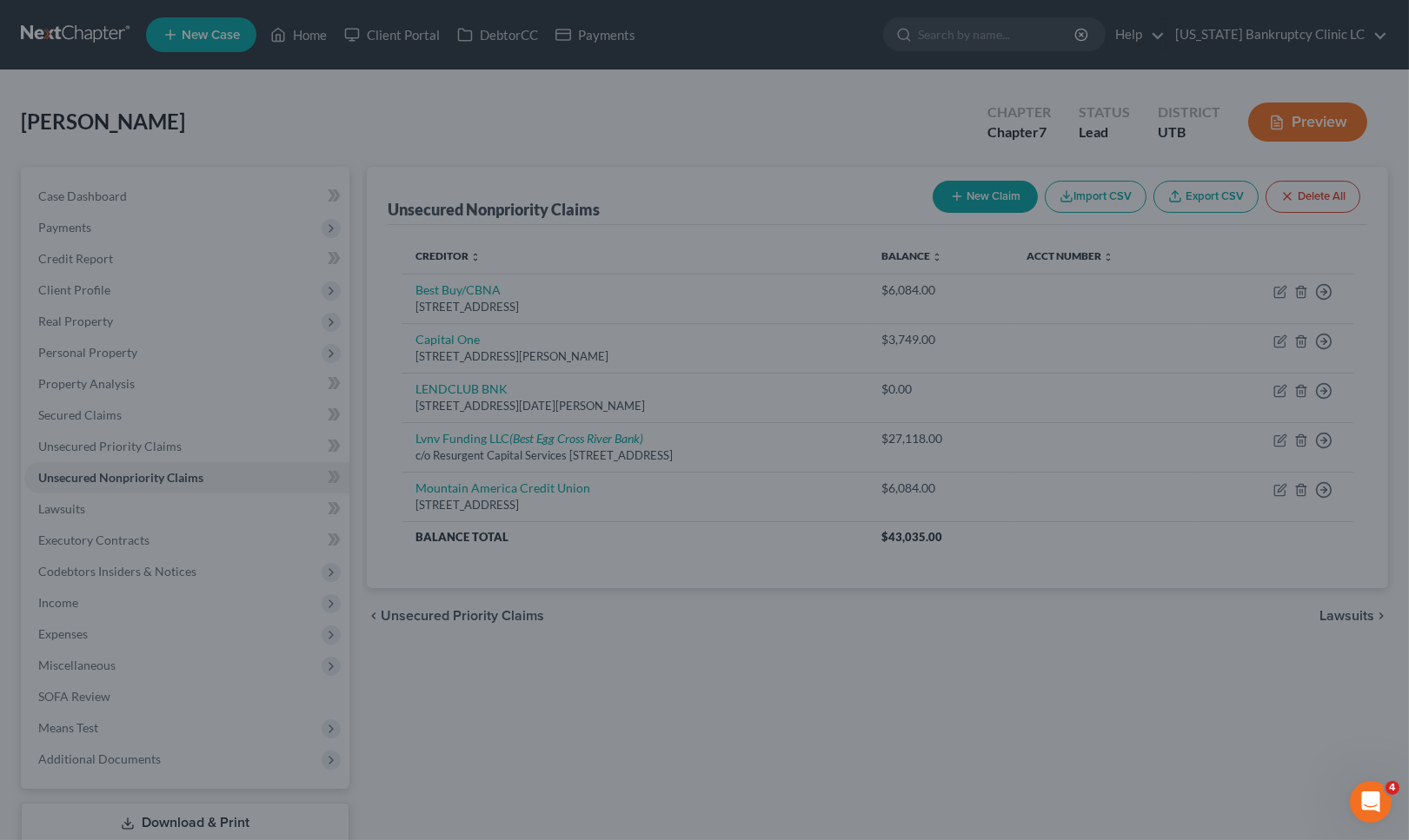
type input "0.00"
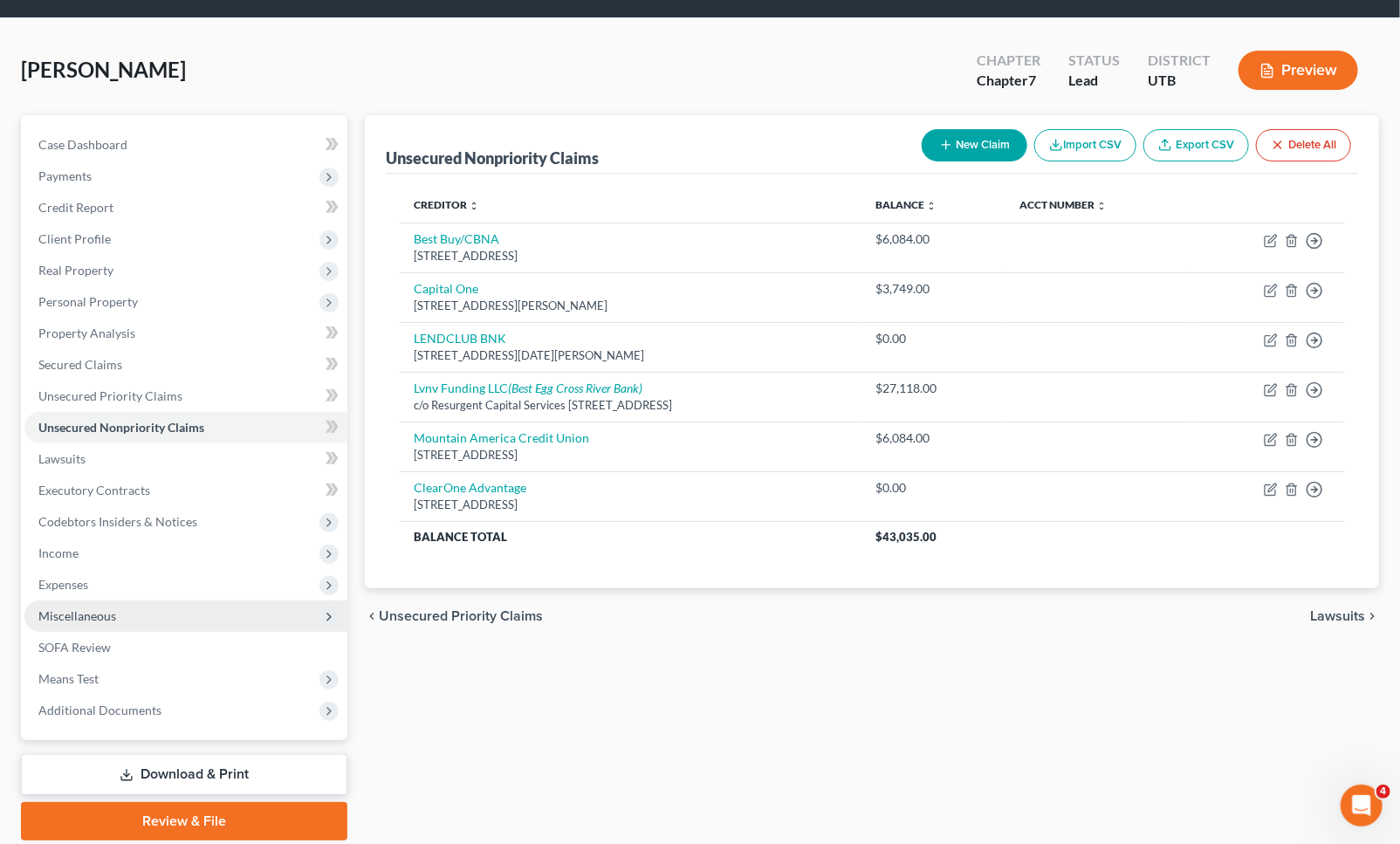
scroll to position [112, 0]
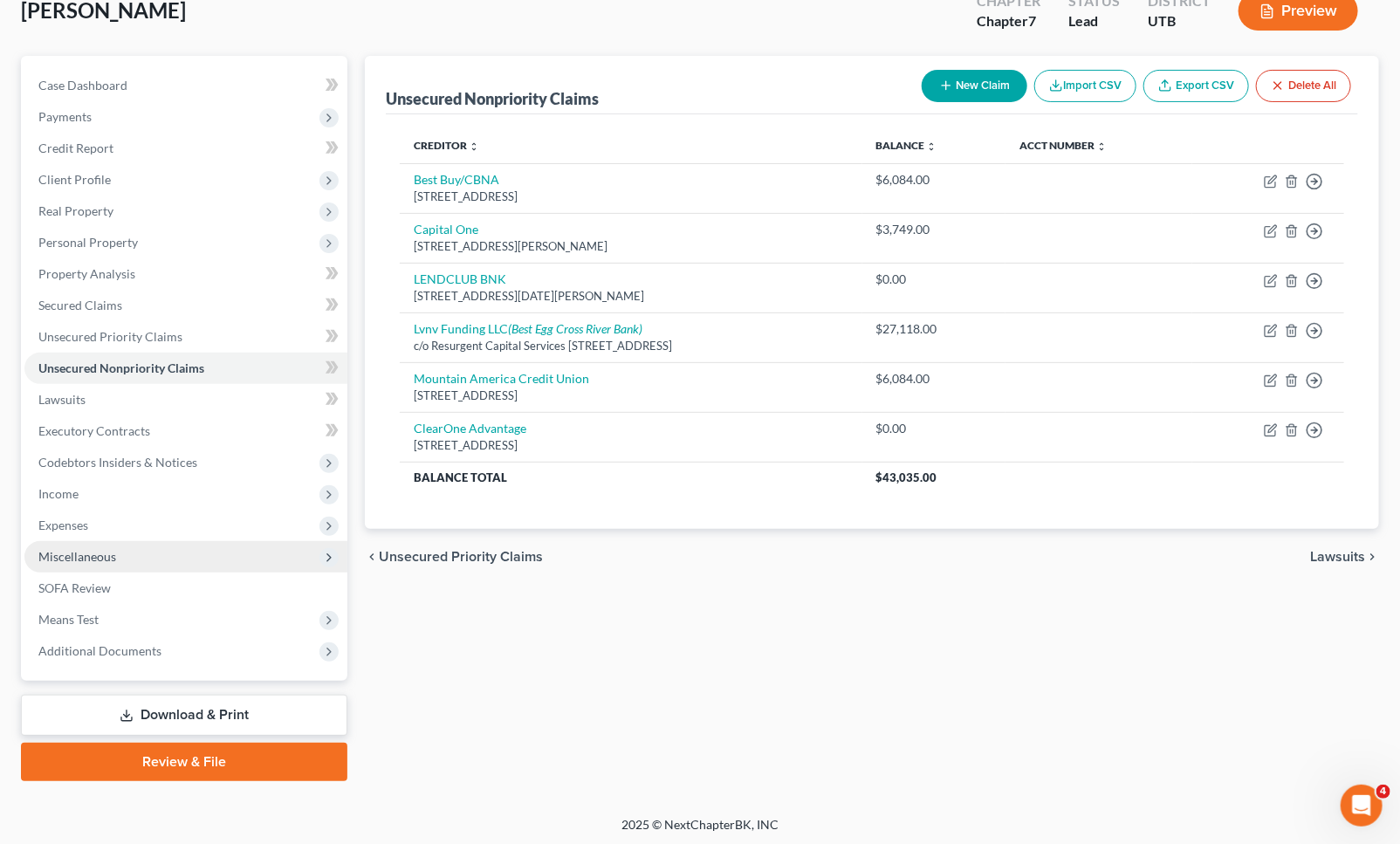
click at [133, 541] on span "Miscellaneous" at bounding box center [185, 557] width 323 height 31
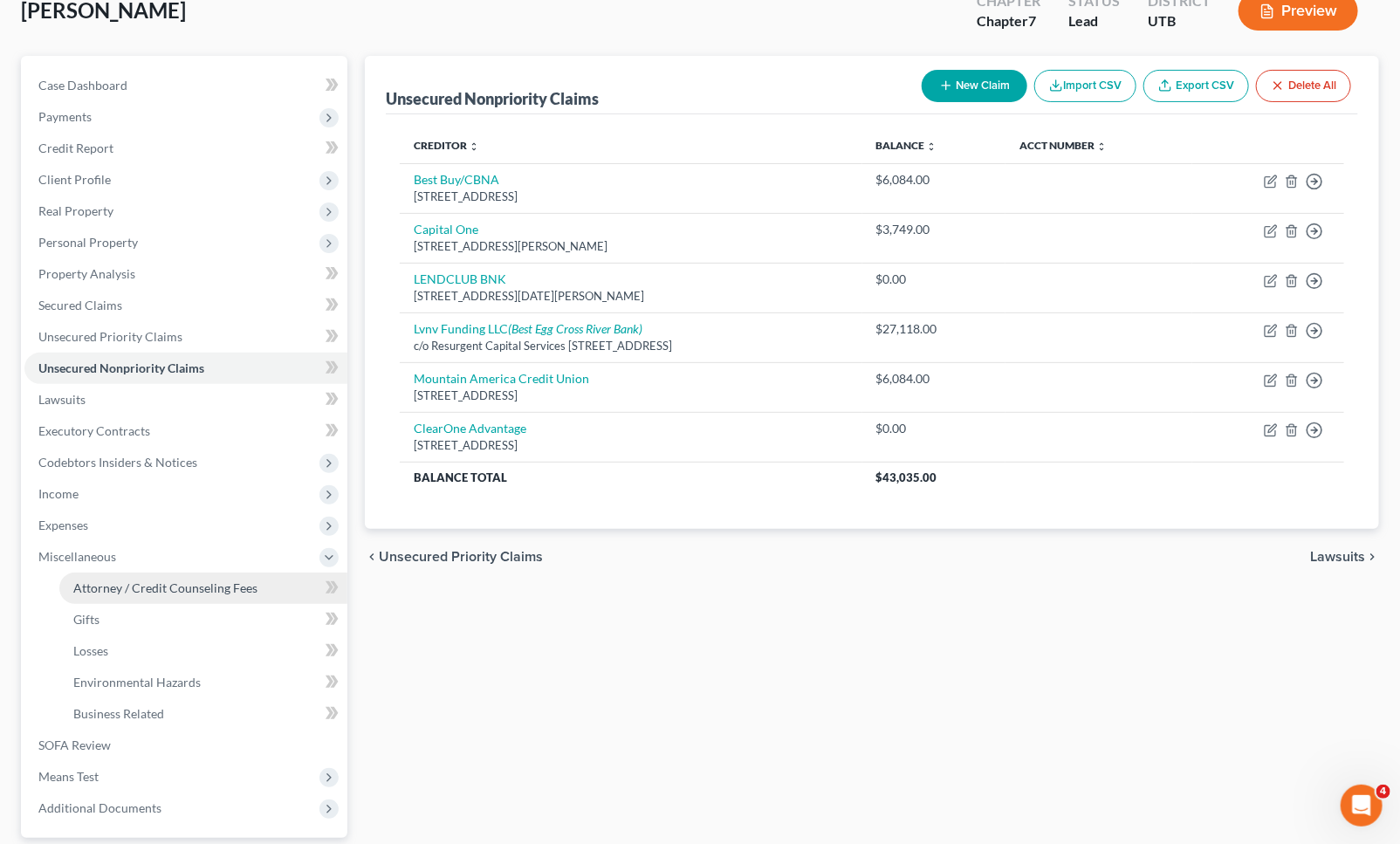
click at [128, 580] on span "Attorney / Credit Counseling Fees" at bounding box center [165, 588] width 185 height 15
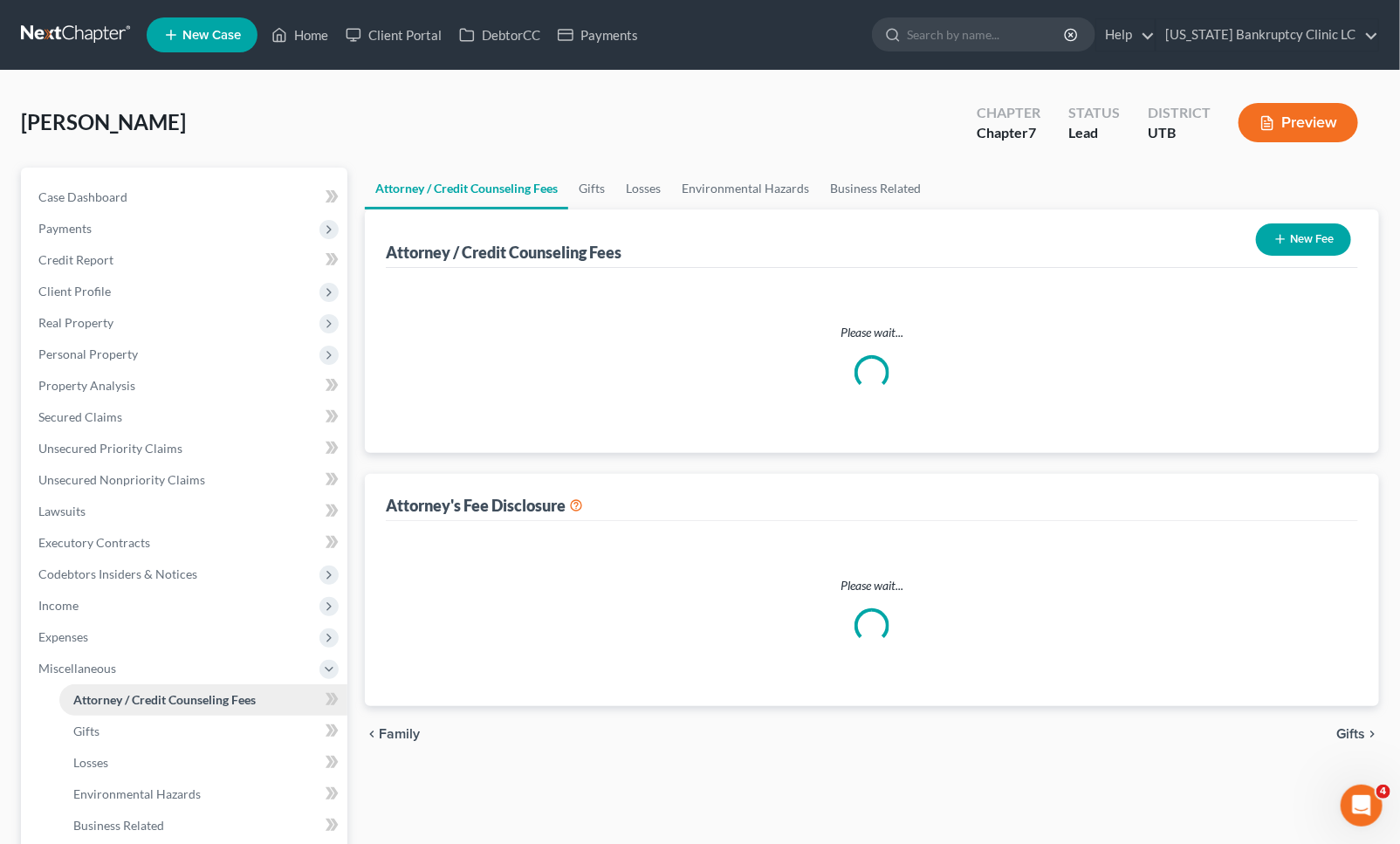
select select "0"
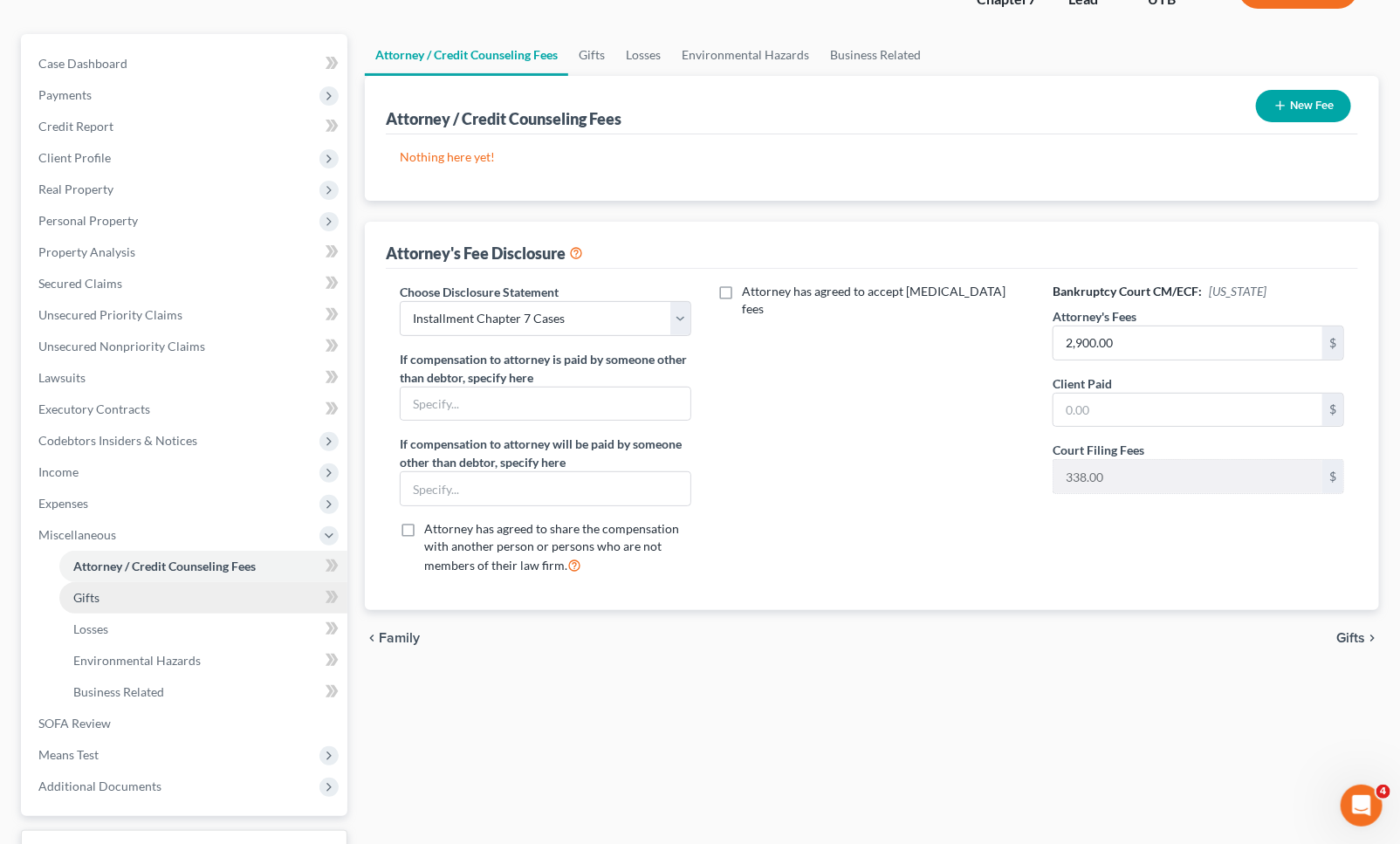
scroll to position [268, 0]
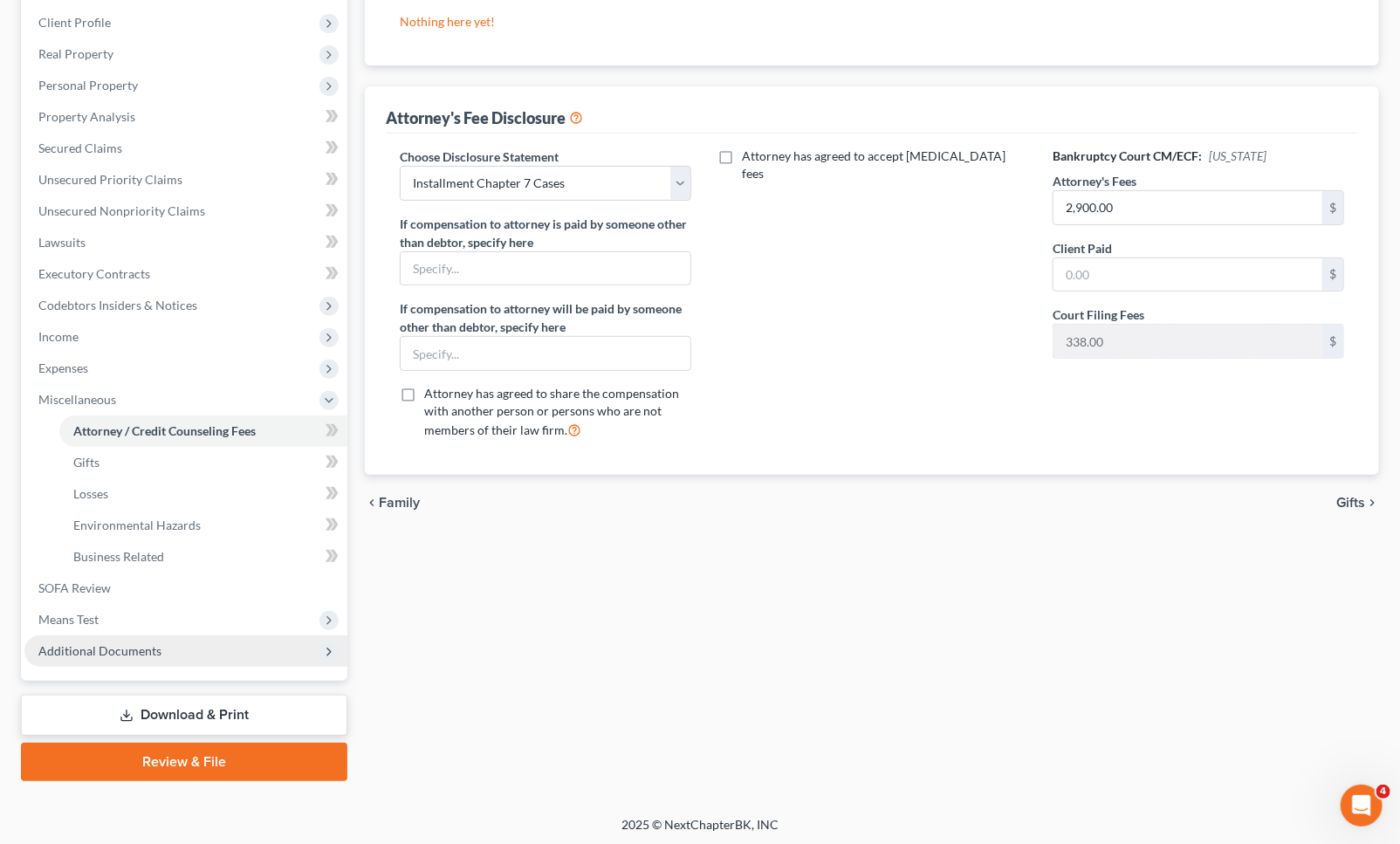
click at [114, 655] on span "Additional Documents" at bounding box center [100, 650] width 123 height 15
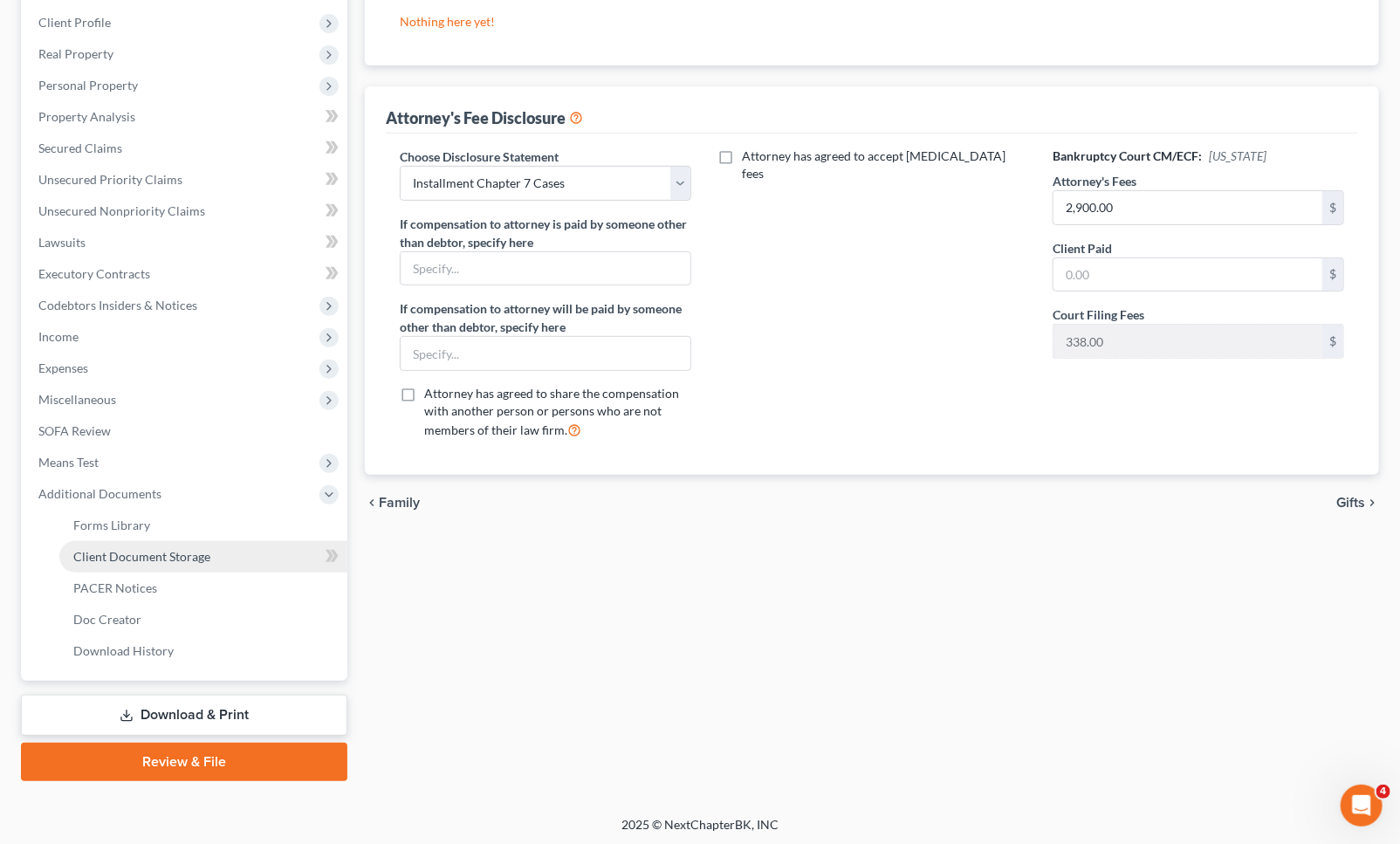
click at [154, 553] on span "Client Document Storage" at bounding box center [141, 556] width 138 height 15
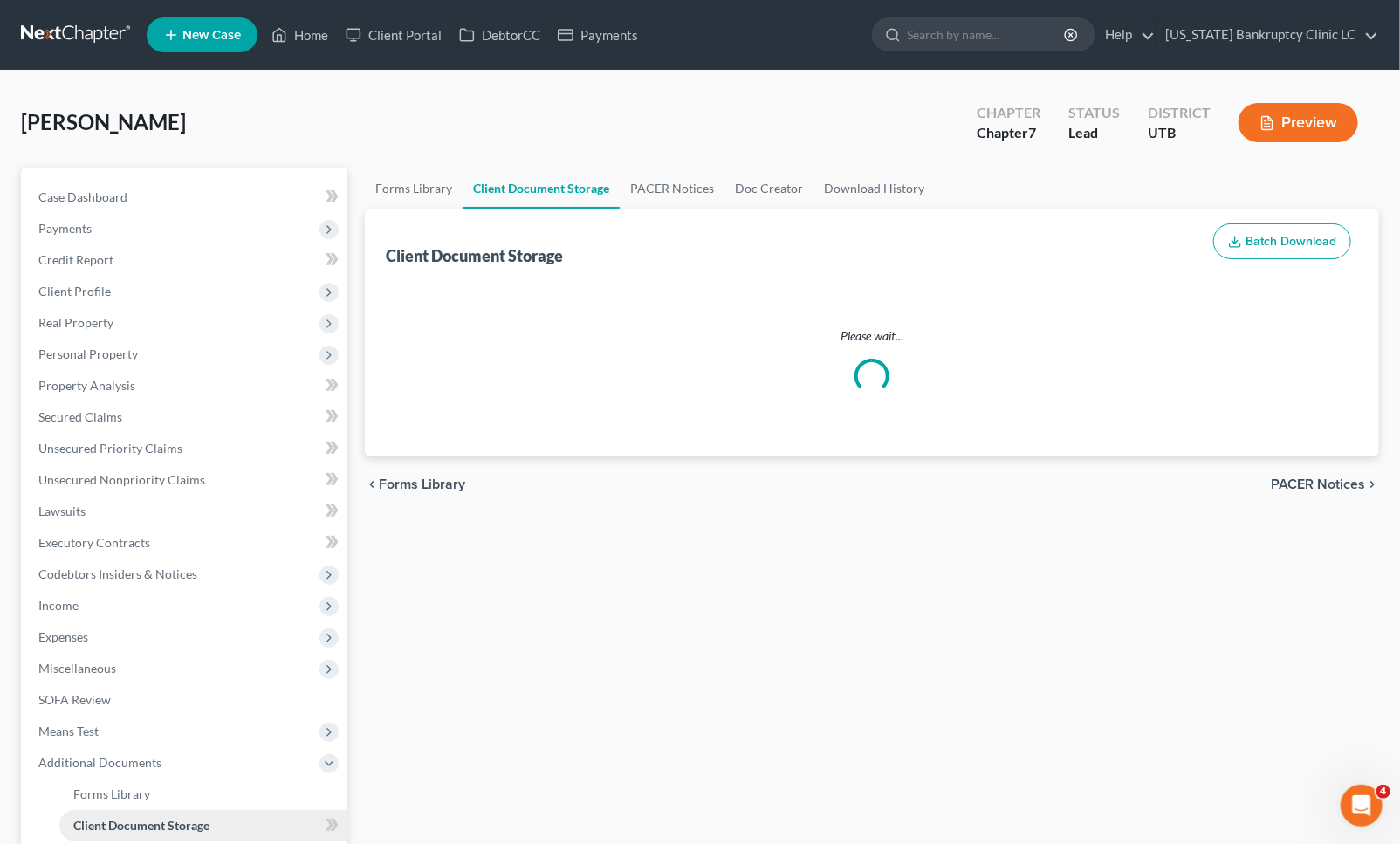
select select "30"
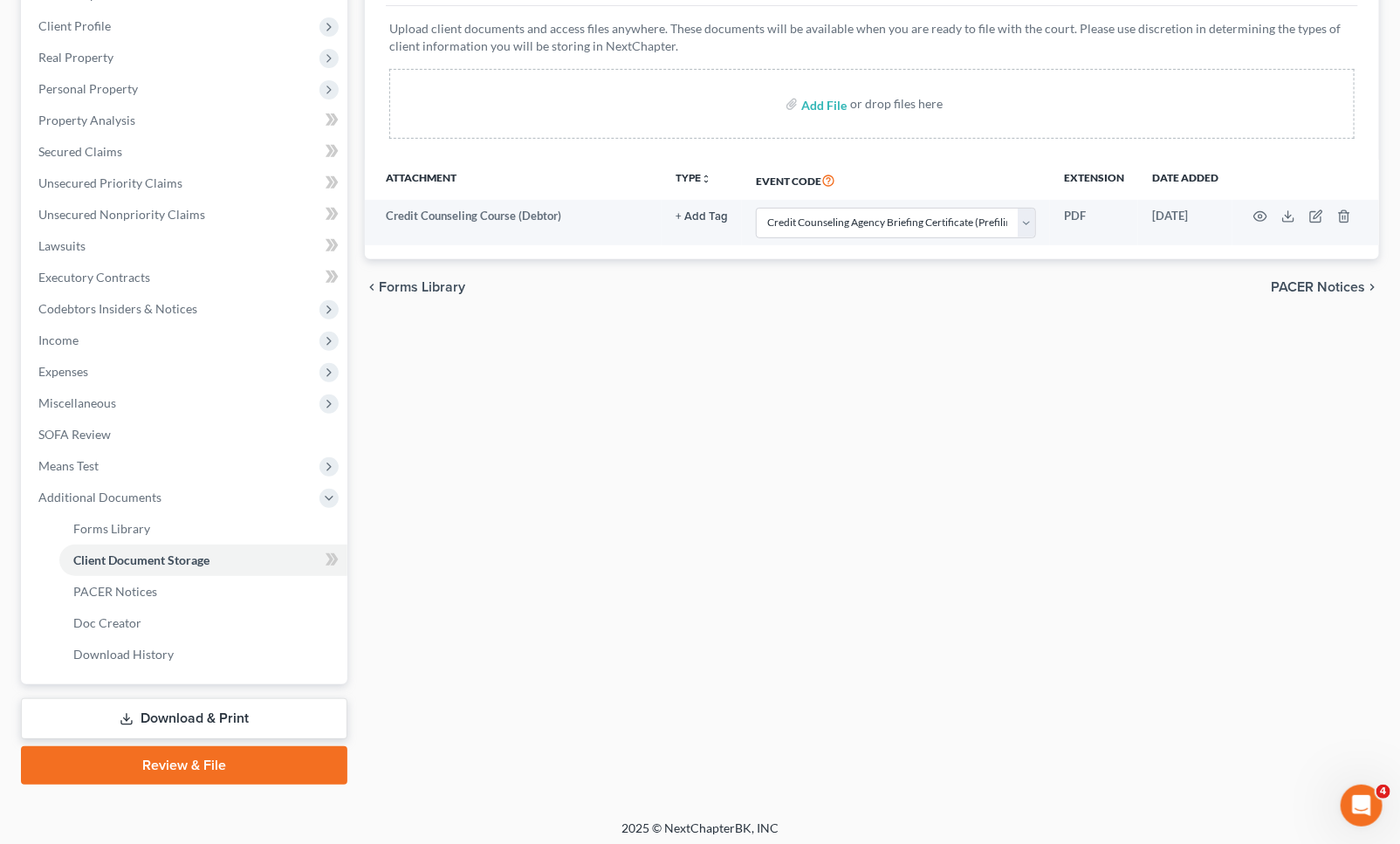
scroll to position [268, 0]
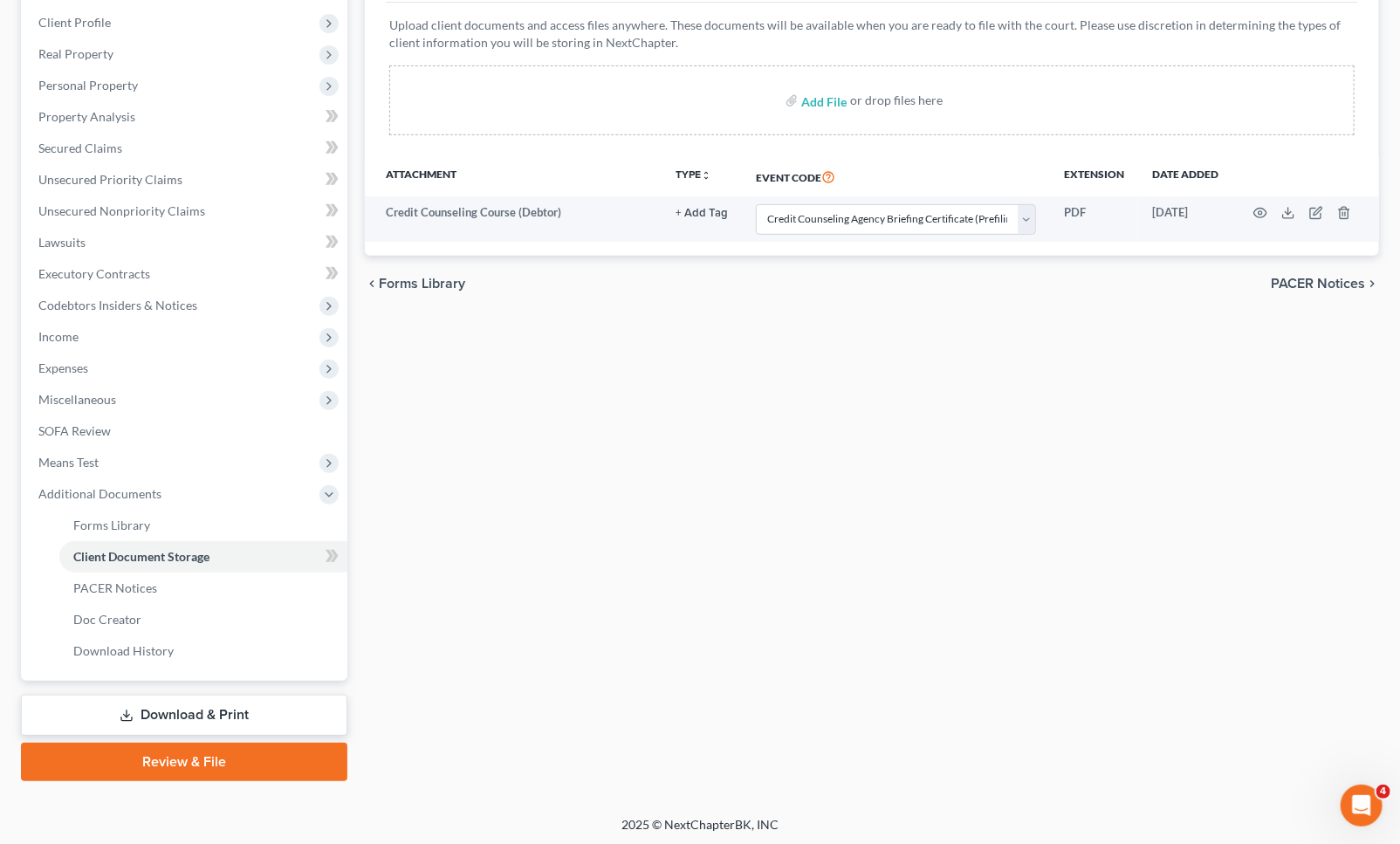
click at [205, 710] on link "Download & Print" at bounding box center [185, 715] width 327 height 41
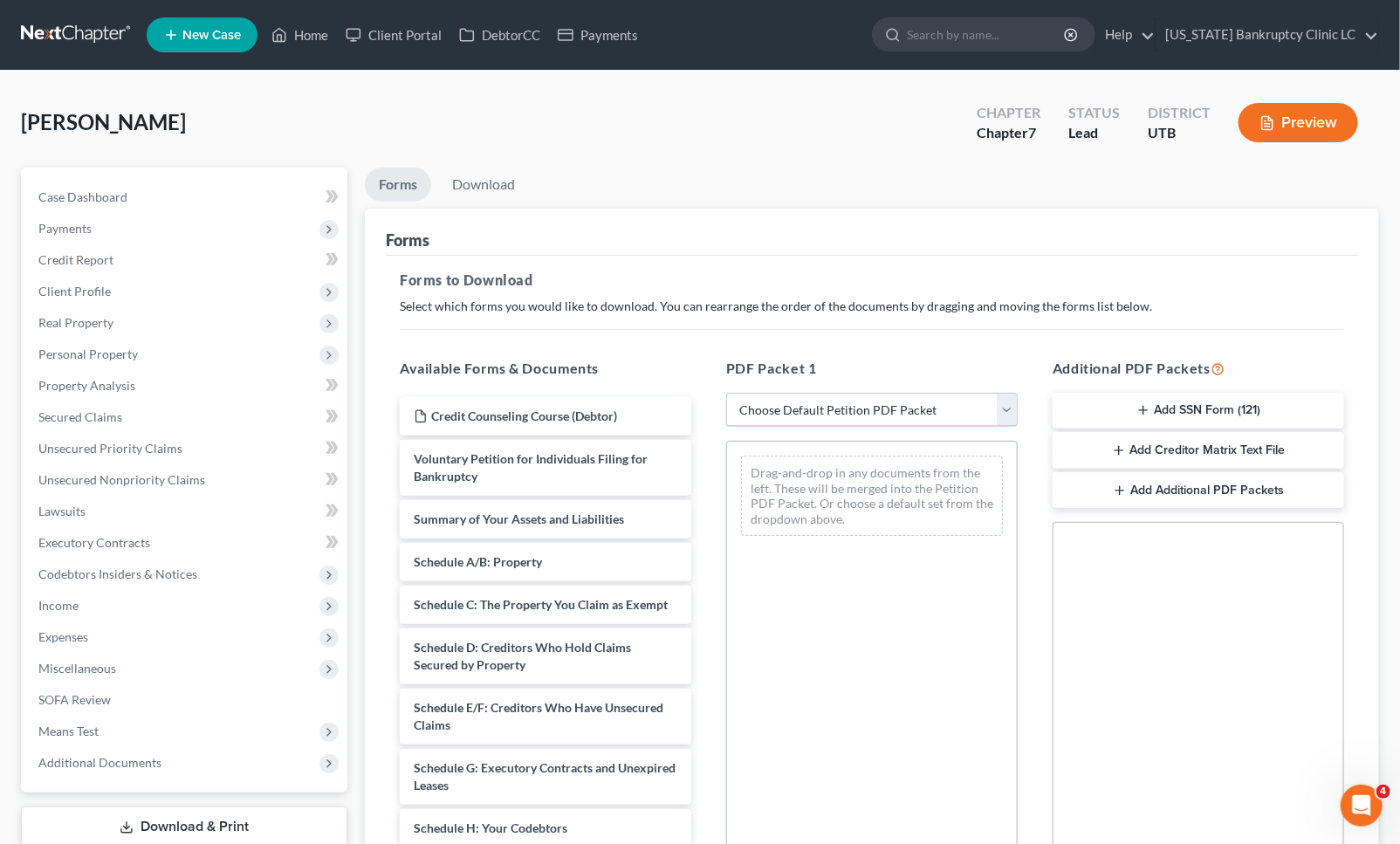
click at [847, 411] on select "Choose Default Petition PDF Packet Complete Bankruptcy Petition (all forms and …" at bounding box center [872, 410] width 292 height 35
select select "0"
click at [726, 393] on select "Choose Default Petition PDF Packet Complete Bankruptcy Petition (all forms and …" at bounding box center [872, 410] width 292 height 35
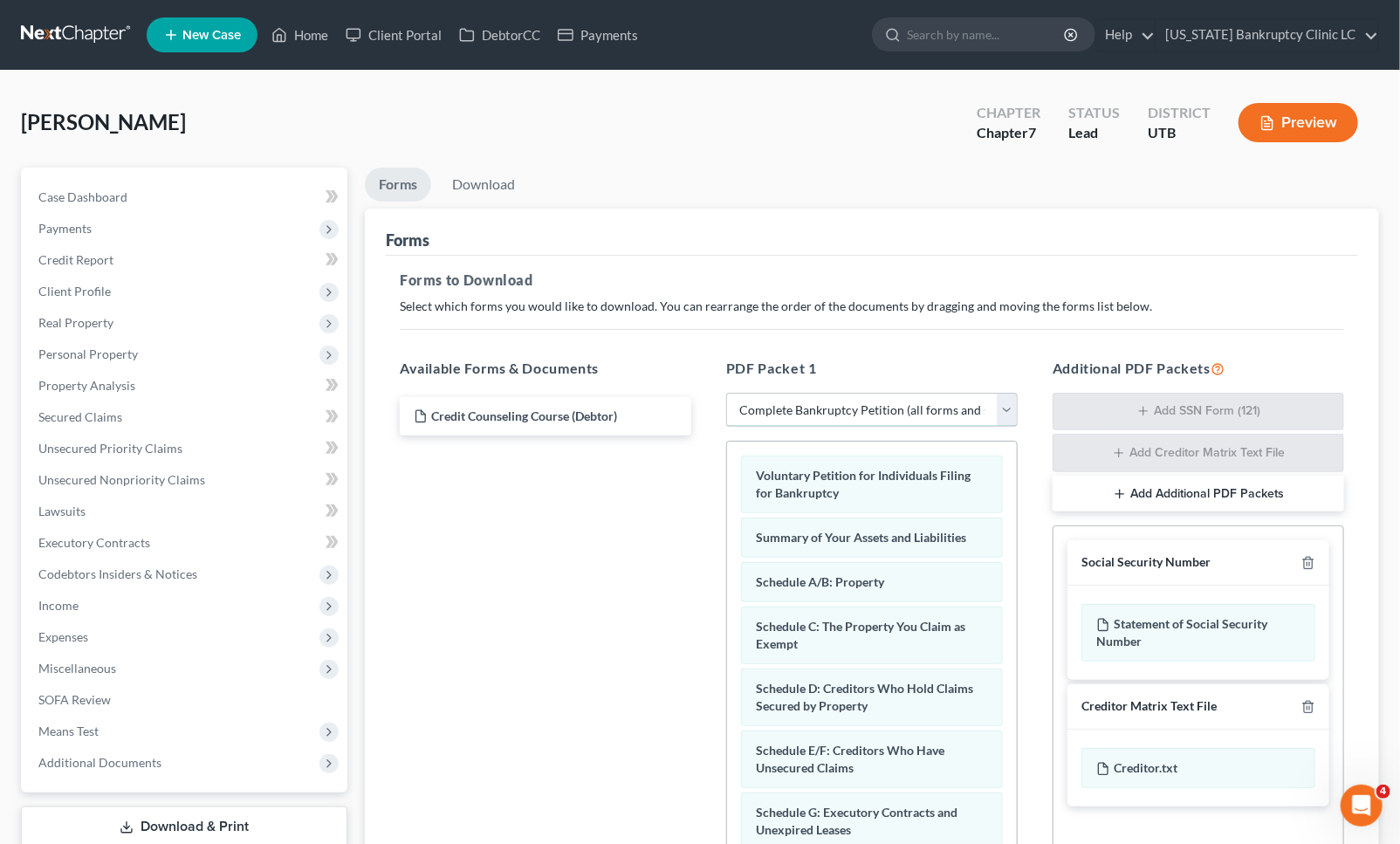
scroll to position [484, 0]
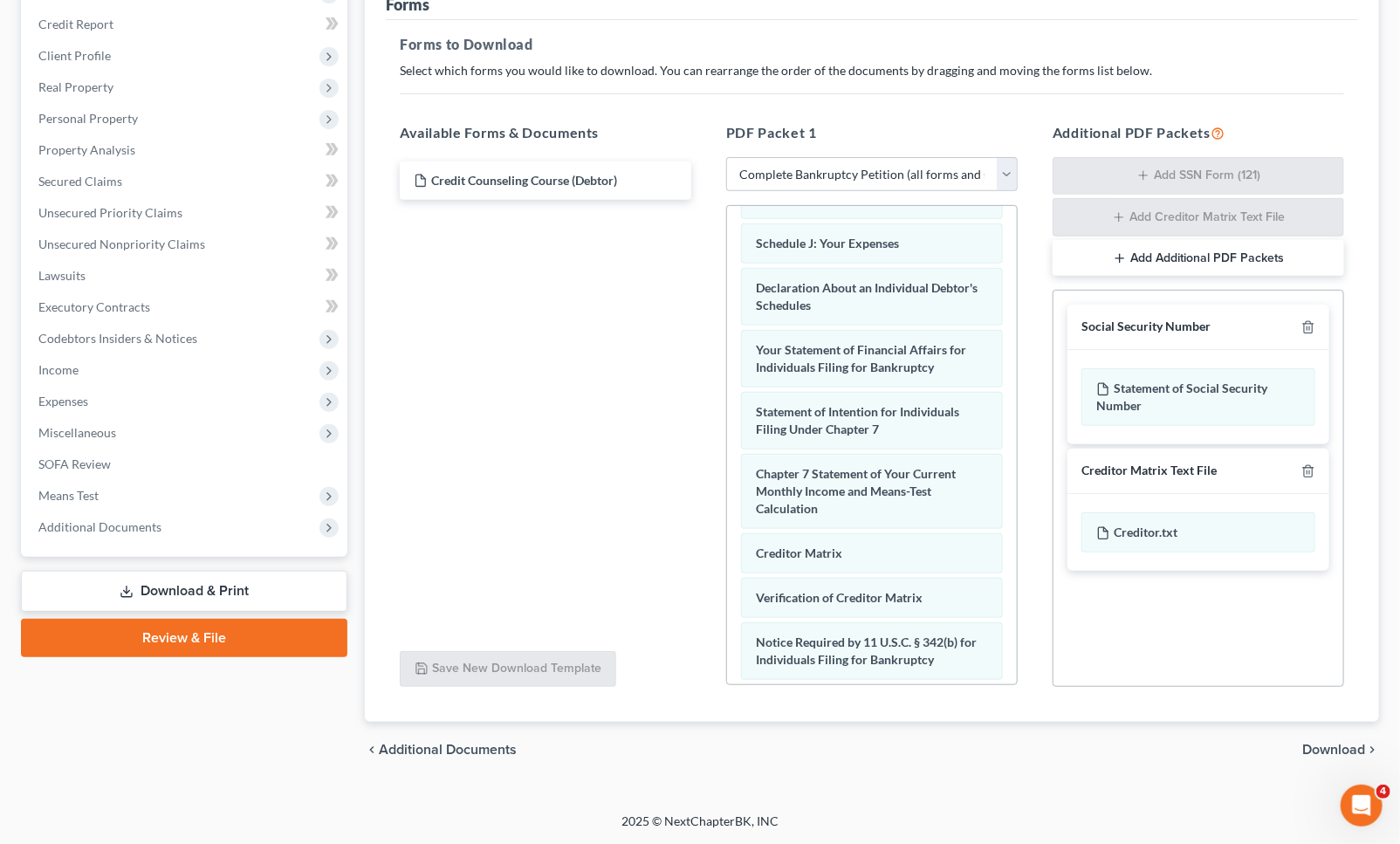
click at [1351, 747] on span "Download" at bounding box center [1334, 749] width 63 height 14
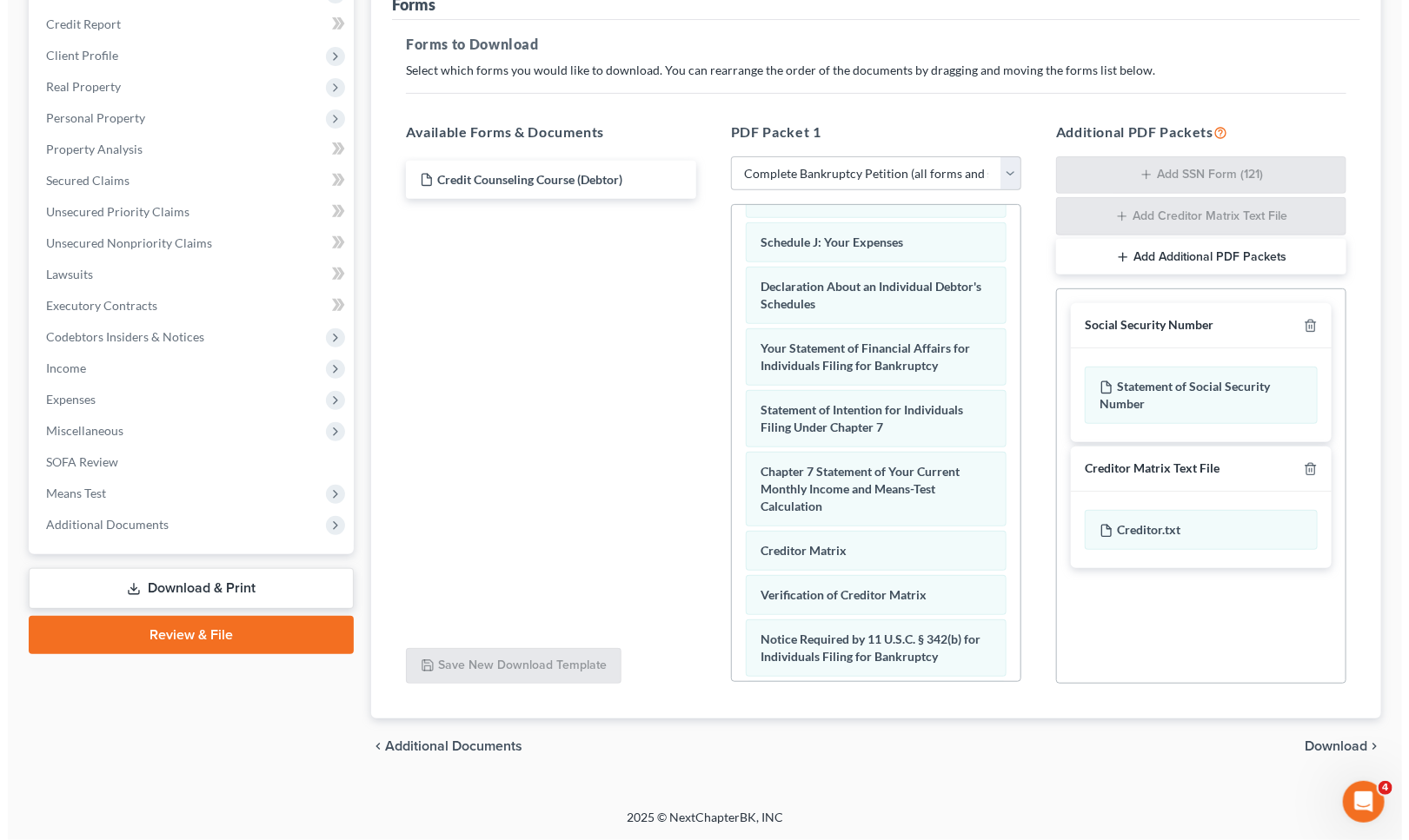
scroll to position [111, 0]
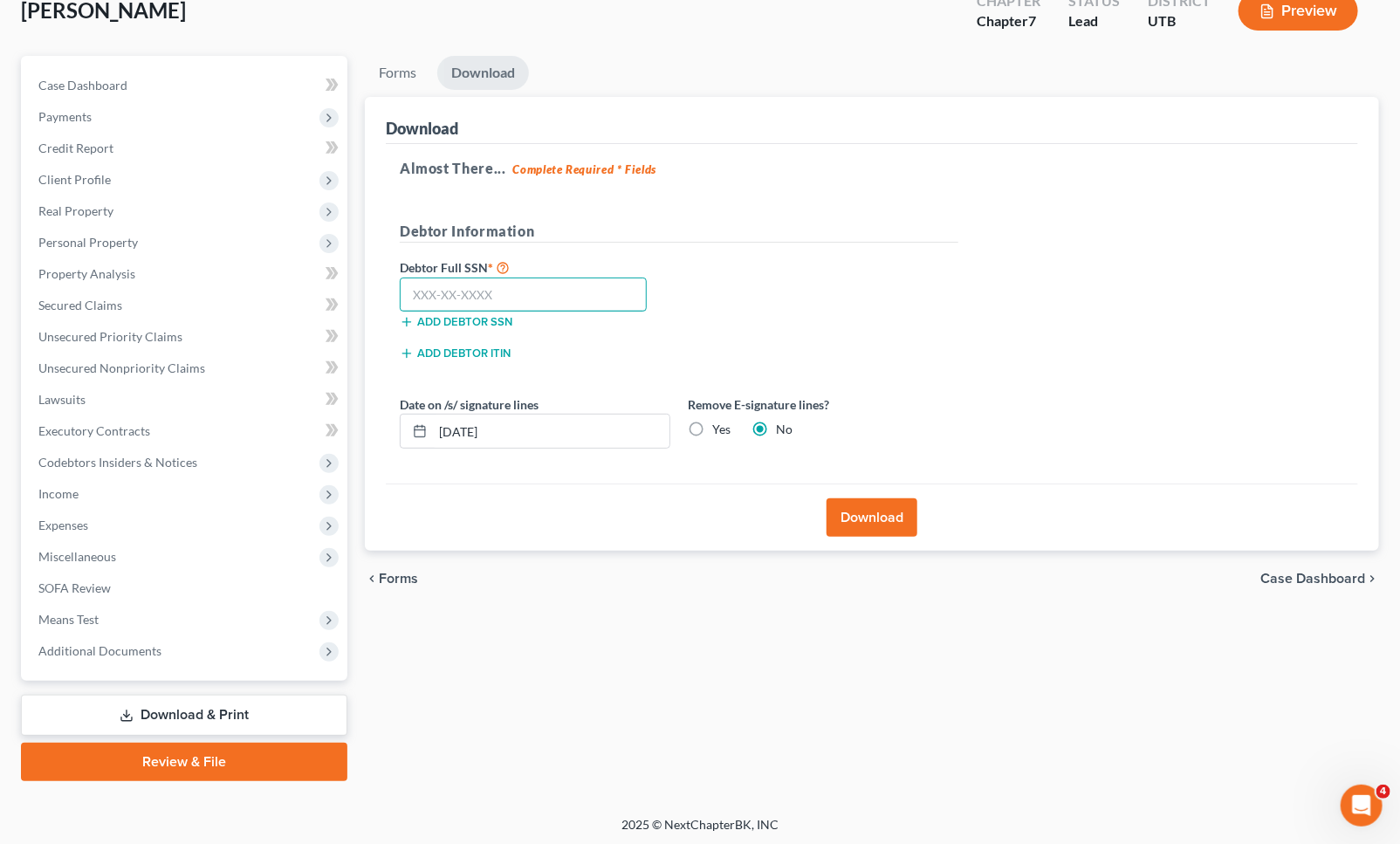
click at [450, 291] on input "text" at bounding box center [523, 295] width 247 height 35
type input "646-12-2042"
click at [854, 502] on button "Download" at bounding box center [872, 517] width 90 height 39
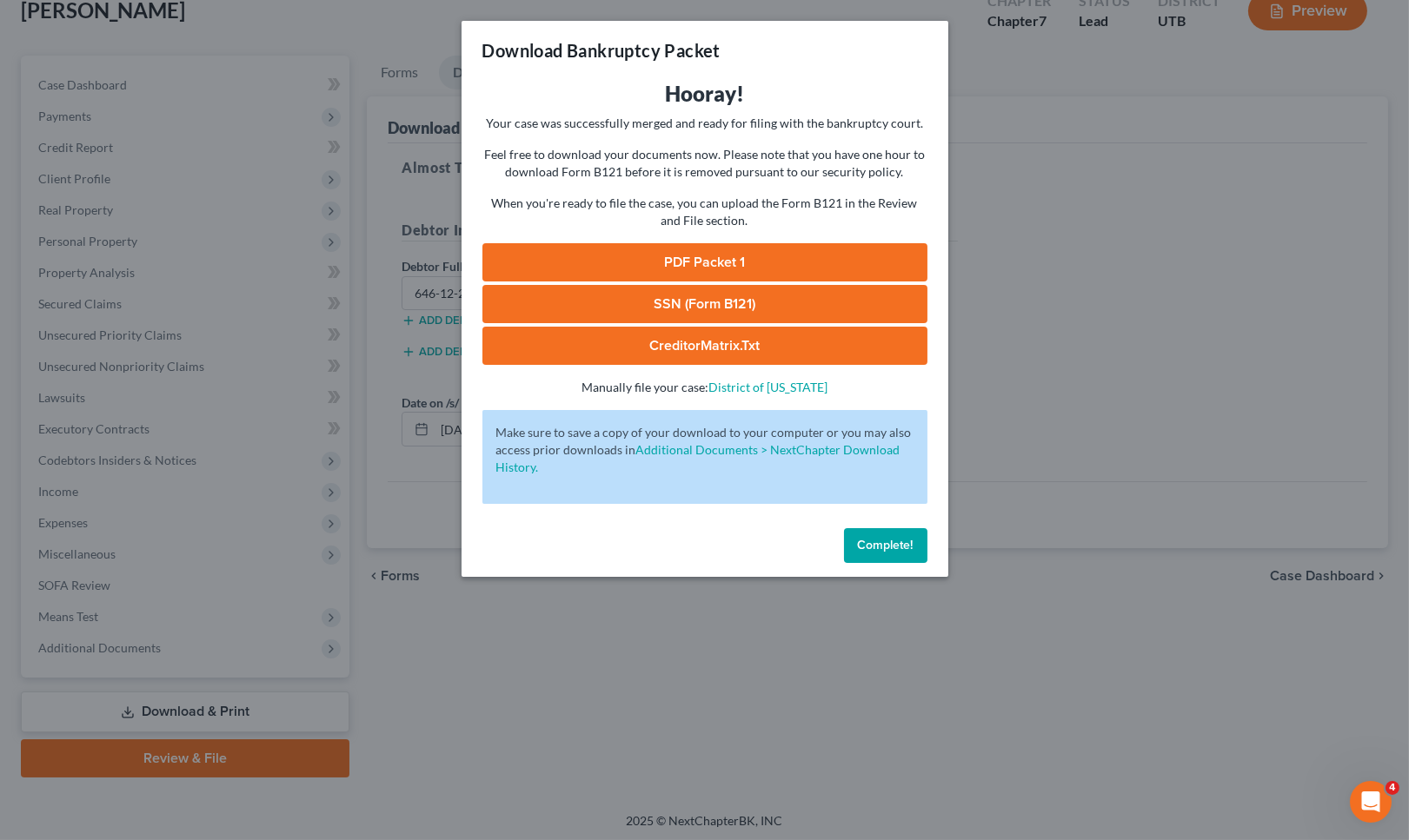
click at [678, 261] on link "PDF Packet 1" at bounding box center [704, 263] width 445 height 39
click at [682, 304] on link "SSN (Form B121)" at bounding box center [704, 304] width 445 height 39
